Goal: Information Seeking & Learning: Learn about a topic

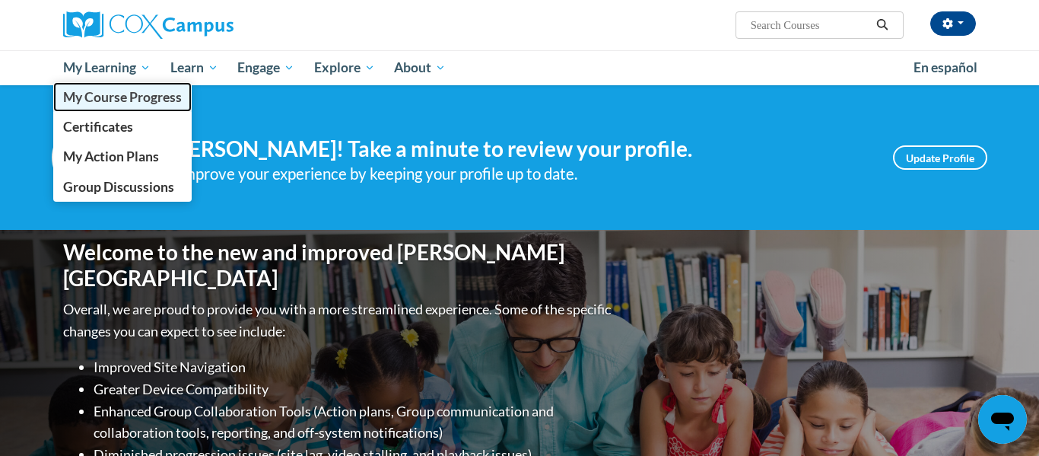
click at [107, 92] on span "My Course Progress" at bounding box center [122, 97] width 119 height 16
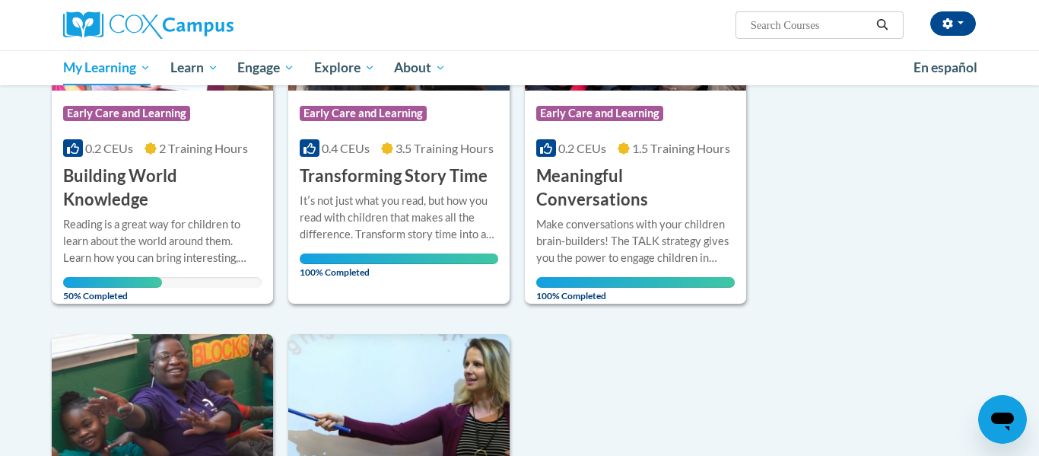
scroll to position [339, 0]
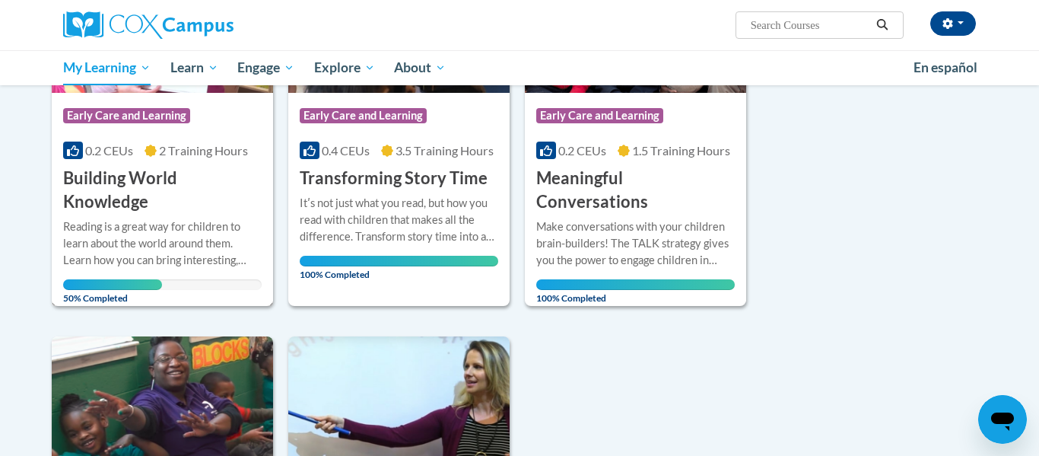
click at [161, 188] on h3 "Building World Knowledge" at bounding box center [162, 190] width 199 height 47
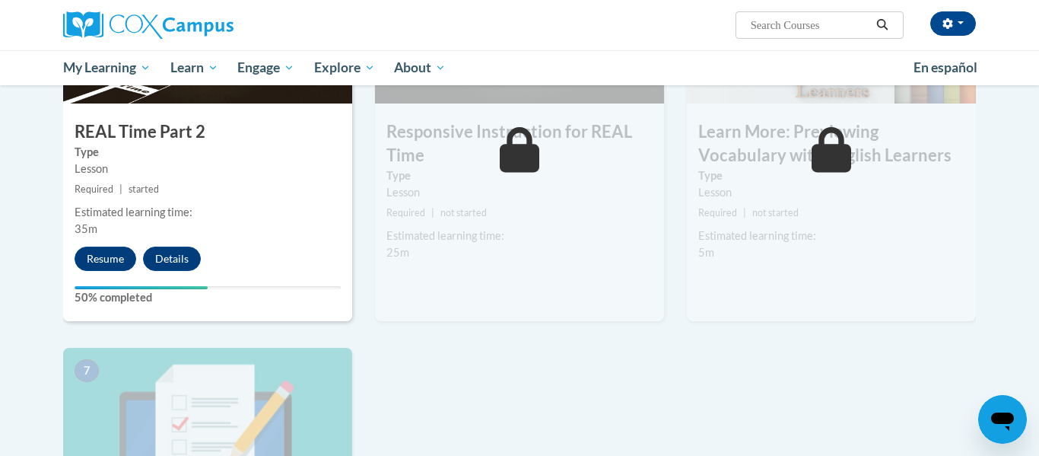
scroll to position [890, 0]
click at [94, 259] on button "Resume" at bounding box center [106, 258] width 62 height 24
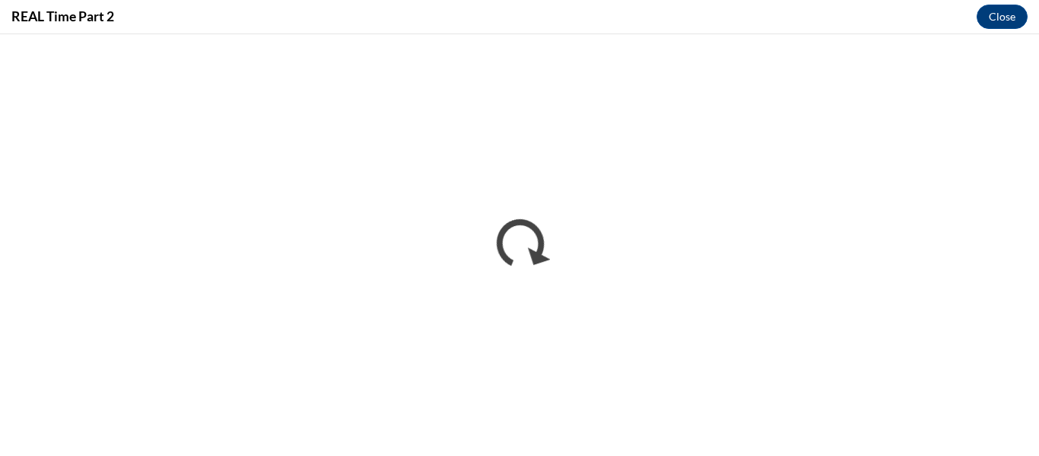
scroll to position [0, 0]
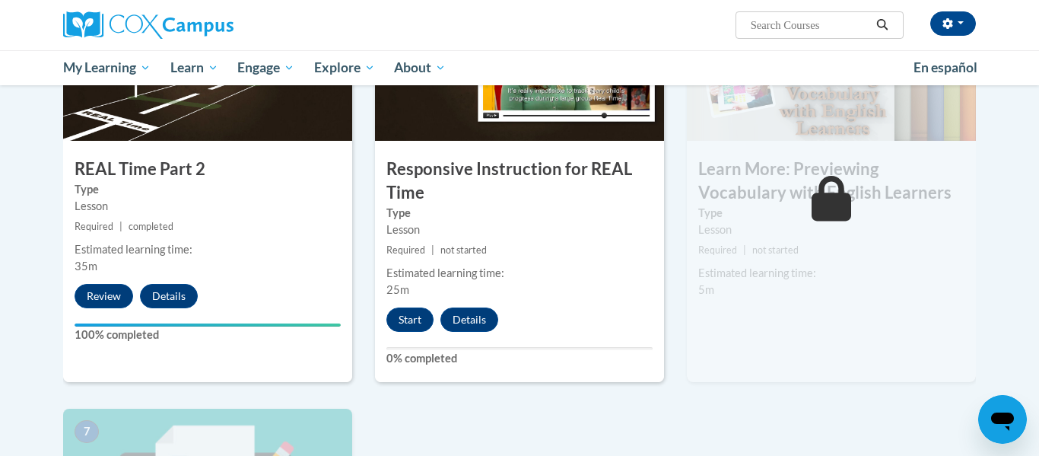
scroll to position [853, 0]
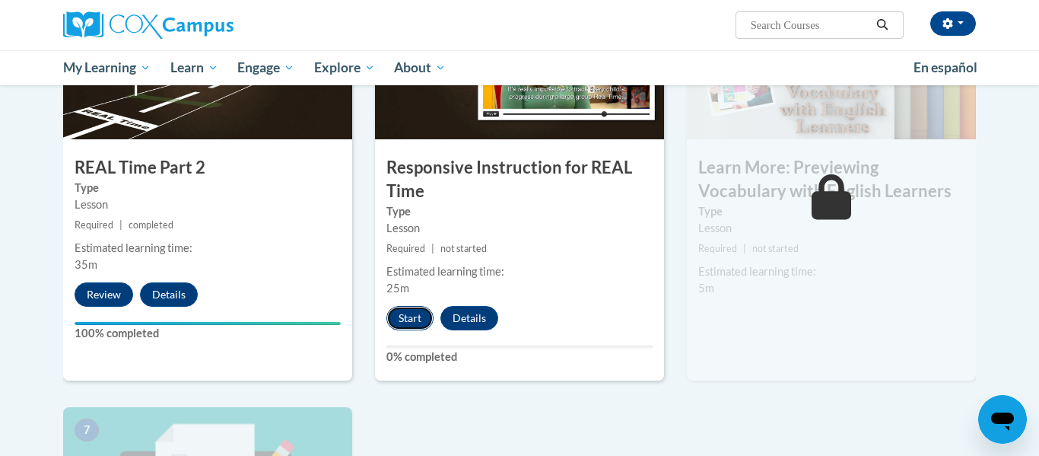
click at [398, 317] on button "Start" at bounding box center [410, 318] width 47 height 24
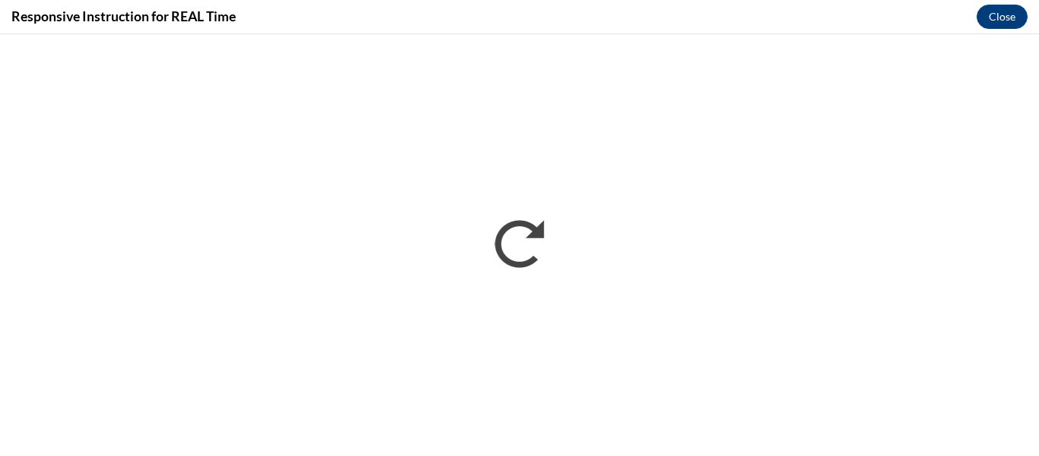
scroll to position [0, 0]
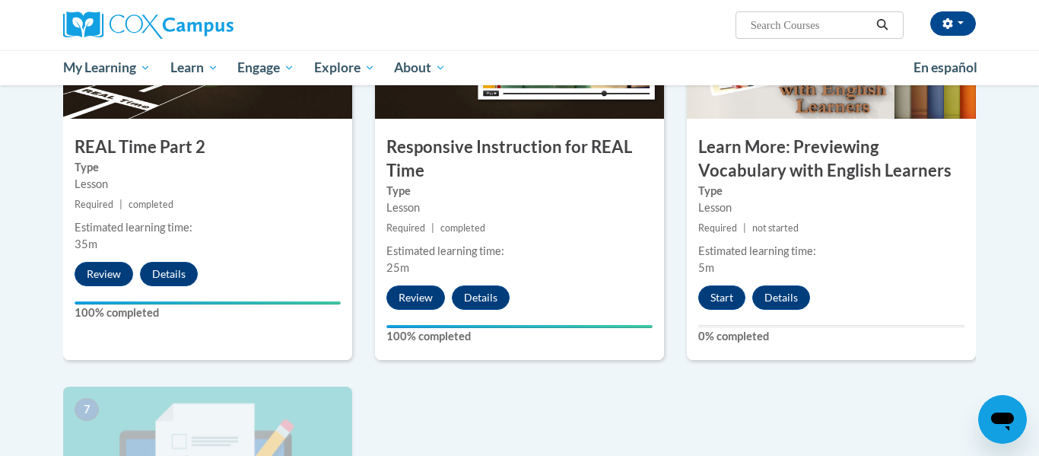
scroll to position [875, 0]
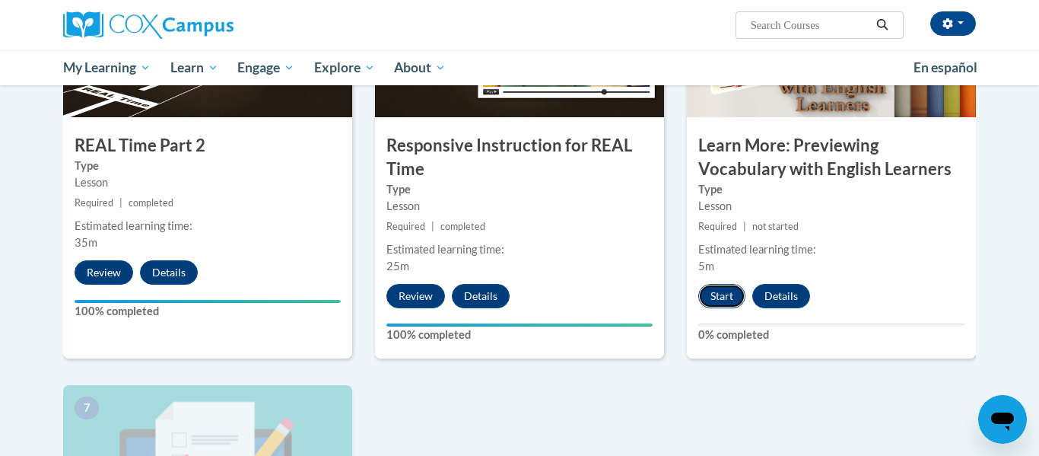
click at [718, 296] on button "Start" at bounding box center [722, 296] width 47 height 24
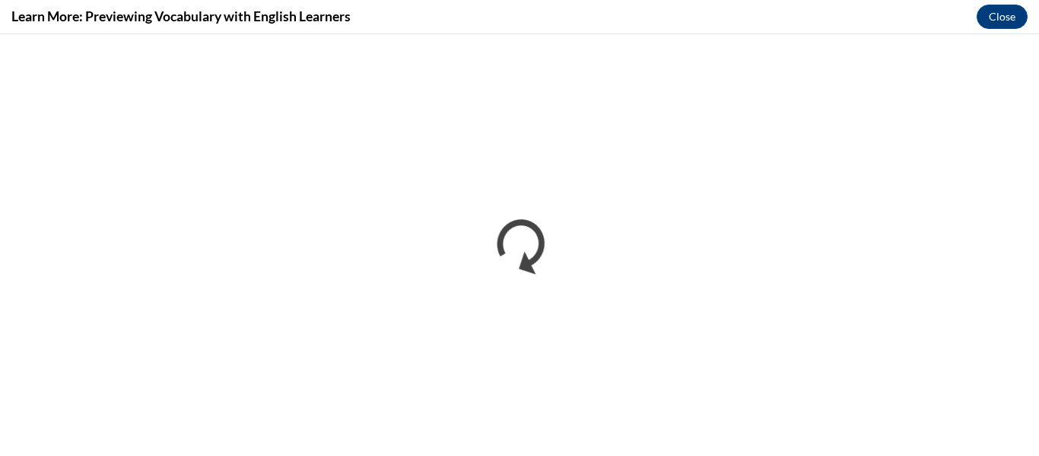
scroll to position [0, 0]
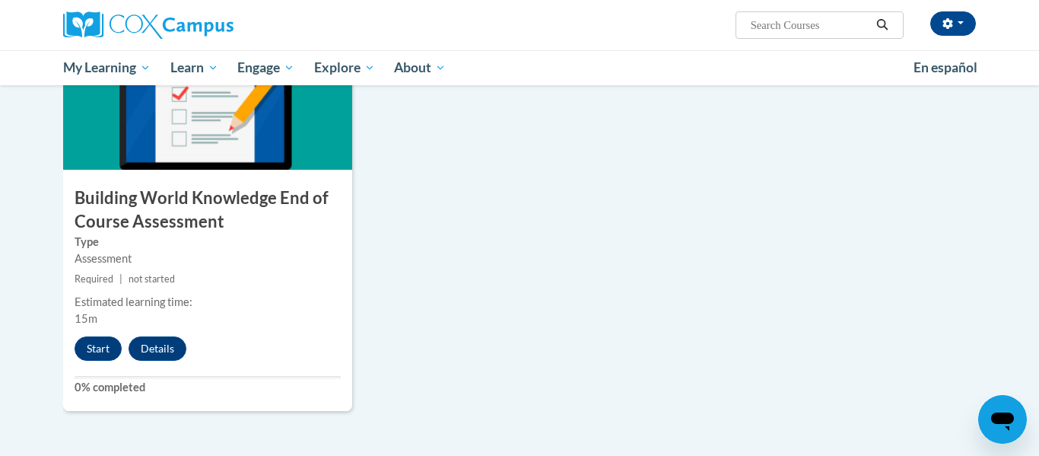
scroll to position [1242, 0]
click at [91, 352] on button "Start" at bounding box center [98, 349] width 47 height 24
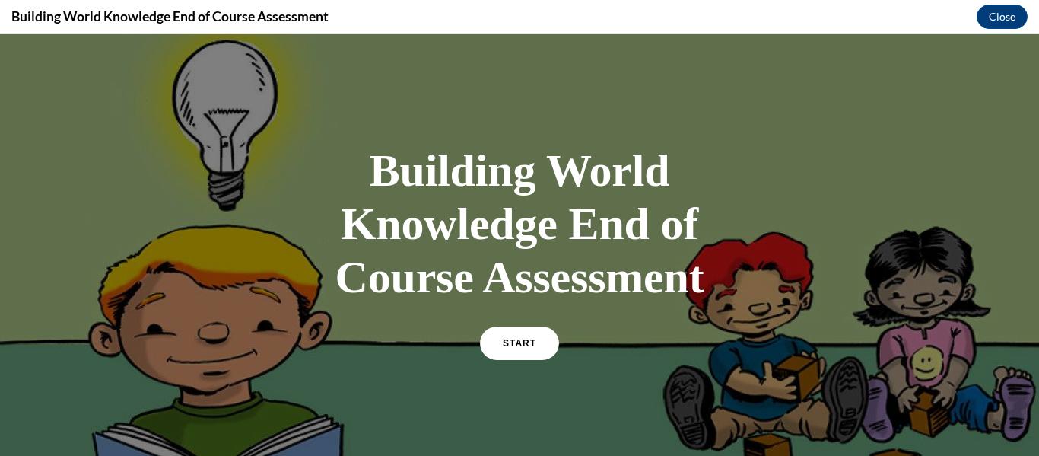
scroll to position [0, 0]
click at [507, 331] on link "START" at bounding box center [519, 343] width 83 height 35
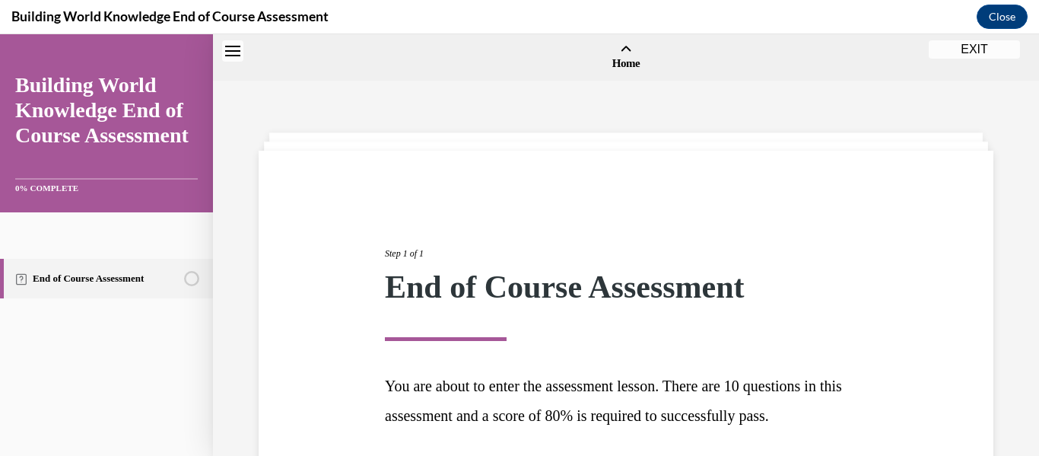
scroll to position [127, 0]
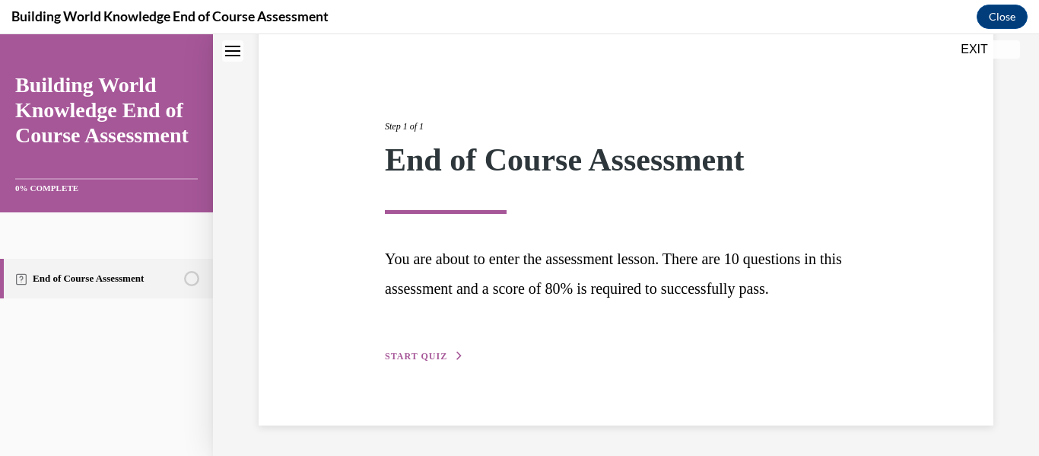
click at [446, 348] on div "Step 1 of 1 End of Course Assessment You are about to enter the assessment less…" at bounding box center [626, 224] width 505 height 280
click at [438, 361] on button "START QUIZ" at bounding box center [424, 356] width 79 height 14
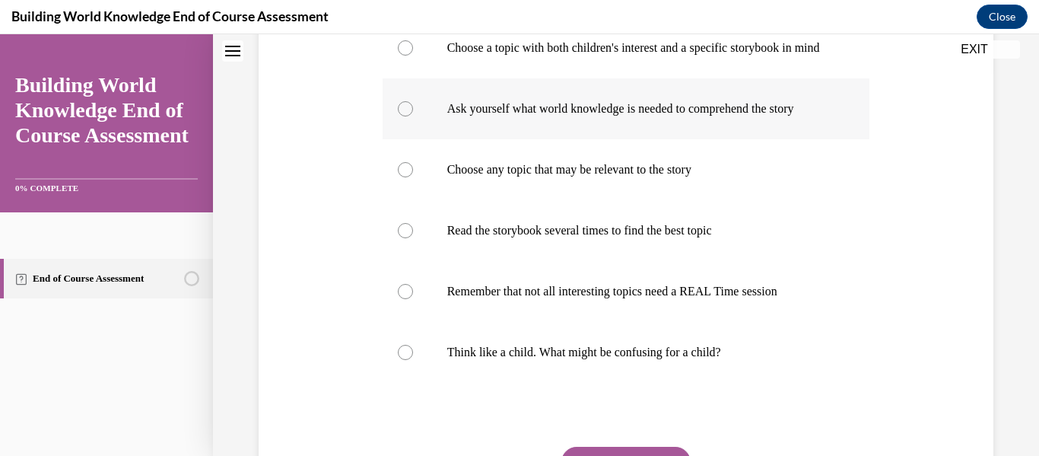
scroll to position [389, 0]
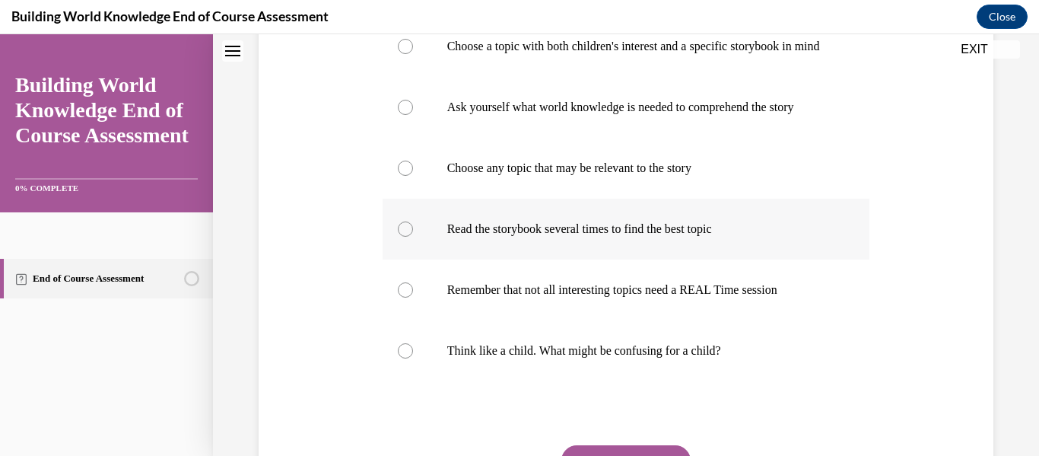
click at [593, 256] on label "Read the storybook several times to find the best topic" at bounding box center [627, 229] width 488 height 61
click at [413, 237] on input "Read the storybook several times to find the best topic" at bounding box center [405, 228] width 15 height 15
radio input "true"
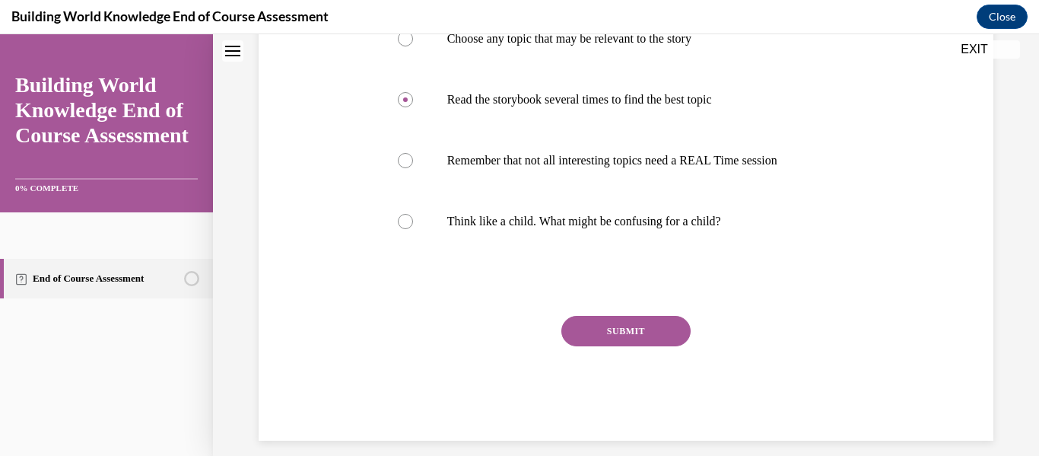
click at [625, 346] on button "SUBMIT" at bounding box center [626, 331] width 129 height 30
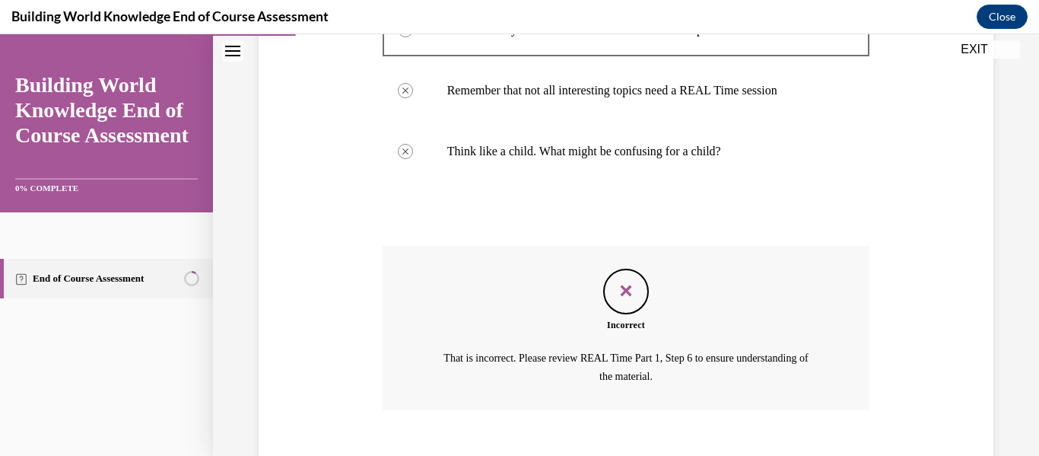
scroll to position [690, 0]
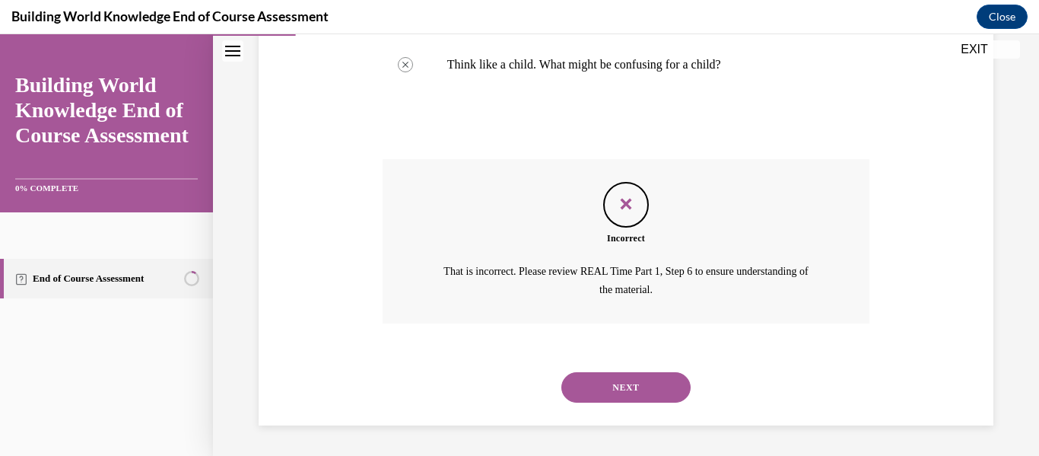
click at [630, 386] on button "NEXT" at bounding box center [626, 387] width 129 height 30
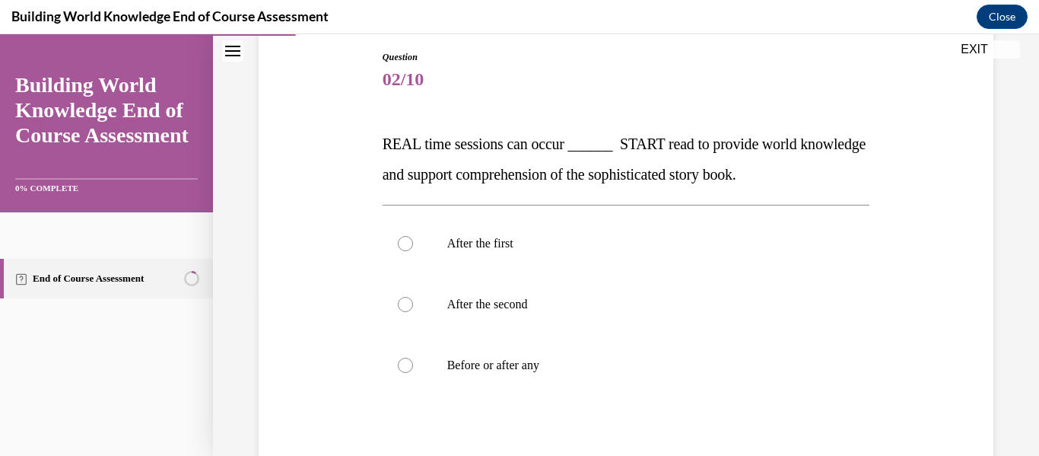
scroll to position [158, 0]
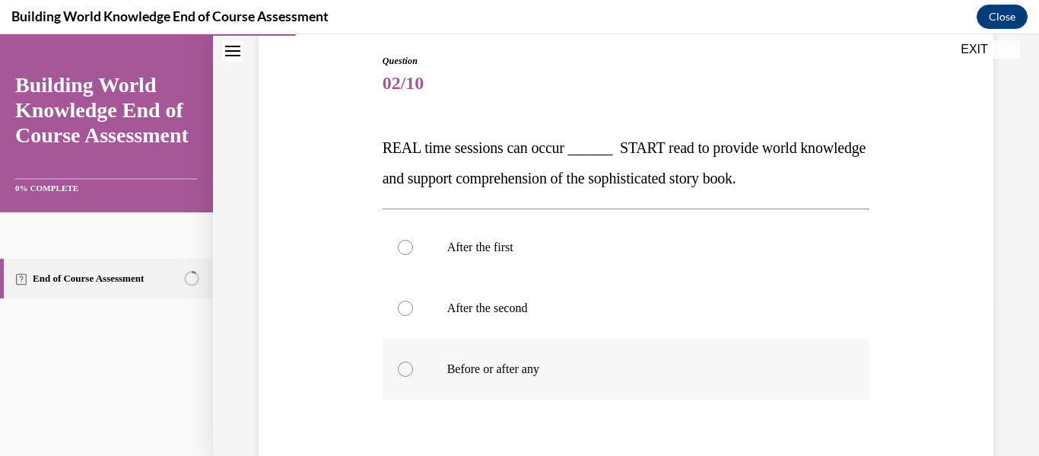
click at [523, 377] on label "Before or after any" at bounding box center [627, 369] width 488 height 61
click at [413, 377] on input "Before or after any" at bounding box center [405, 368] width 15 height 15
radio input "true"
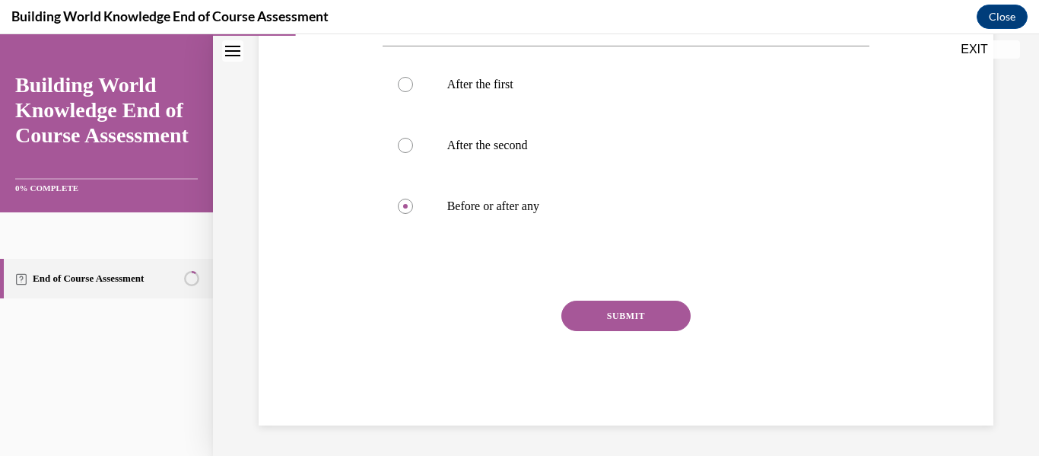
click at [604, 326] on button "SUBMIT" at bounding box center [626, 316] width 129 height 30
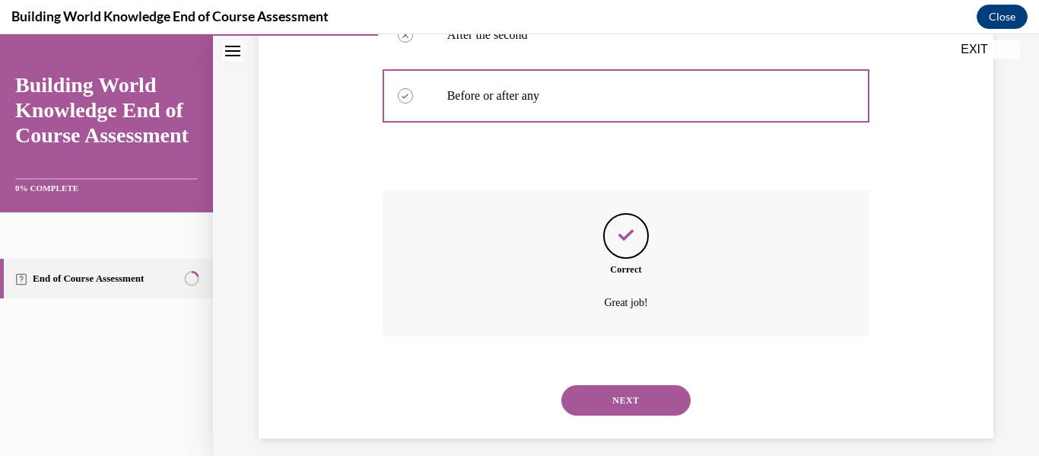
scroll to position [444, 0]
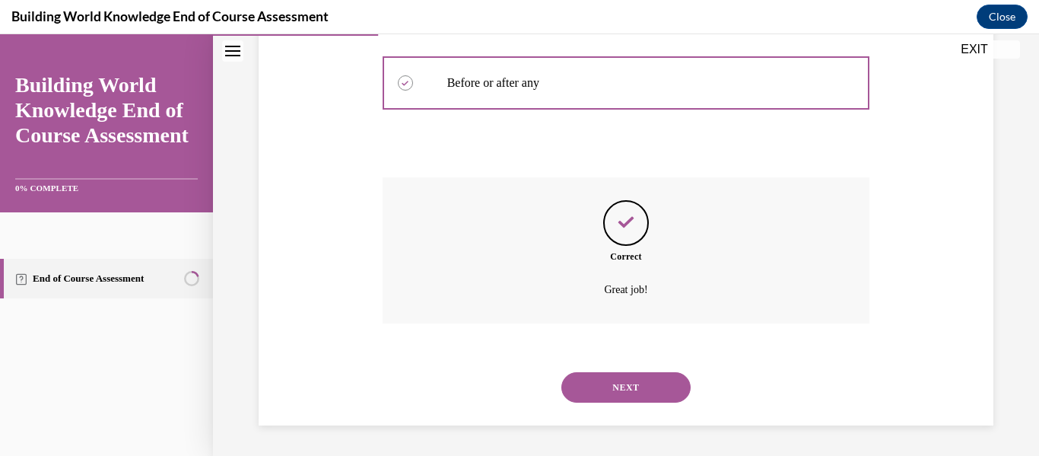
click at [628, 384] on button "NEXT" at bounding box center [626, 387] width 129 height 30
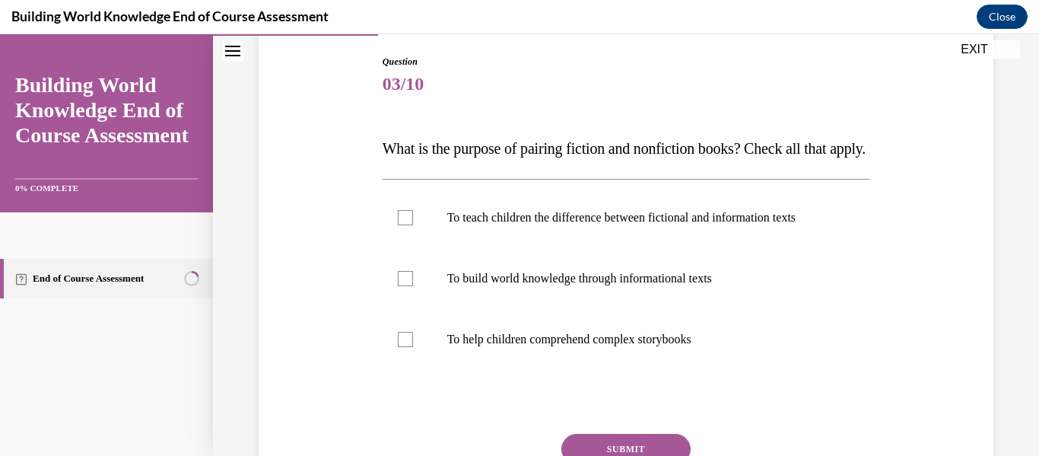
scroll to position [164, 0]
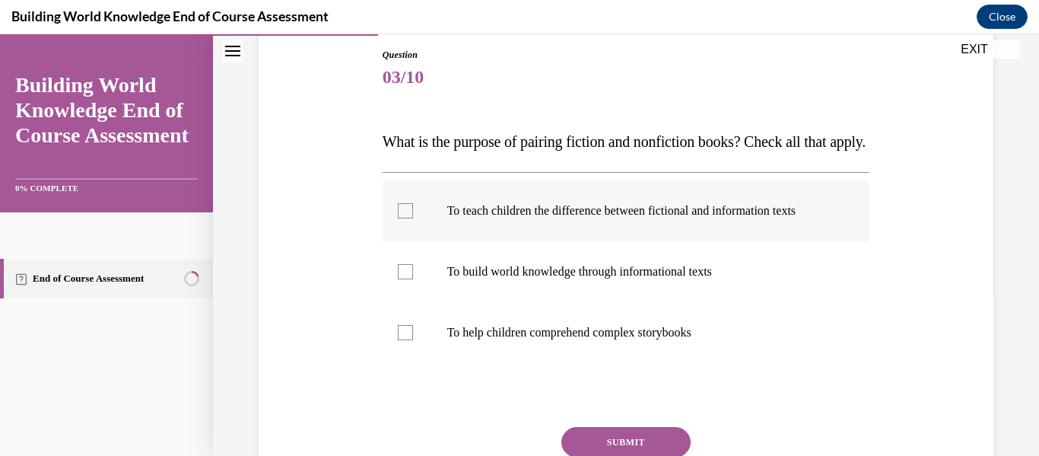
click at [544, 241] on label "To teach children the difference between fictional and information texts" at bounding box center [627, 210] width 488 height 61
click at [413, 218] on input "To teach children the difference between fictional and information texts" at bounding box center [405, 210] width 15 height 15
checkbox input "true"
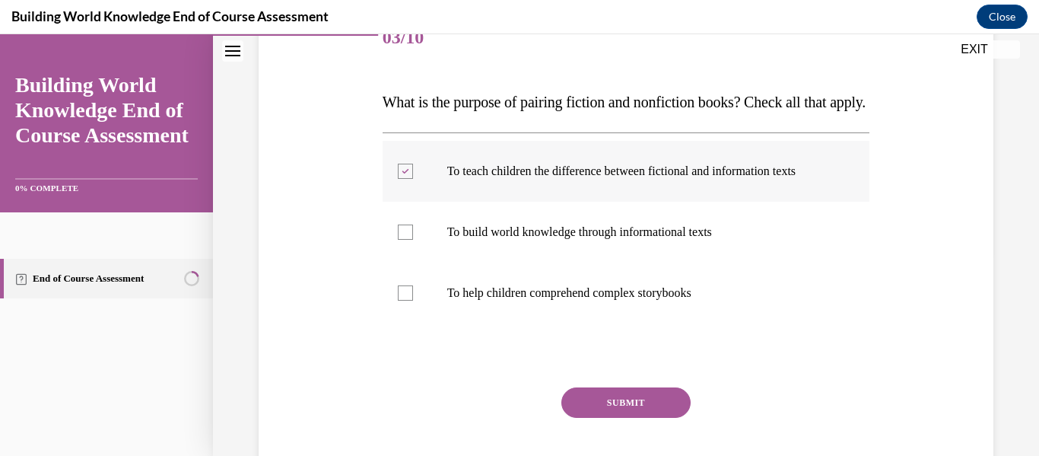
scroll to position [205, 0]
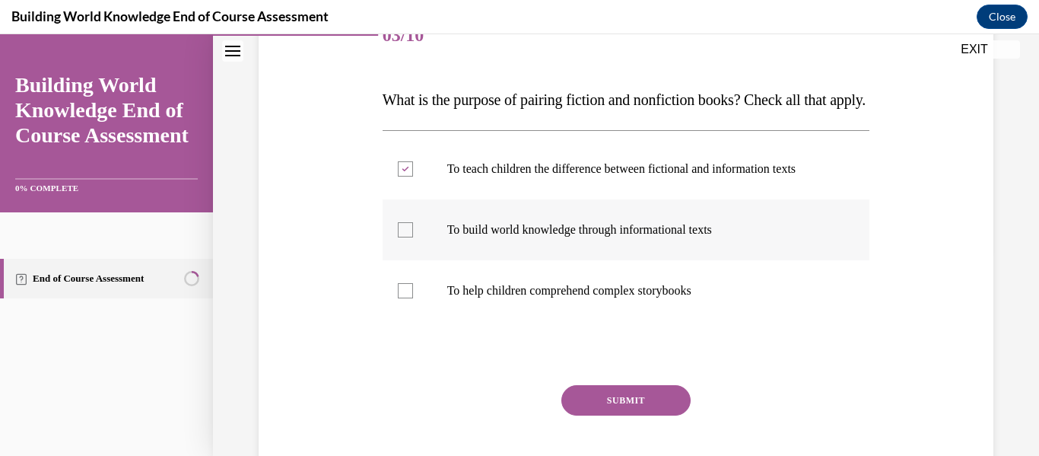
click at [549, 260] on label "To build world knowledge through informational texts" at bounding box center [627, 229] width 488 height 61
click at [413, 237] on input "To build world knowledge through informational texts" at bounding box center [405, 229] width 15 height 15
click at [544, 237] on p "To build world knowledge through informational texts" at bounding box center [639, 229] width 385 height 15
click at [413, 237] on input "To build world knowledge through informational texts" at bounding box center [405, 229] width 15 height 15
checkbox input "false"
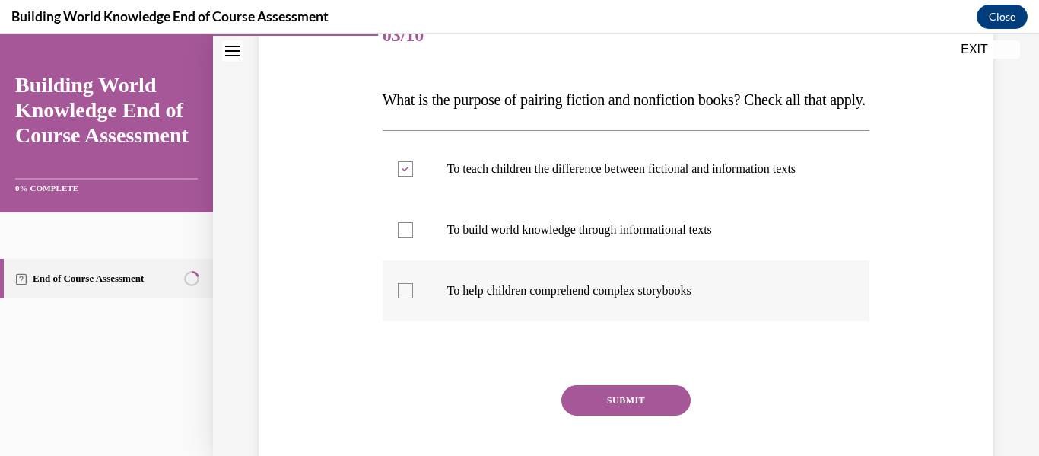
click at [553, 298] on p "To help children comprehend complex storybooks" at bounding box center [639, 290] width 385 height 15
click at [413, 298] on input "To help children comprehend complex storybooks" at bounding box center [405, 290] width 15 height 15
checkbox input "true"
click at [595, 415] on button "SUBMIT" at bounding box center [626, 400] width 129 height 30
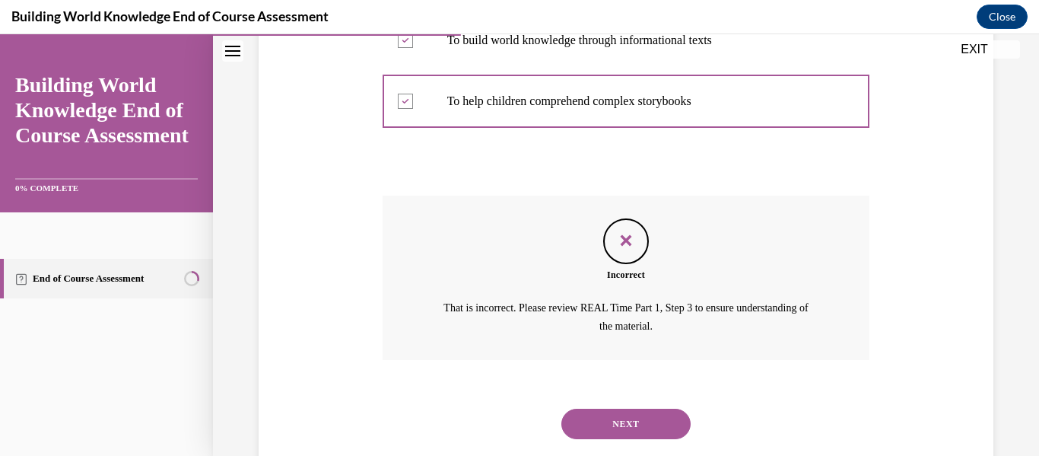
scroll to position [462, 0]
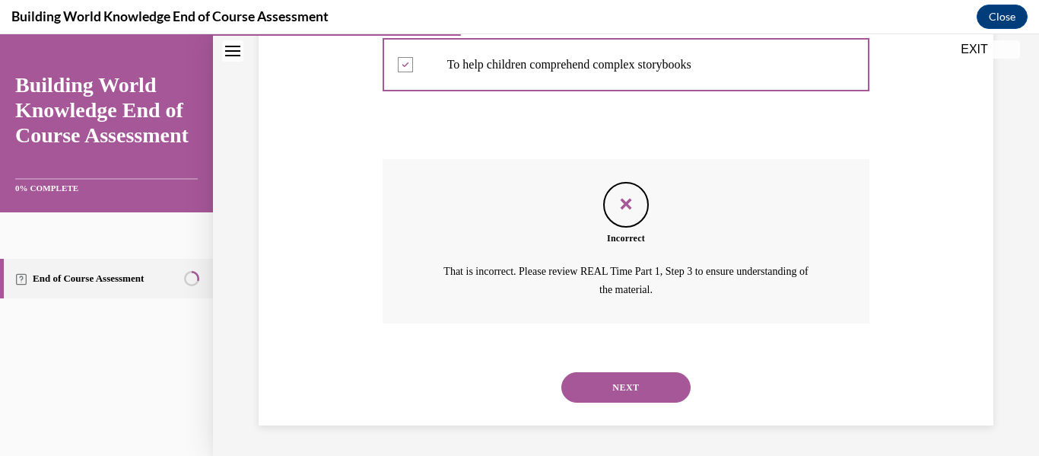
click at [594, 393] on button "NEXT" at bounding box center [626, 387] width 129 height 30
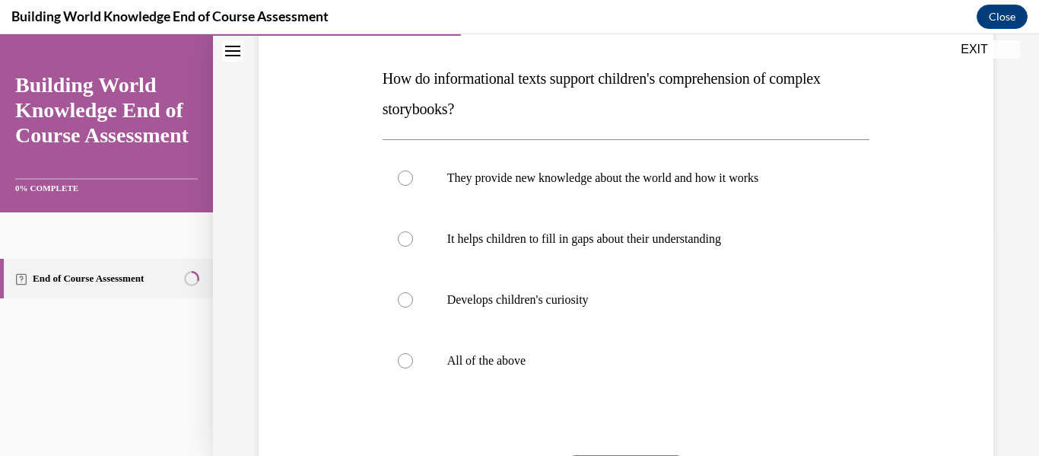
scroll to position [229, 0]
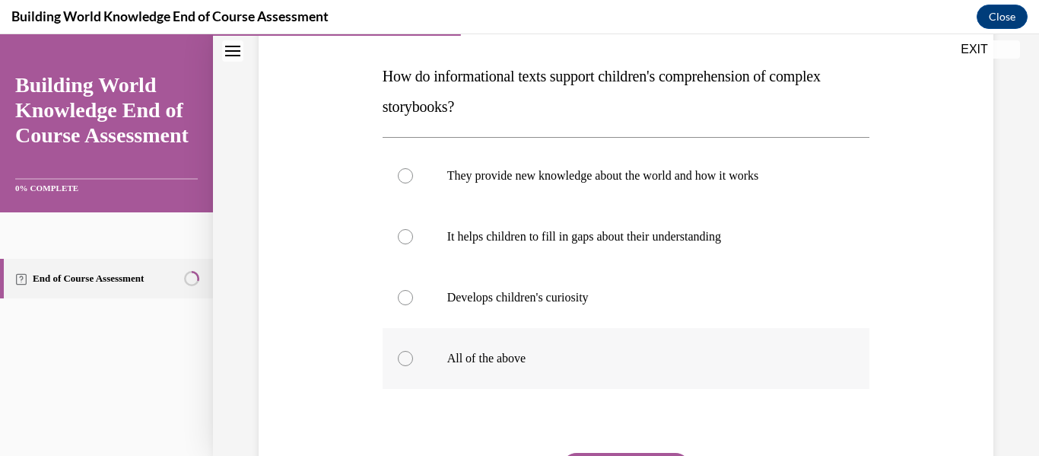
click at [512, 353] on p "All of the above" at bounding box center [639, 358] width 385 height 15
click at [413, 353] on input "All of the above" at bounding box center [405, 358] width 15 height 15
radio input "true"
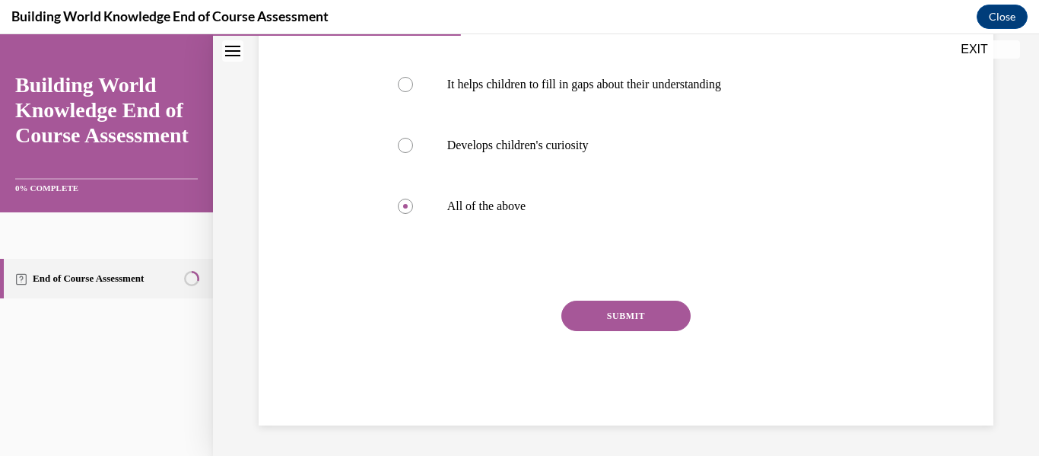
click at [574, 326] on button "SUBMIT" at bounding box center [626, 316] width 129 height 30
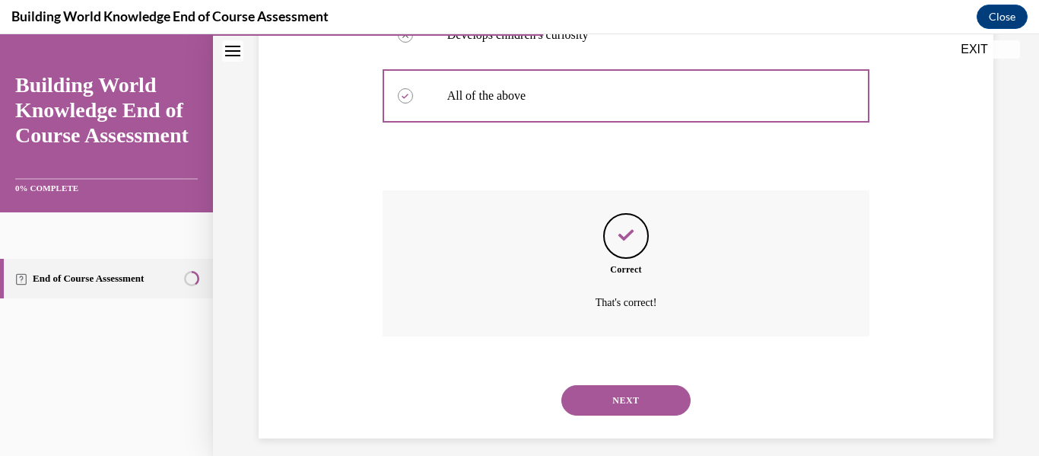
scroll to position [504, 0]
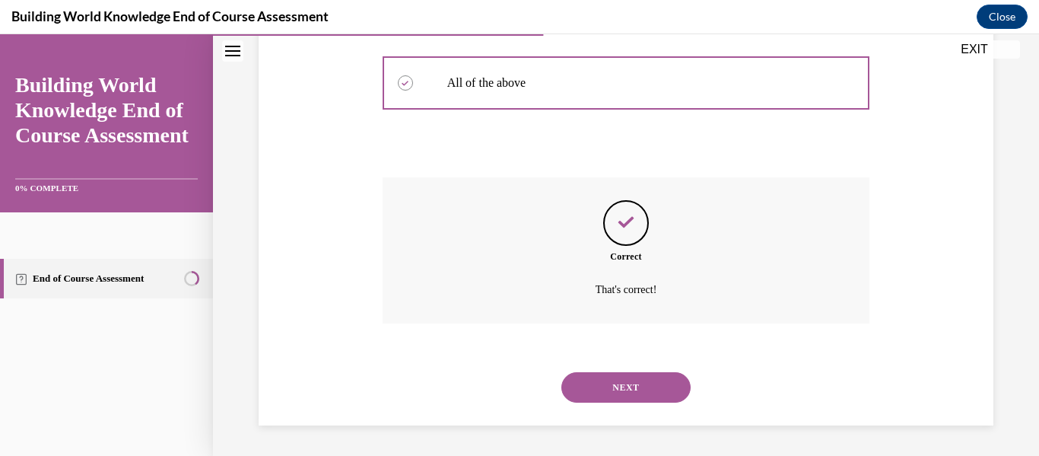
click at [581, 374] on button "NEXT" at bounding box center [626, 387] width 129 height 30
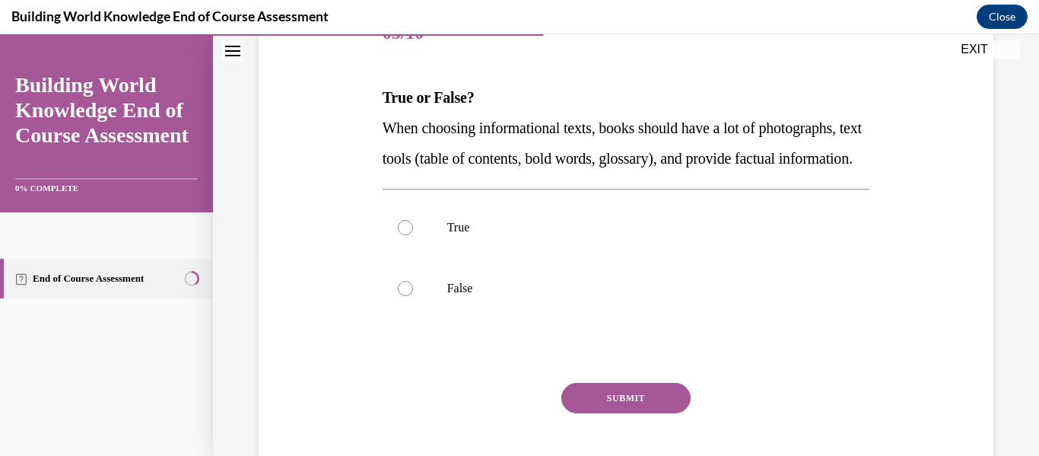
scroll to position [193, 0]
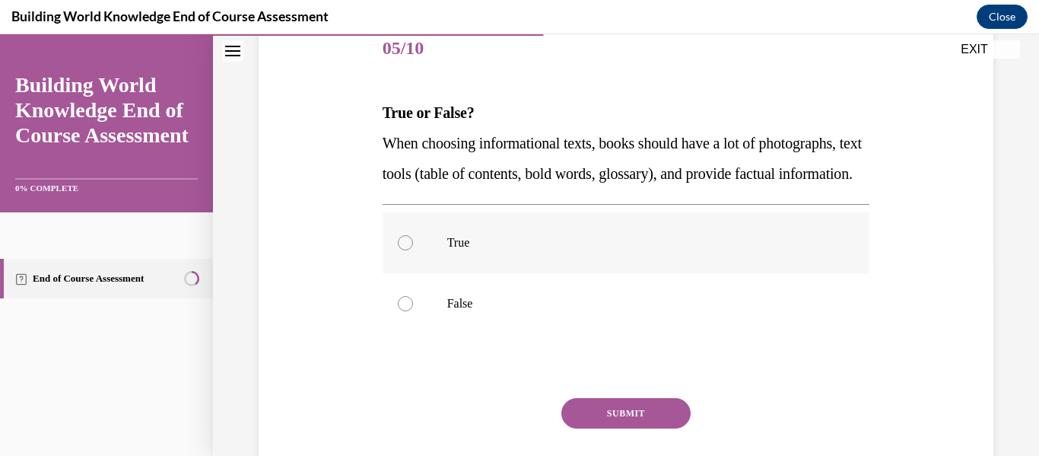
click at [474, 250] on p "True" at bounding box center [639, 242] width 385 height 15
click at [413, 250] on input "True" at bounding box center [405, 242] width 15 height 15
radio input "true"
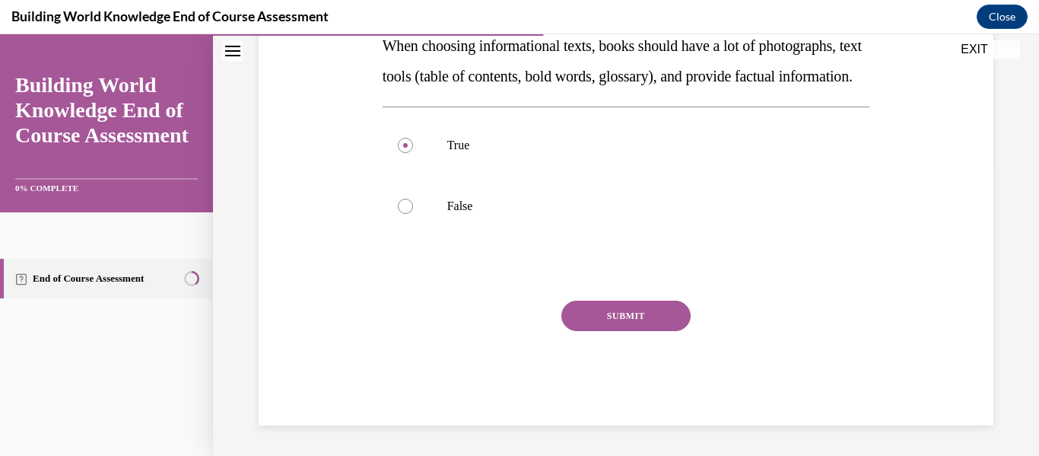
click at [616, 306] on button "SUBMIT" at bounding box center [626, 316] width 129 height 30
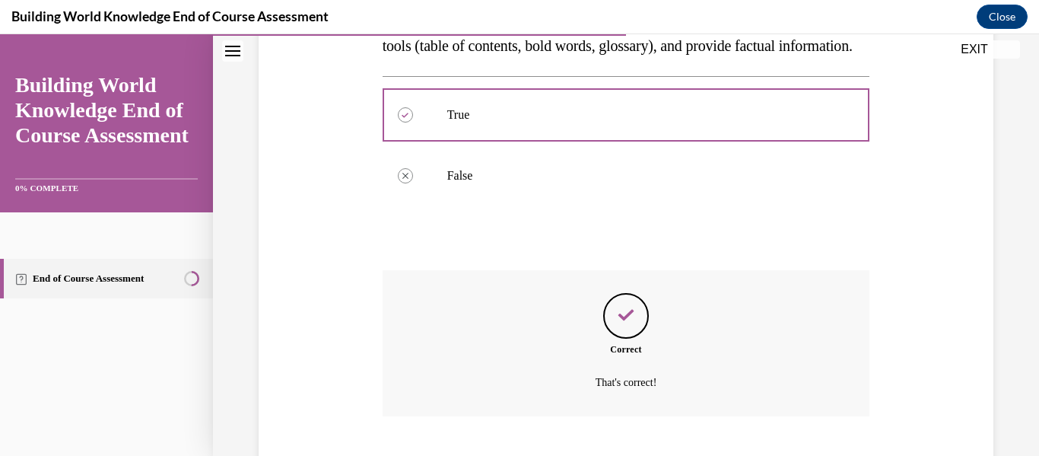
scroll to position [444, 0]
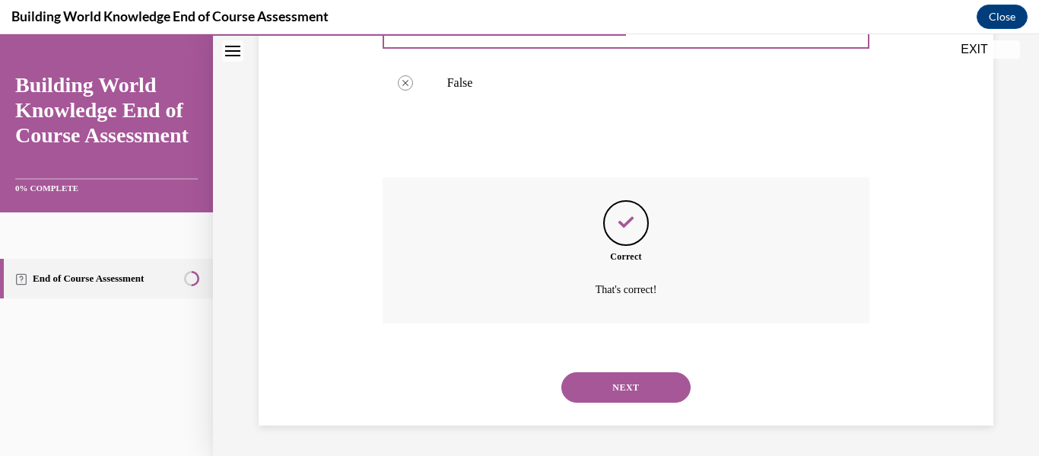
click at [616, 379] on button "NEXT" at bounding box center [626, 387] width 129 height 30
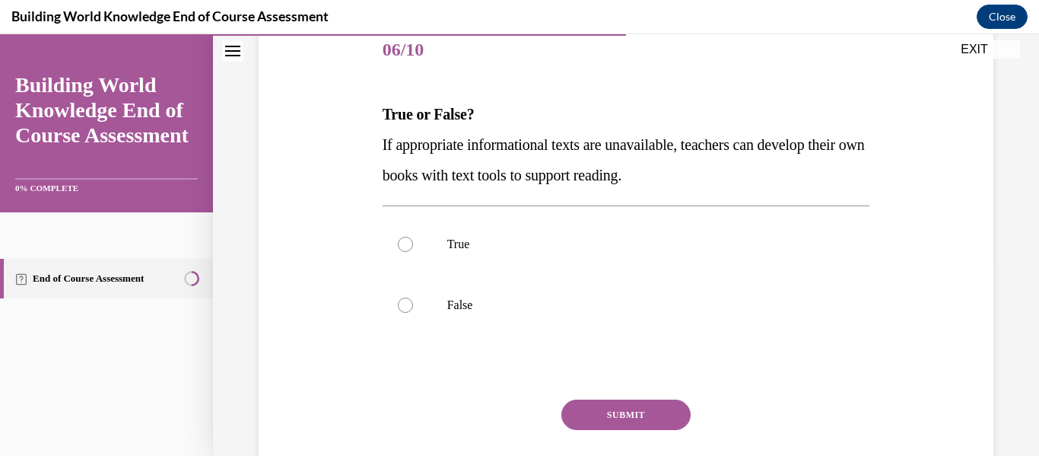
scroll to position [194, 0]
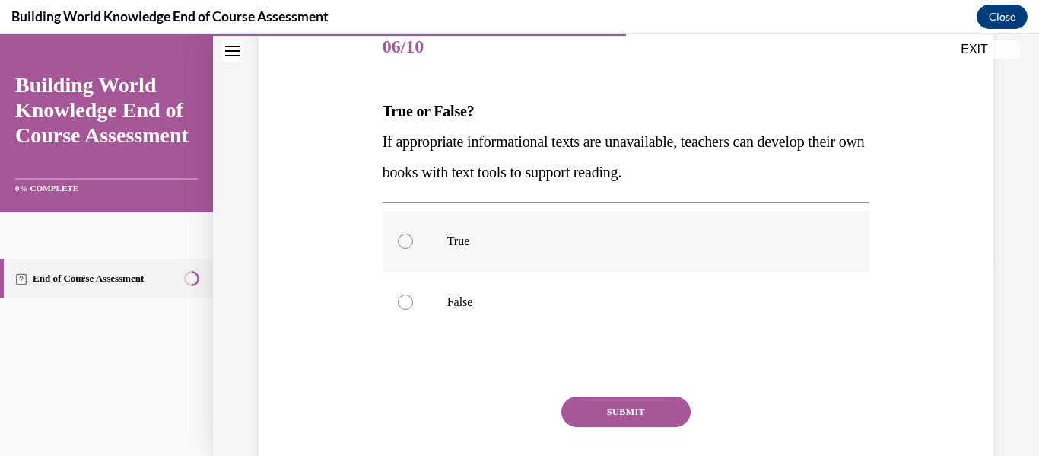
click at [496, 240] on p "True" at bounding box center [639, 241] width 385 height 15
click at [413, 240] on input "True" at bounding box center [405, 241] width 15 height 15
radio input "true"
click at [608, 398] on button "SUBMIT" at bounding box center [626, 411] width 129 height 30
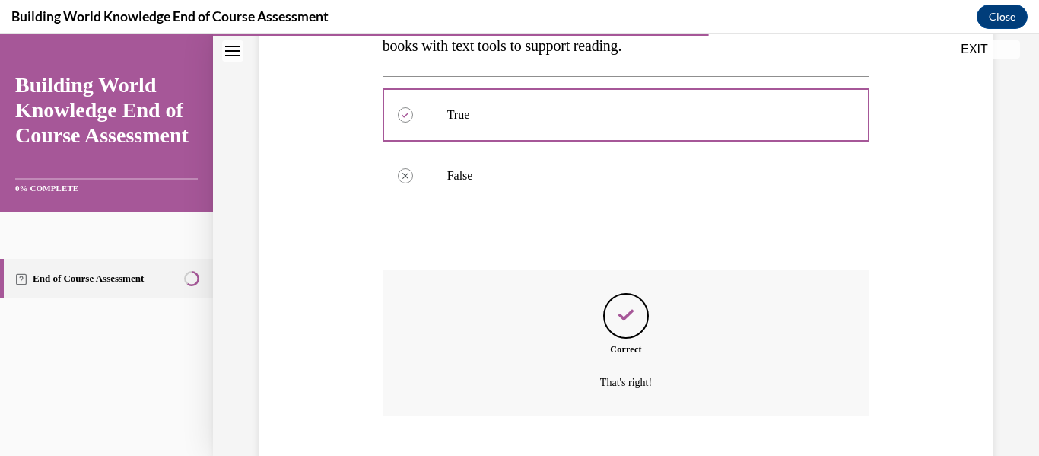
scroll to position [413, 0]
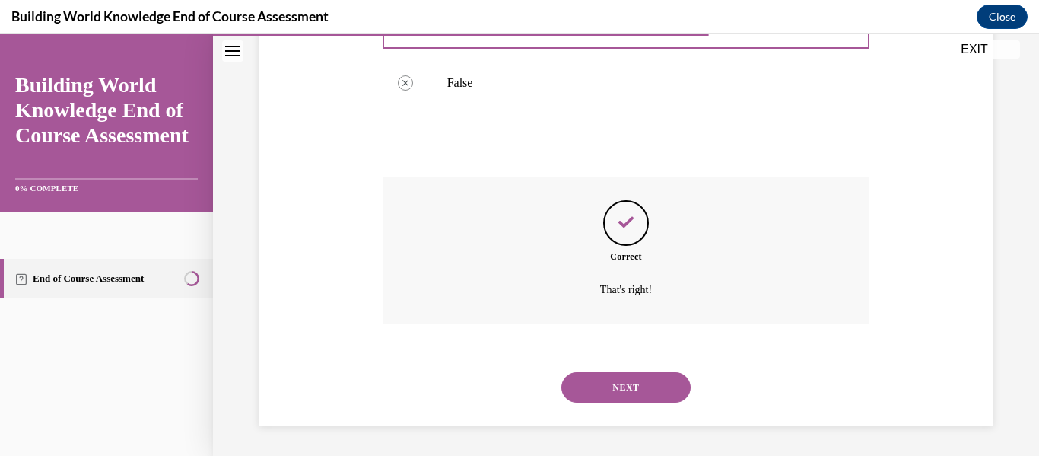
click at [615, 384] on button "NEXT" at bounding box center [626, 387] width 129 height 30
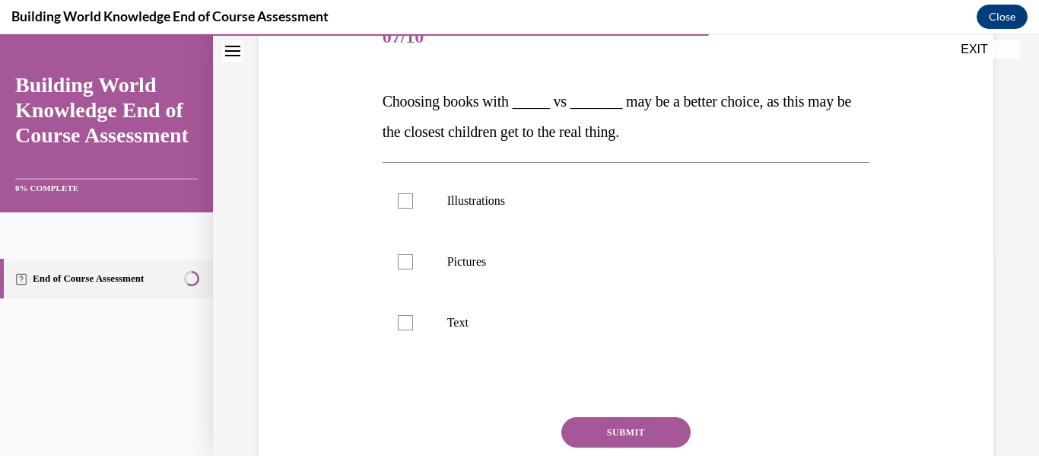
scroll to position [207, 0]
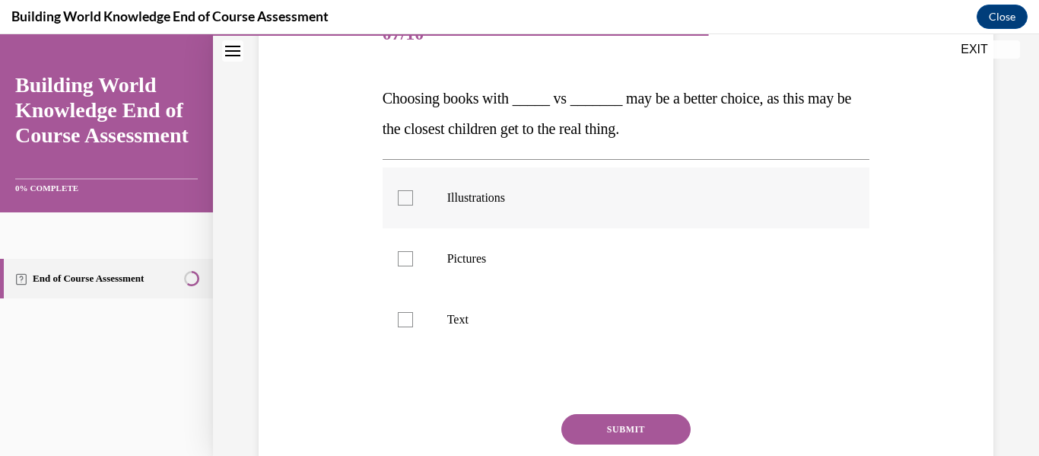
click at [507, 204] on p "Illustrations" at bounding box center [639, 197] width 385 height 15
click at [413, 204] on input "Illustrations" at bounding box center [405, 197] width 15 height 15
checkbox input "true"
click at [464, 325] on p "Text" at bounding box center [639, 319] width 385 height 15
click at [413, 325] on input "Text" at bounding box center [405, 319] width 15 height 15
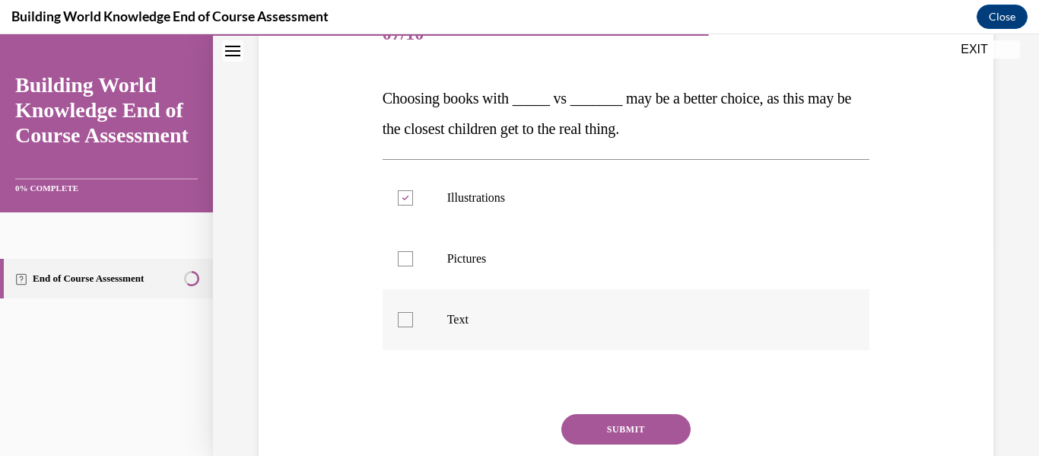
checkbox input "true"
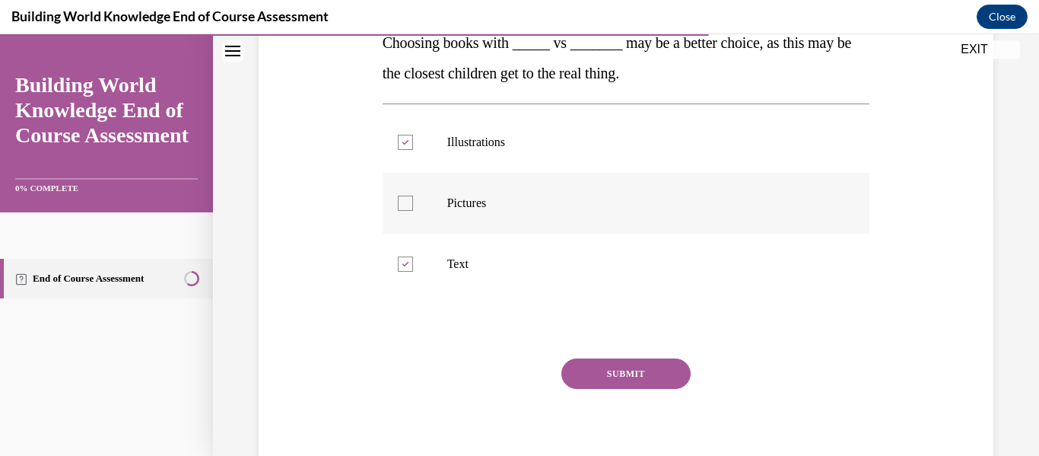
scroll to position [262, 0]
click at [597, 381] on button "SUBMIT" at bounding box center [626, 374] width 129 height 30
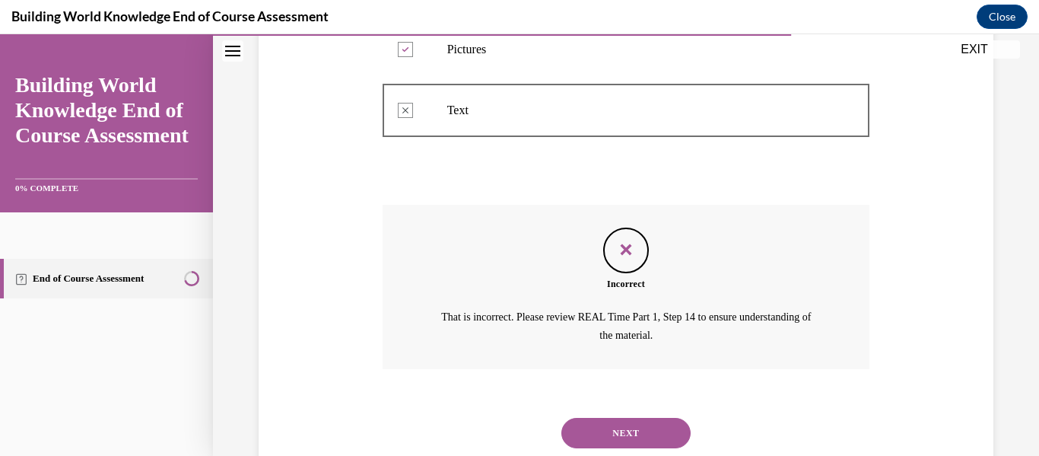
scroll to position [422, 0]
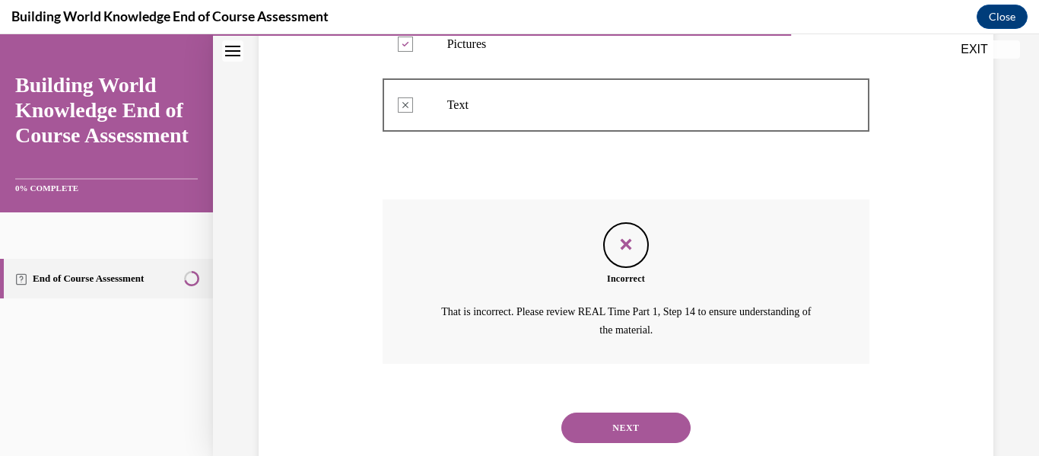
click at [620, 431] on button "NEXT" at bounding box center [626, 427] width 129 height 30
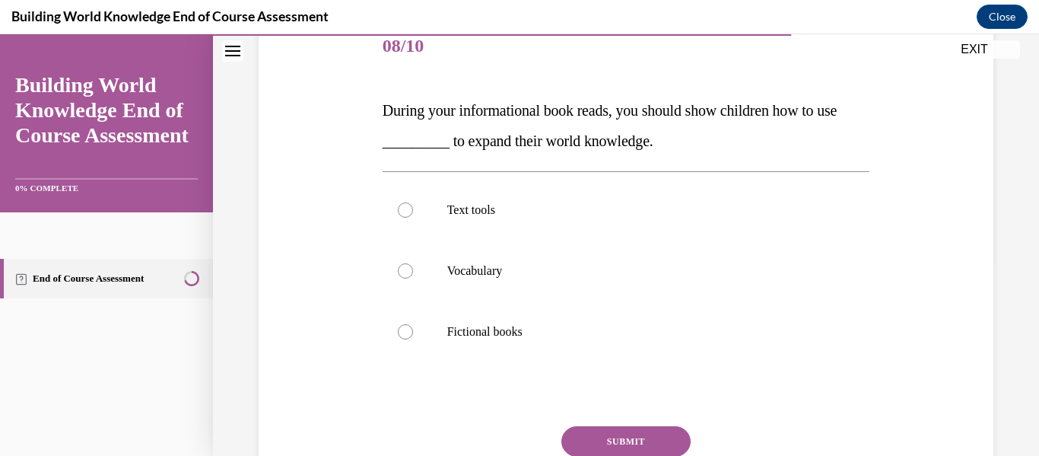
scroll to position [199, 0]
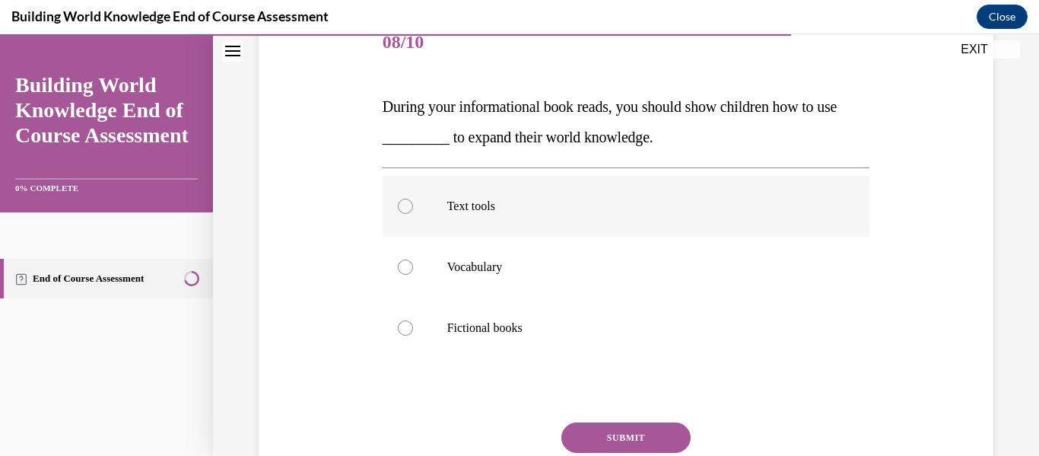
click at [520, 220] on label "Text tools" at bounding box center [627, 206] width 488 height 61
click at [413, 214] on input "Text tools" at bounding box center [405, 206] width 15 height 15
radio input "true"
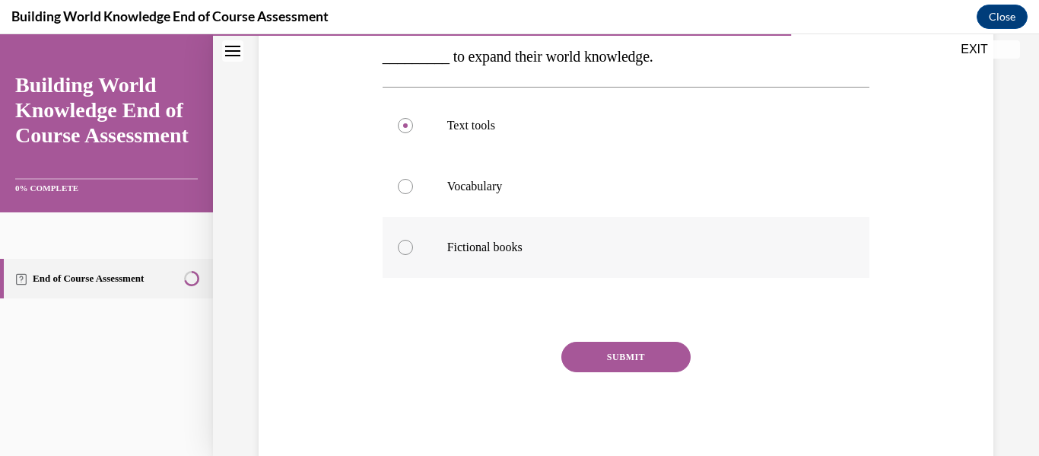
scroll to position [283, 0]
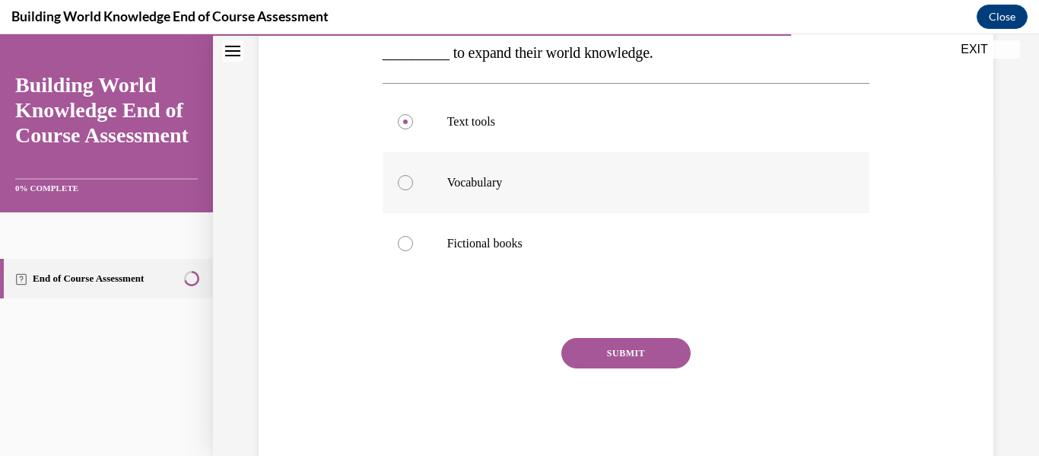
click at [519, 201] on label "Vocabulary" at bounding box center [627, 182] width 488 height 61
click at [413, 190] on input "Vocabulary" at bounding box center [405, 182] width 15 height 15
radio input "true"
click at [583, 342] on button "SUBMIT" at bounding box center [626, 353] width 129 height 30
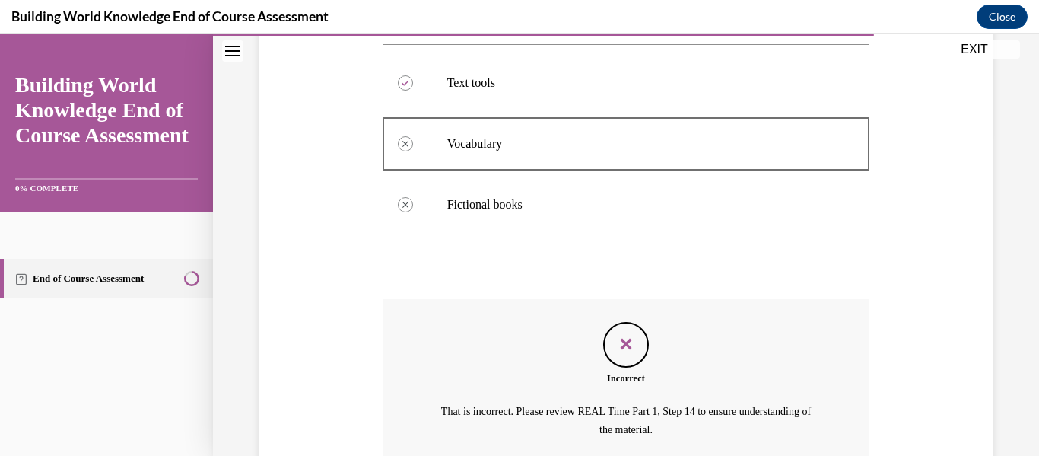
scroll to position [462, 0]
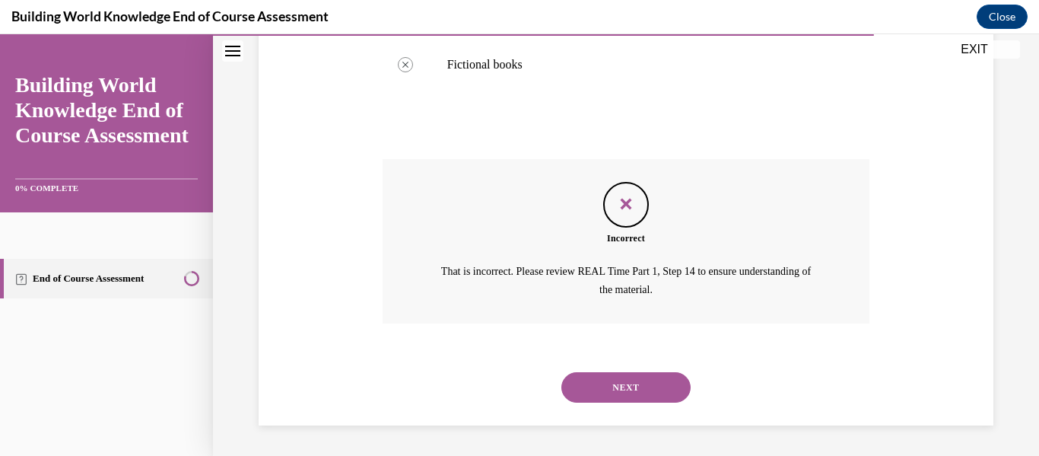
click at [611, 396] on button "NEXT" at bounding box center [626, 387] width 129 height 30
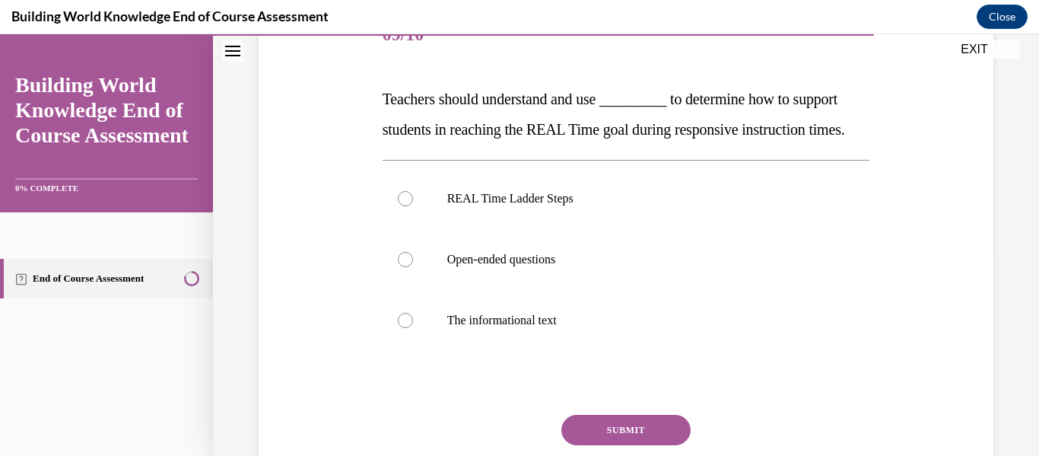
scroll to position [210, 0]
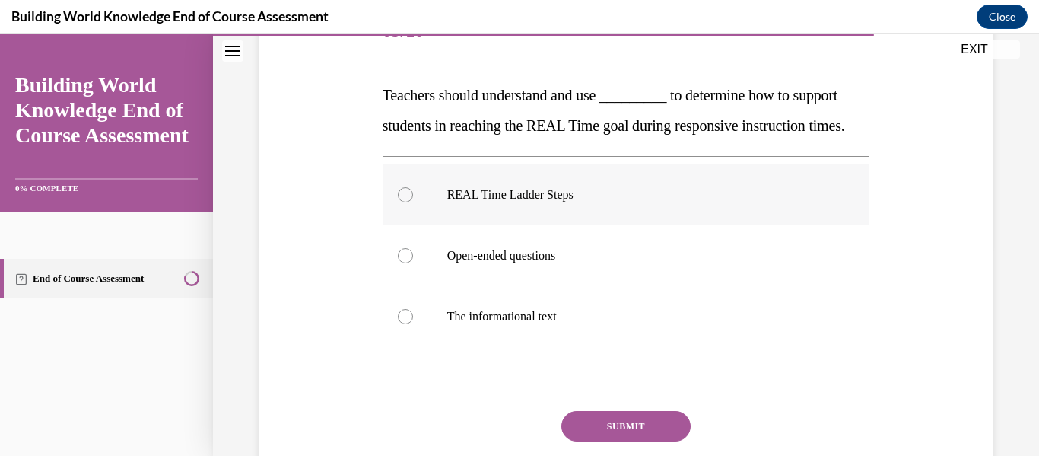
click at [548, 225] on label "REAL Time Ladder Steps" at bounding box center [627, 194] width 488 height 61
click at [413, 202] on input "REAL Time Ladder Steps" at bounding box center [405, 194] width 15 height 15
radio input "true"
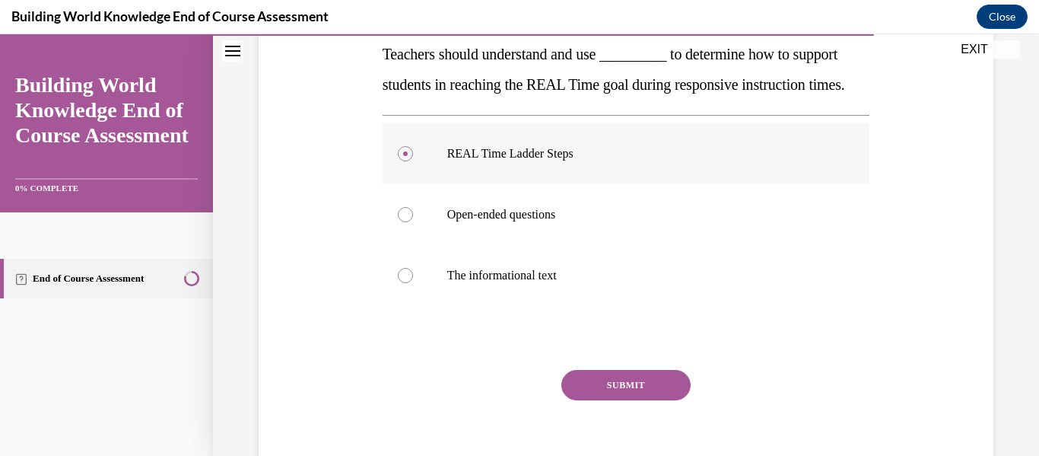
scroll to position [254, 0]
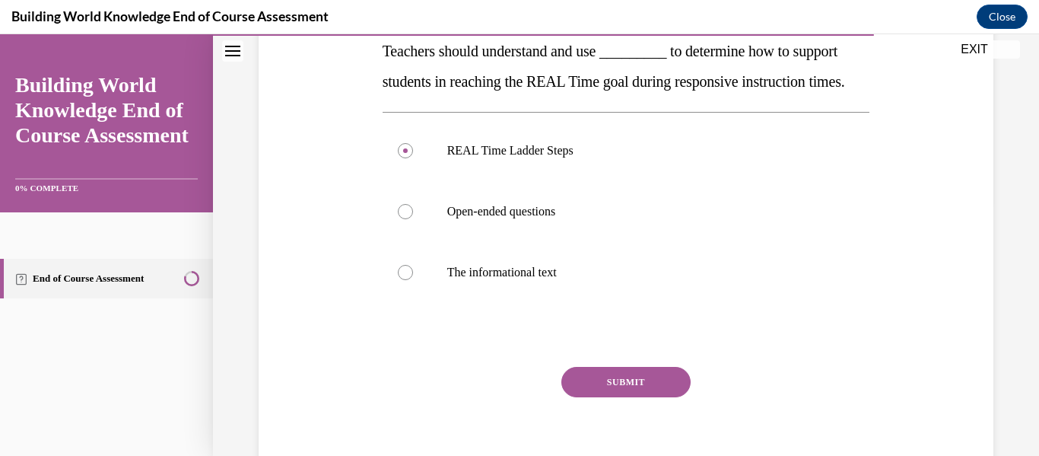
click at [619, 397] on button "SUBMIT" at bounding box center [626, 382] width 129 height 30
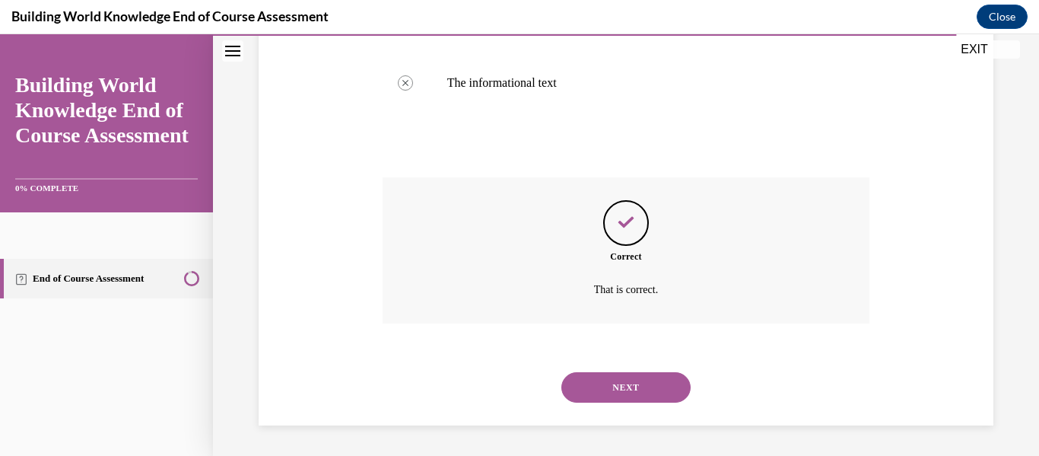
scroll to position [474, 0]
click at [620, 414] on div "NEXT" at bounding box center [627, 387] width 488 height 61
click at [610, 396] on button "NEXT" at bounding box center [626, 387] width 129 height 30
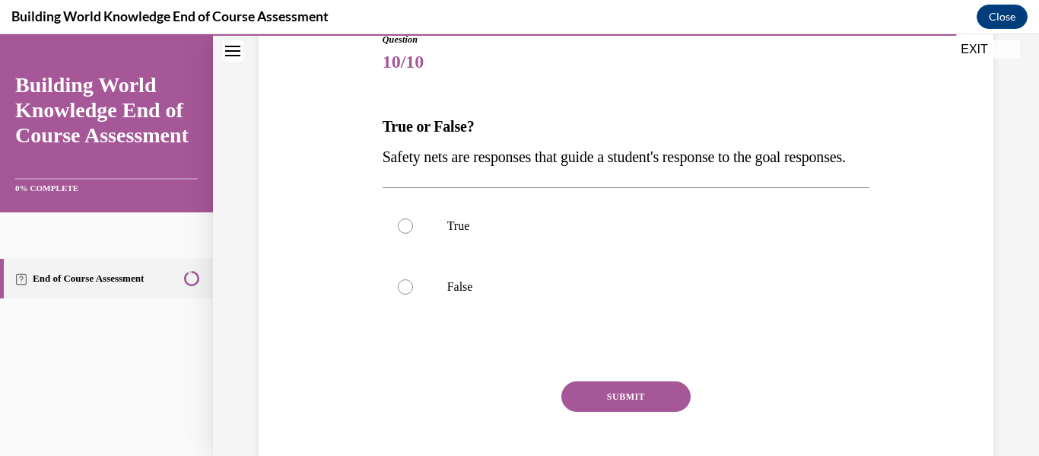
scroll to position [182, 0]
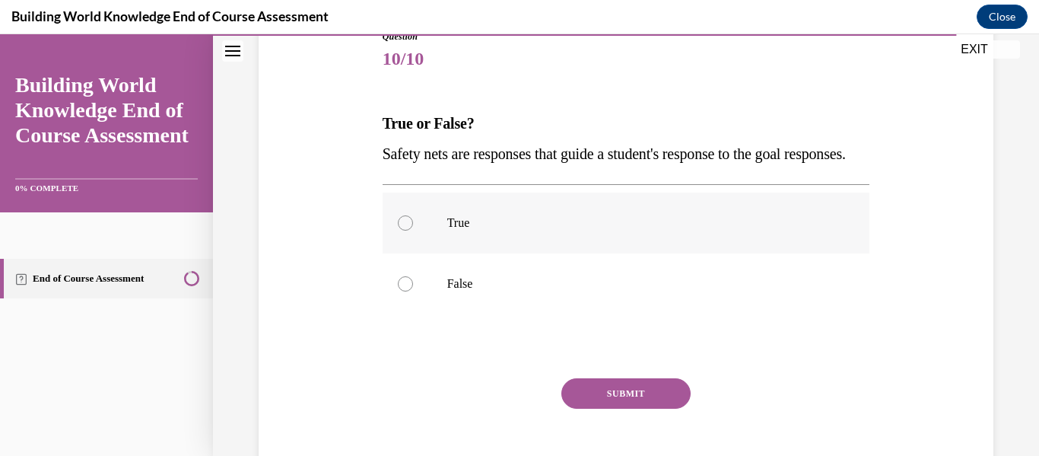
click at [524, 253] on label "True" at bounding box center [627, 223] width 488 height 61
click at [413, 231] on input "True" at bounding box center [405, 222] width 15 height 15
radio input "true"
click at [597, 409] on button "SUBMIT" at bounding box center [626, 393] width 129 height 30
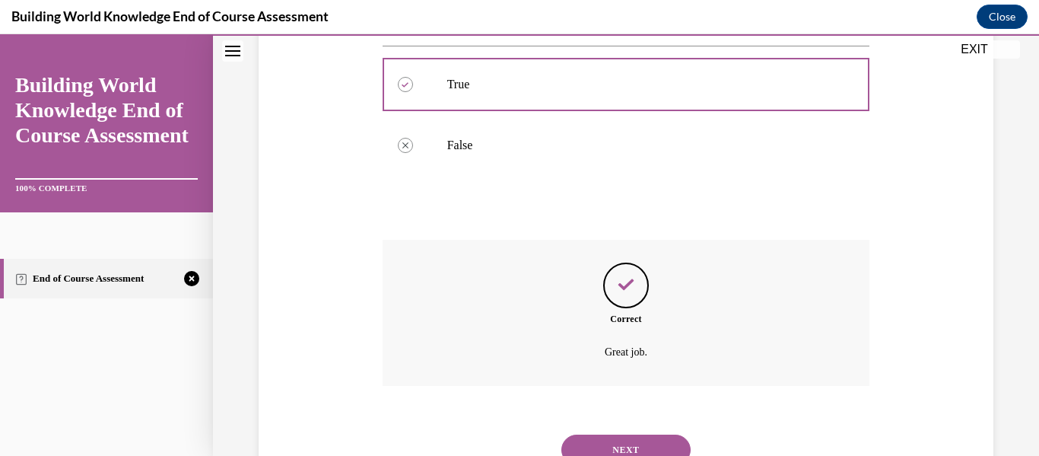
scroll to position [413, 0]
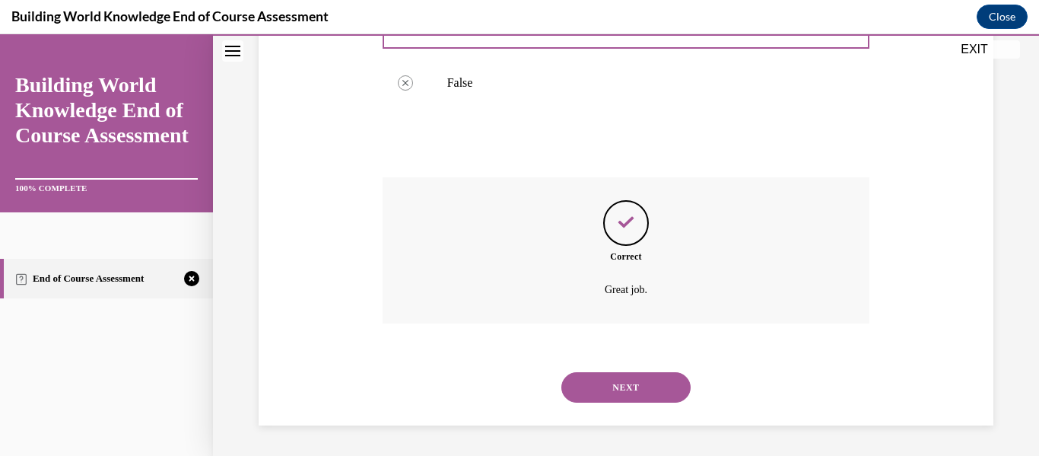
click at [613, 377] on button "NEXT" at bounding box center [626, 387] width 129 height 30
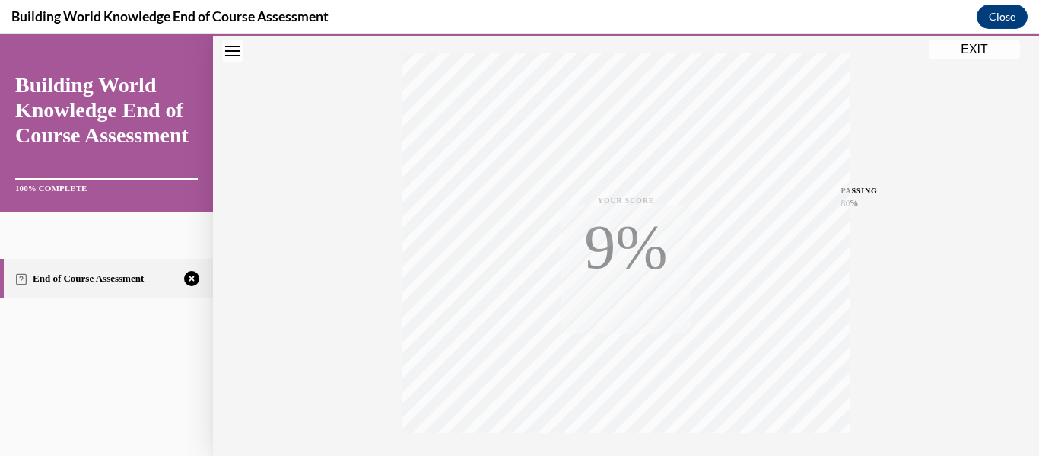
scroll to position [358, 0]
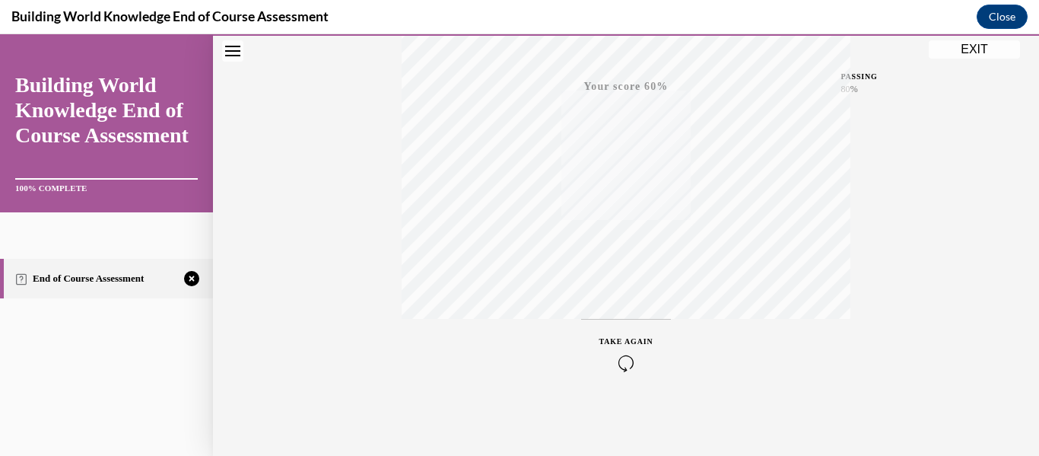
click at [634, 345] on div "TAKE AGAIN" at bounding box center [627, 354] width 54 height 36
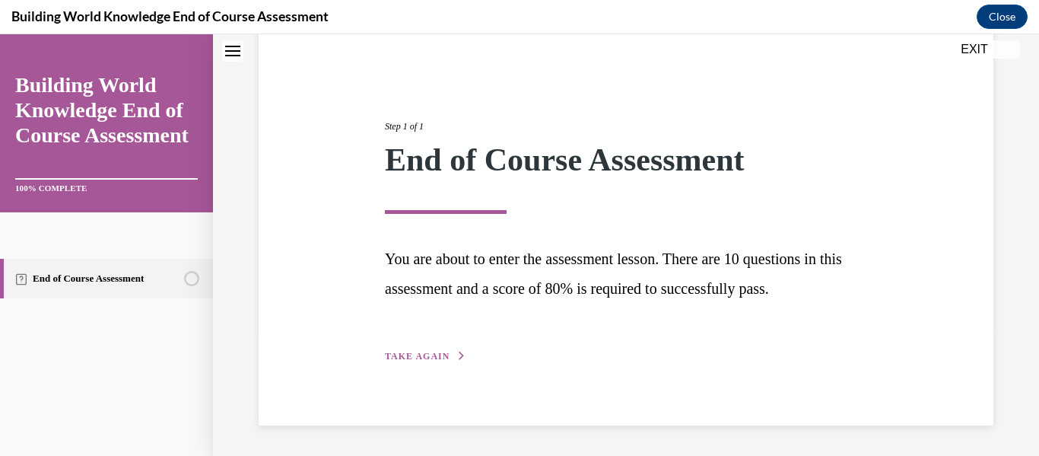
click at [447, 349] on button "TAKE AGAIN" at bounding box center [425, 356] width 81 height 14
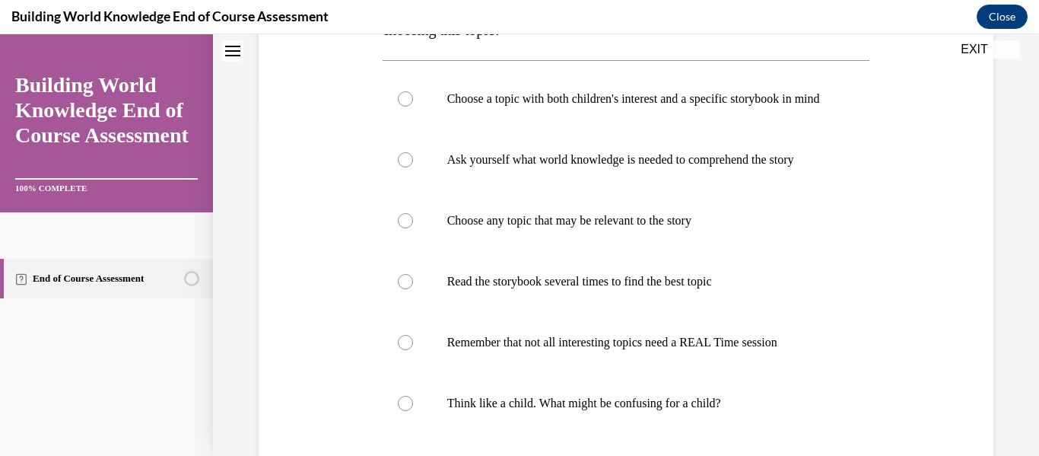
scroll to position [336, 0]
click at [552, 290] on p "Read the storybook several times to find the best topic" at bounding box center [639, 282] width 385 height 15
click at [413, 290] on input "Read the storybook several times to find the best topic" at bounding box center [405, 282] width 15 height 15
radio input "true"
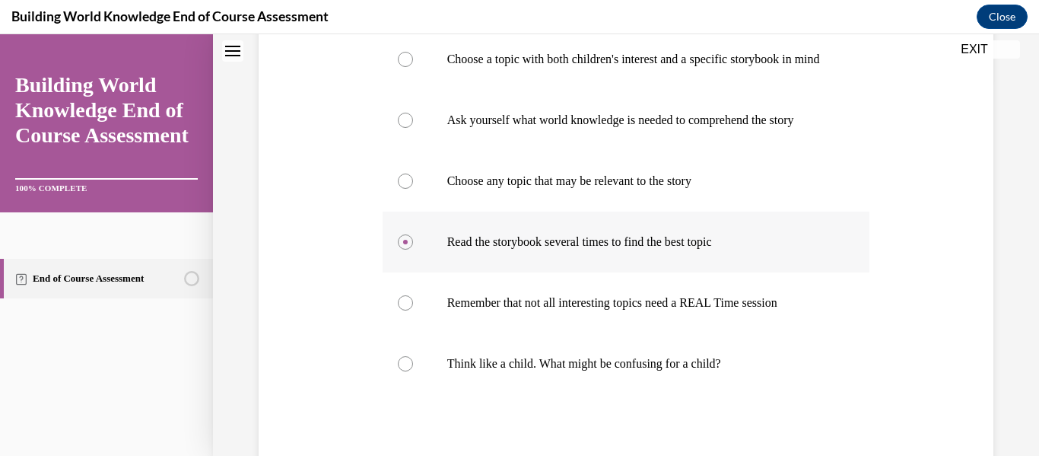
scroll to position [375, 0]
click at [499, 212] on label "Choose any topic that may be relevant to the story" at bounding box center [627, 181] width 488 height 61
click at [413, 189] on input "Choose any topic that may be relevant to the story" at bounding box center [405, 181] width 15 height 15
radio input "true"
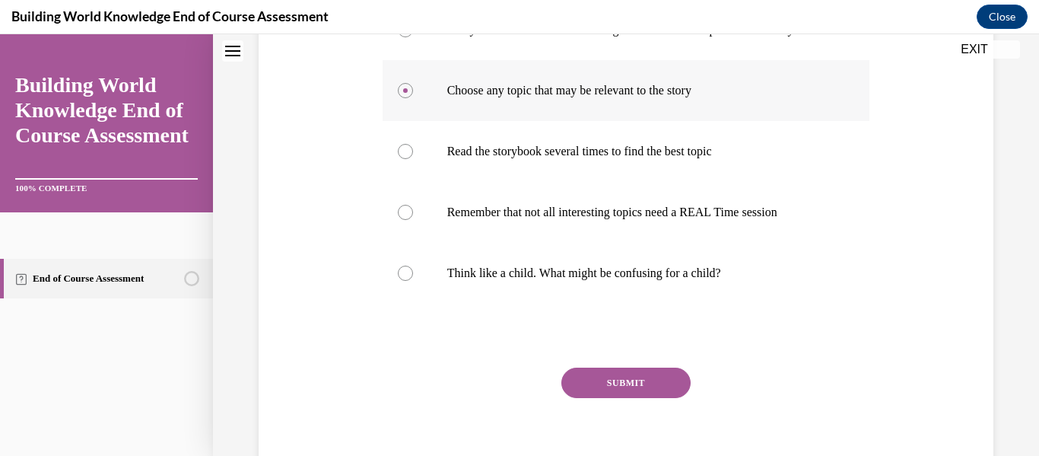
scroll to position [549, 0]
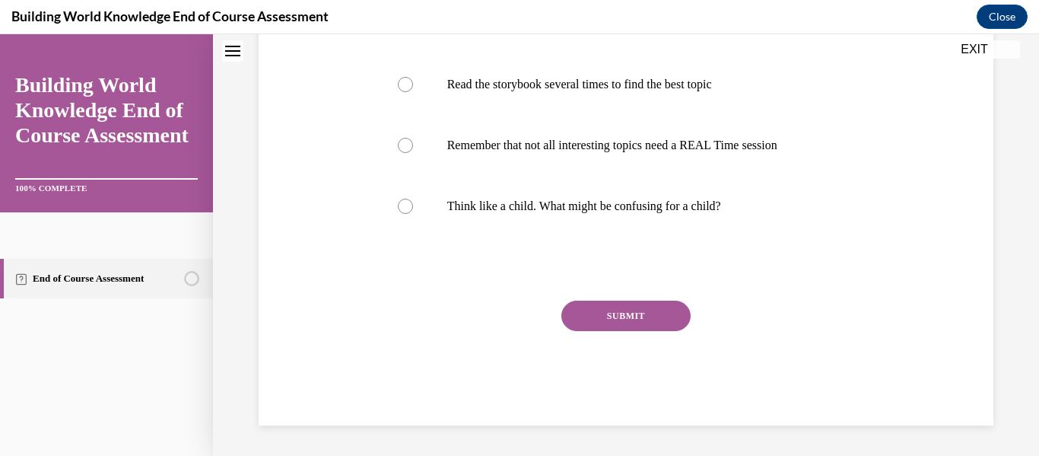
click at [579, 311] on button "SUBMIT" at bounding box center [626, 316] width 129 height 30
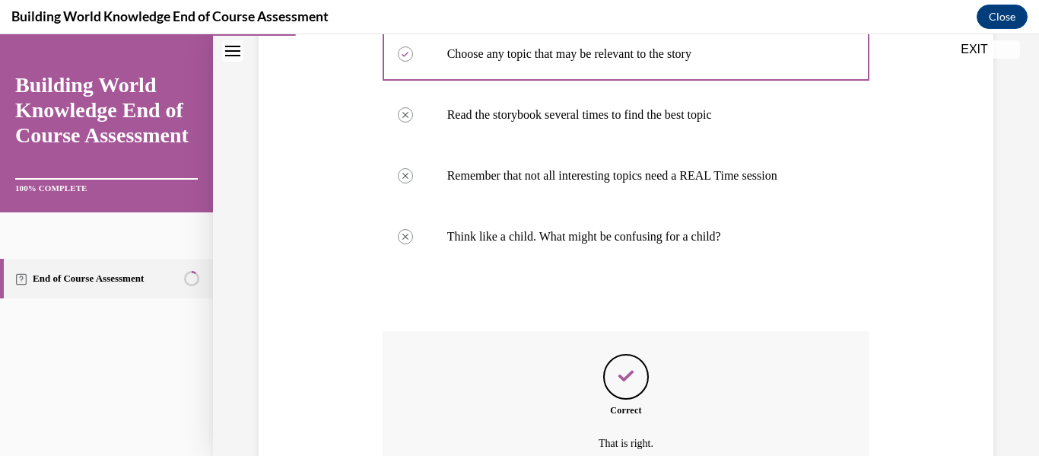
scroll to position [672, 0]
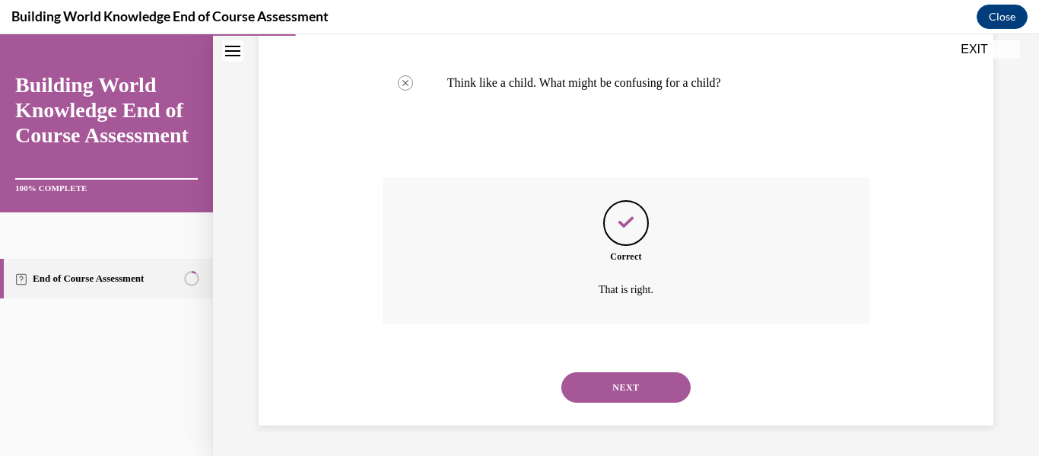
click at [614, 369] on div "NEXT" at bounding box center [627, 387] width 488 height 61
click at [621, 397] on button "NEXT" at bounding box center [626, 387] width 129 height 30
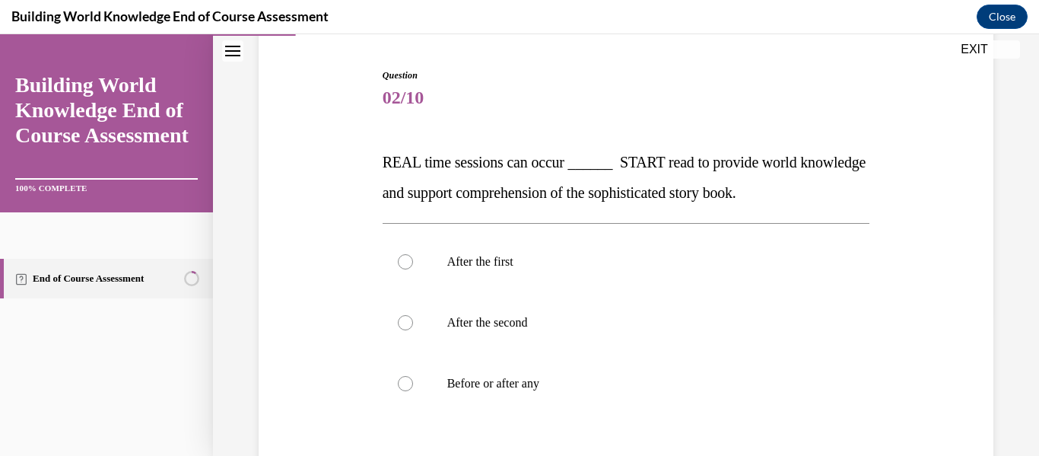
scroll to position [127, 0]
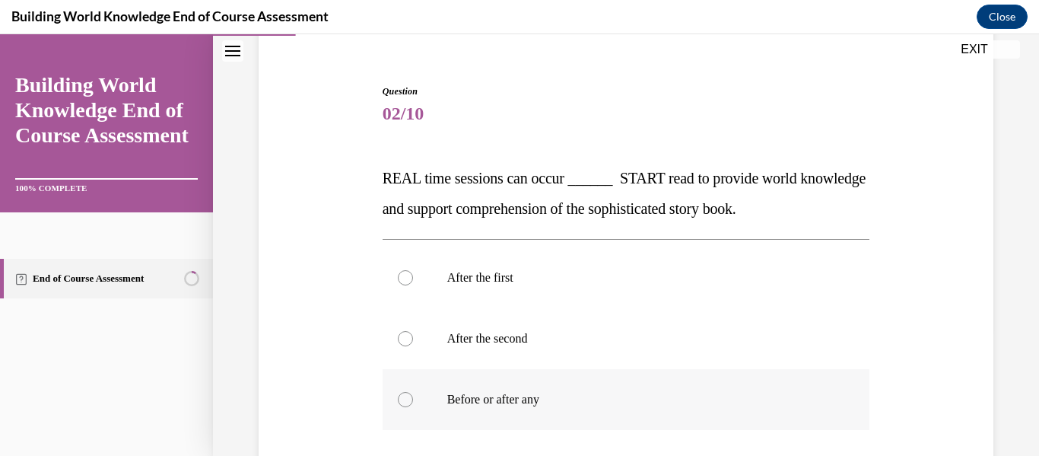
click at [495, 403] on p "Before or after any" at bounding box center [639, 399] width 385 height 15
click at [413, 403] on input "Before or after any" at bounding box center [405, 399] width 15 height 15
radio input "true"
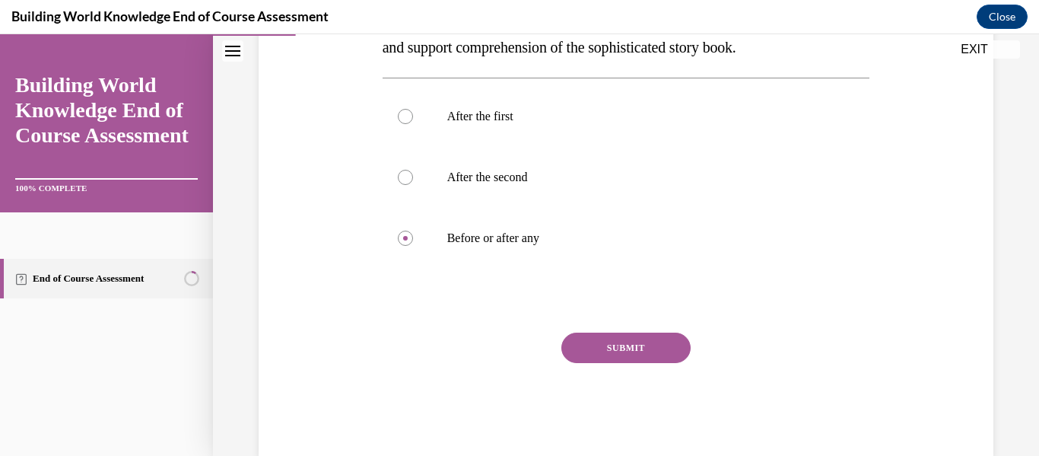
click at [609, 355] on button "SUBMIT" at bounding box center [626, 348] width 129 height 30
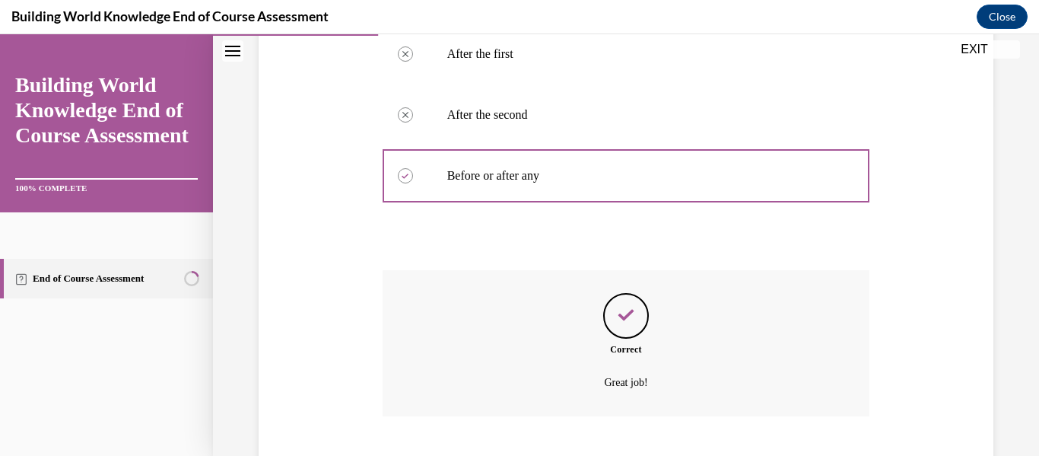
scroll to position [444, 0]
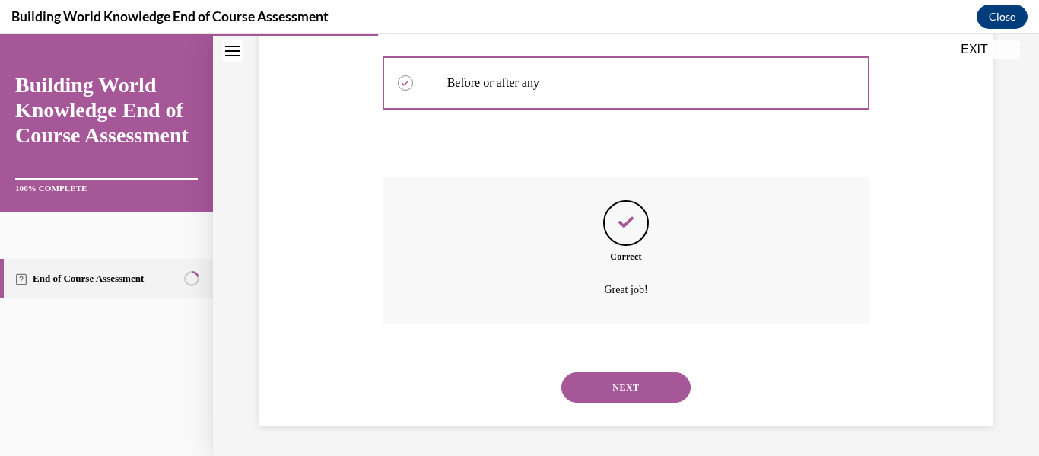
click at [620, 389] on button "NEXT" at bounding box center [626, 387] width 129 height 30
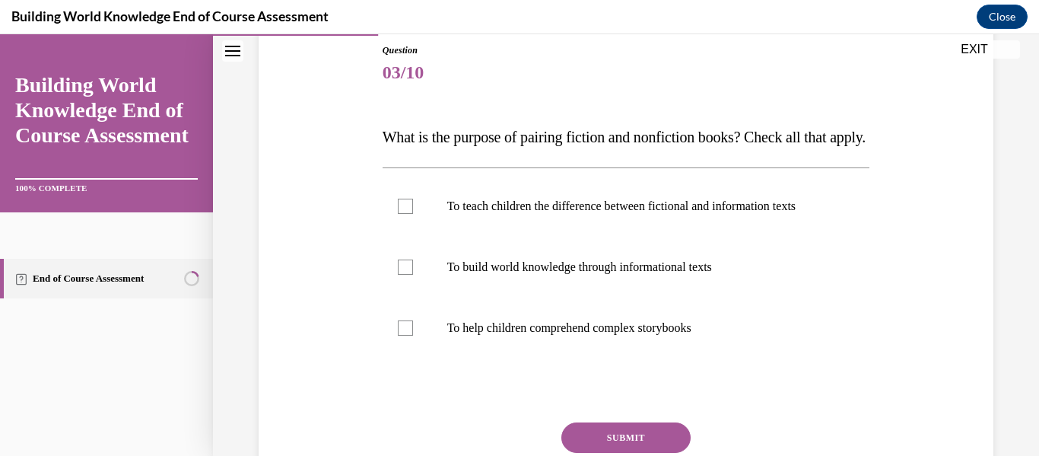
scroll to position [183, 0]
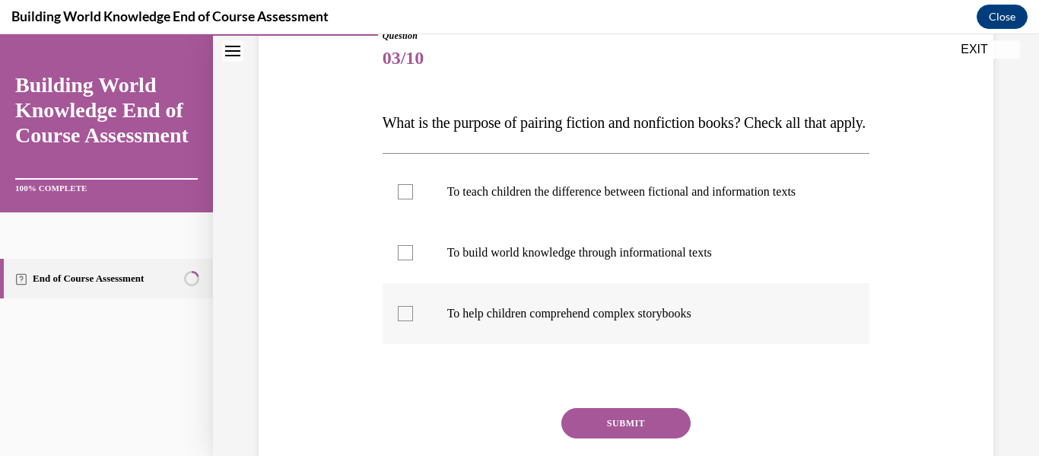
click at [530, 321] on p "To help children comprehend complex storybooks" at bounding box center [639, 313] width 385 height 15
click at [413, 321] on input "To help children comprehend complex storybooks" at bounding box center [405, 313] width 15 height 15
checkbox input "true"
click at [519, 283] on label "To build world knowledge through informational texts" at bounding box center [627, 252] width 488 height 61
click at [413, 260] on input "To build world knowledge through informational texts" at bounding box center [405, 252] width 15 height 15
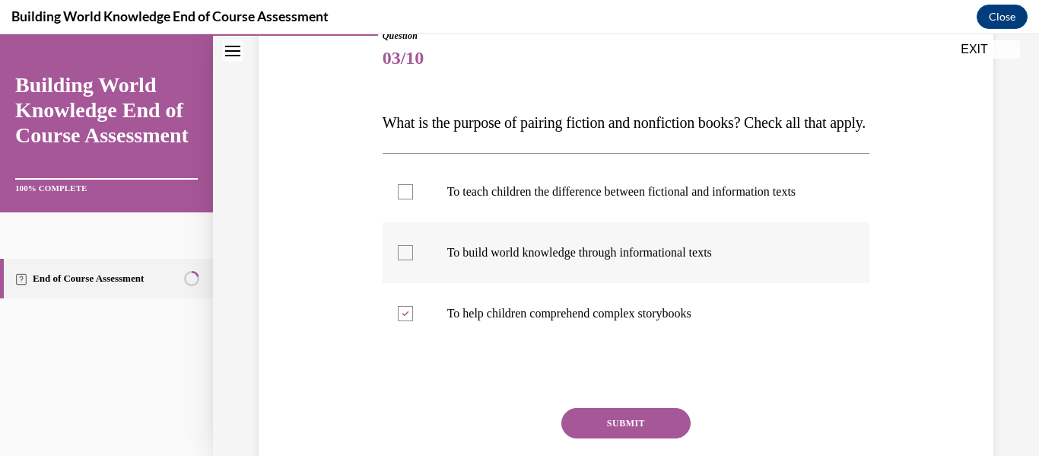
checkbox input "true"
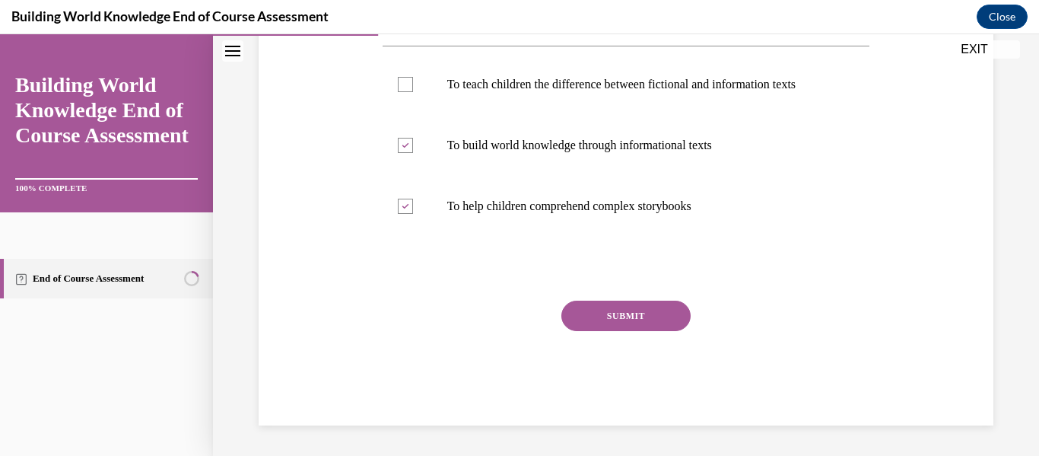
click at [594, 324] on button "SUBMIT" at bounding box center [626, 316] width 129 height 30
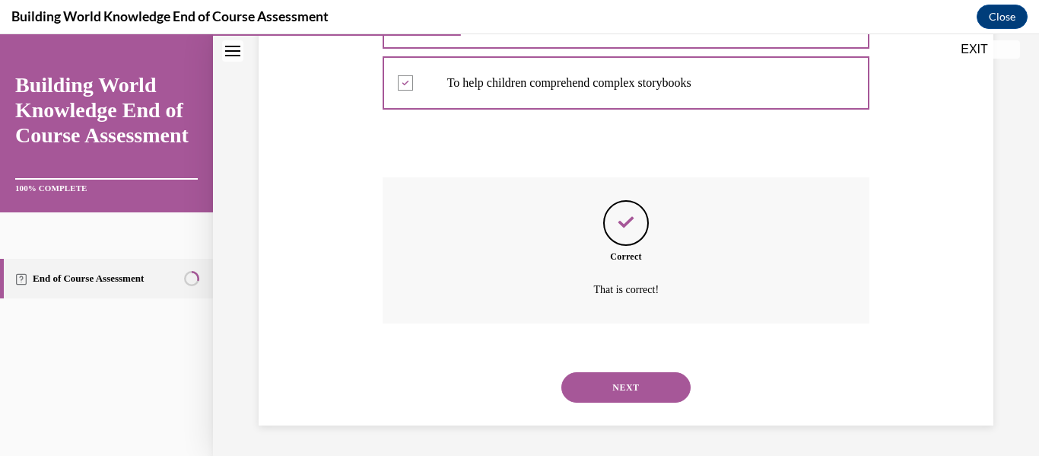
scroll to position [444, 0]
click at [611, 376] on button "NEXT" at bounding box center [626, 387] width 129 height 30
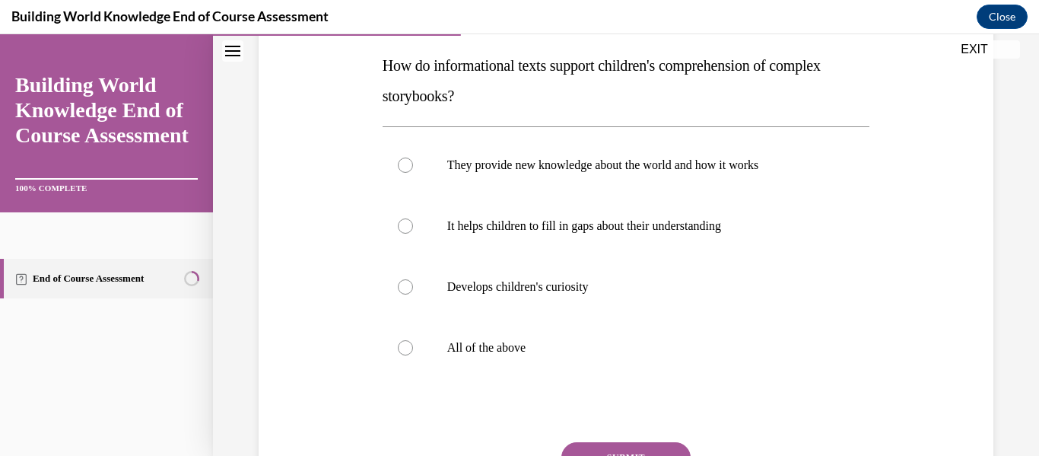
scroll to position [259, 0]
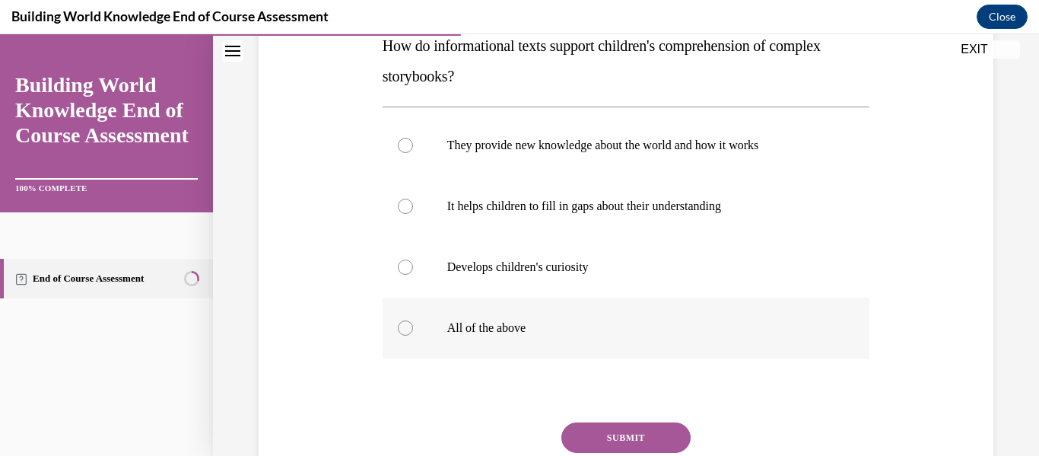
click at [485, 326] on p "All of the above" at bounding box center [639, 327] width 385 height 15
click at [413, 326] on input "All of the above" at bounding box center [405, 327] width 15 height 15
radio input "true"
click at [586, 433] on button "SUBMIT" at bounding box center [626, 437] width 129 height 30
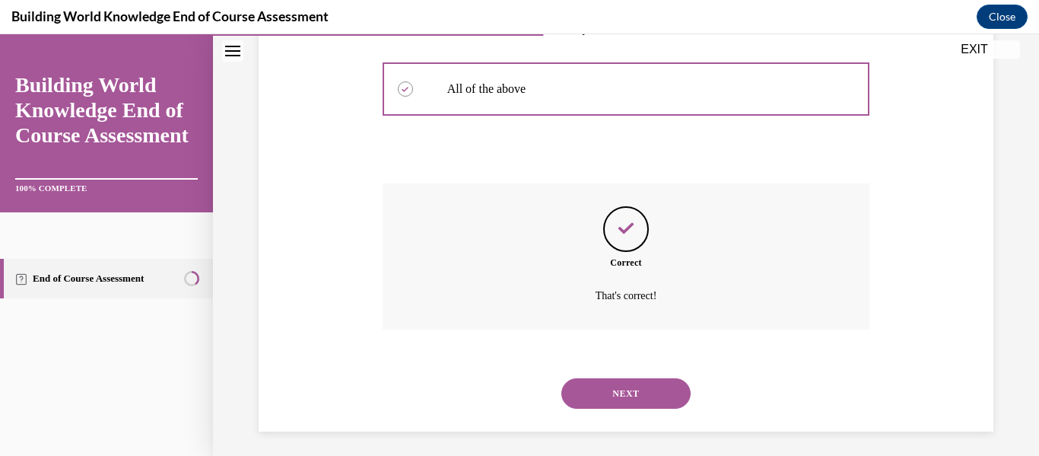
scroll to position [504, 0]
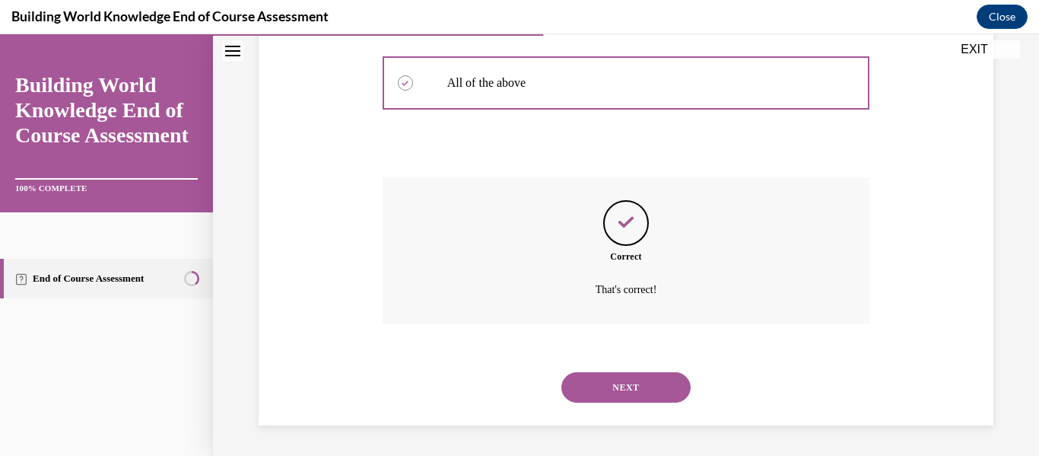
click at [618, 371] on div "NEXT" at bounding box center [627, 387] width 488 height 61
click at [622, 391] on button "NEXT" at bounding box center [626, 387] width 129 height 30
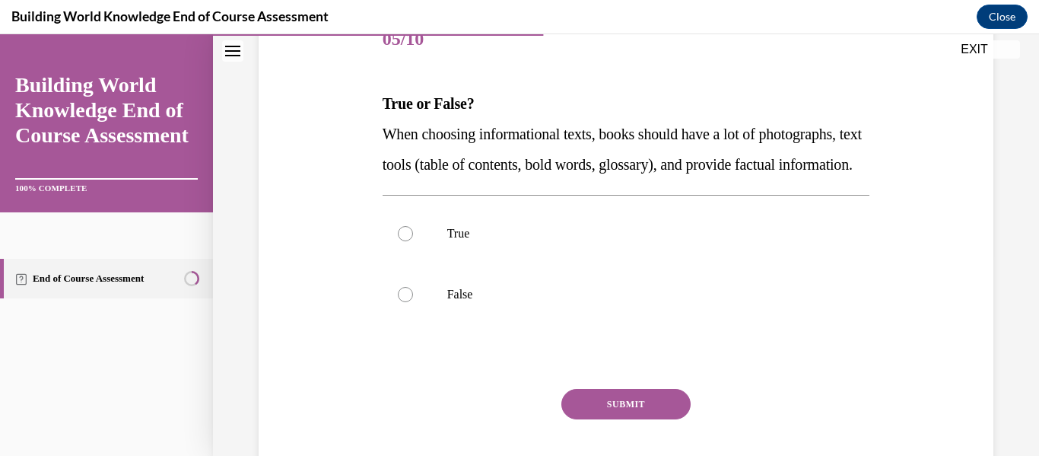
scroll to position [205, 0]
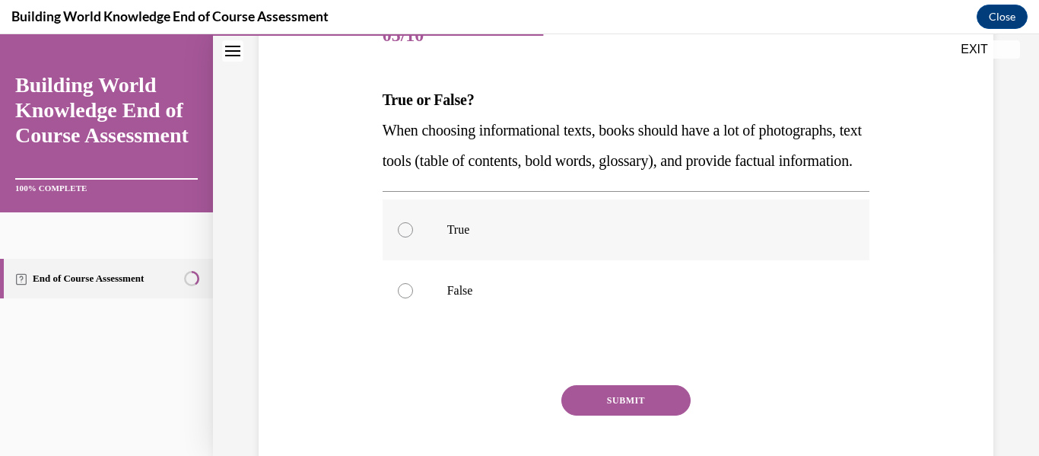
click at [509, 237] on p "True" at bounding box center [639, 229] width 385 height 15
click at [413, 237] on input "True" at bounding box center [405, 229] width 15 height 15
radio input "true"
click at [611, 415] on button "SUBMIT" at bounding box center [626, 400] width 129 height 30
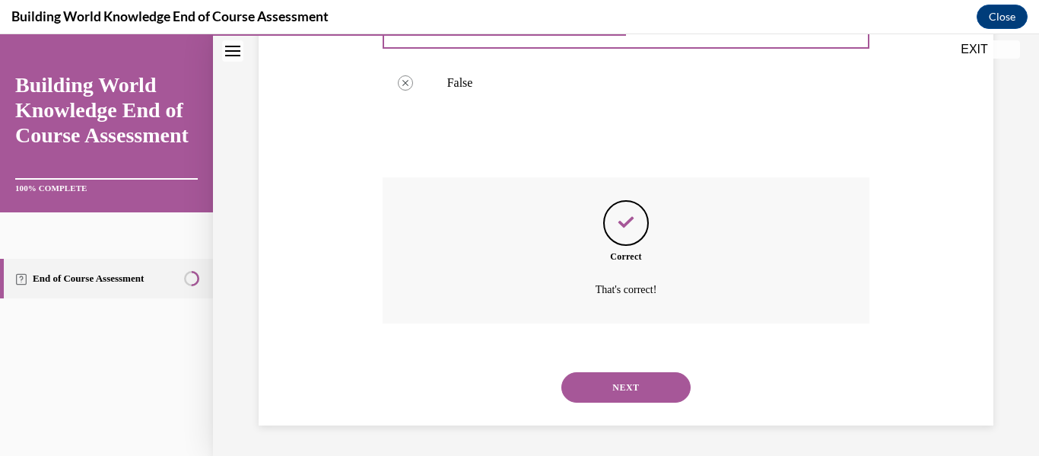
scroll to position [444, 0]
click at [615, 384] on button "NEXT" at bounding box center [626, 387] width 129 height 30
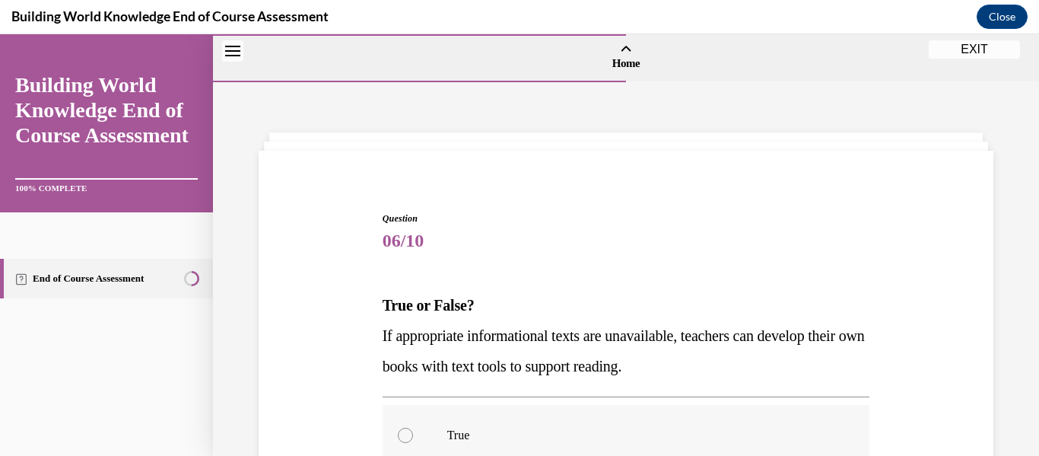
scroll to position [162, 0]
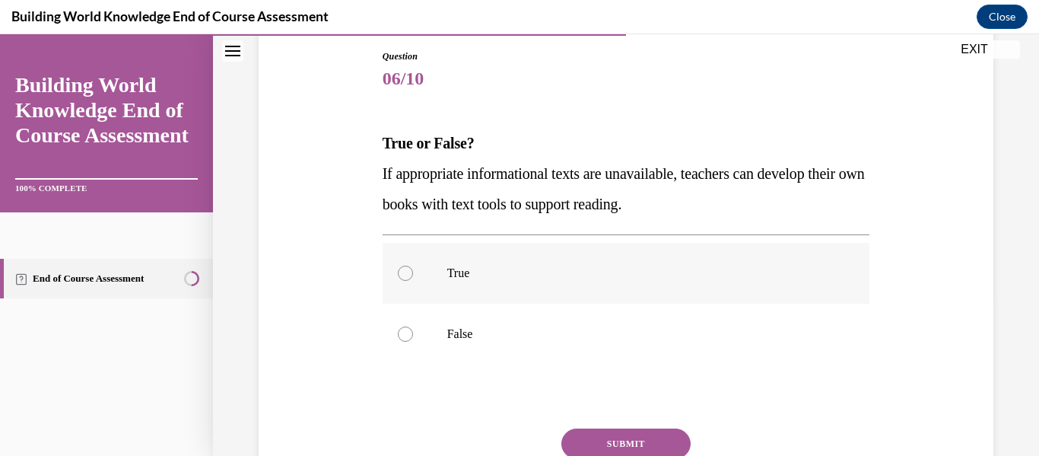
click at [446, 263] on label "True" at bounding box center [627, 273] width 488 height 61
click at [413, 266] on input "True" at bounding box center [405, 273] width 15 height 15
radio input "true"
click at [583, 433] on button "SUBMIT" at bounding box center [626, 443] width 129 height 30
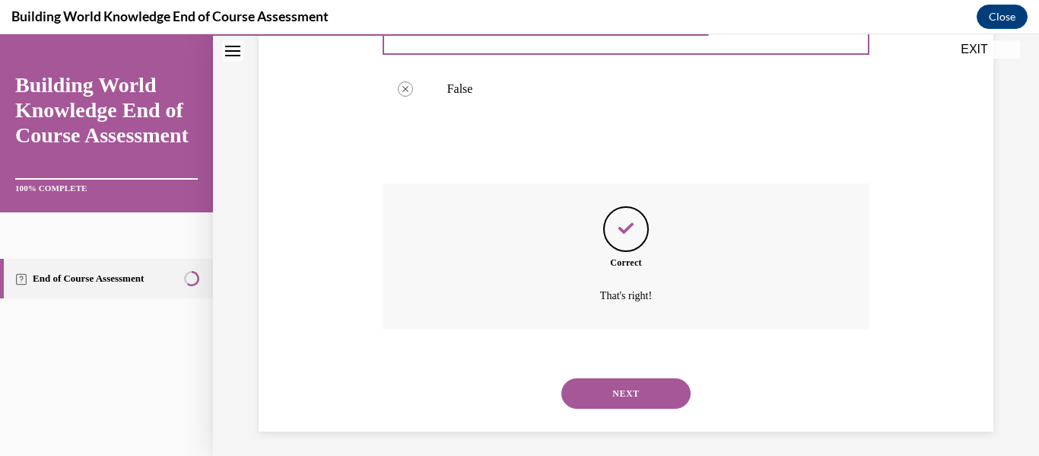
scroll to position [413, 0]
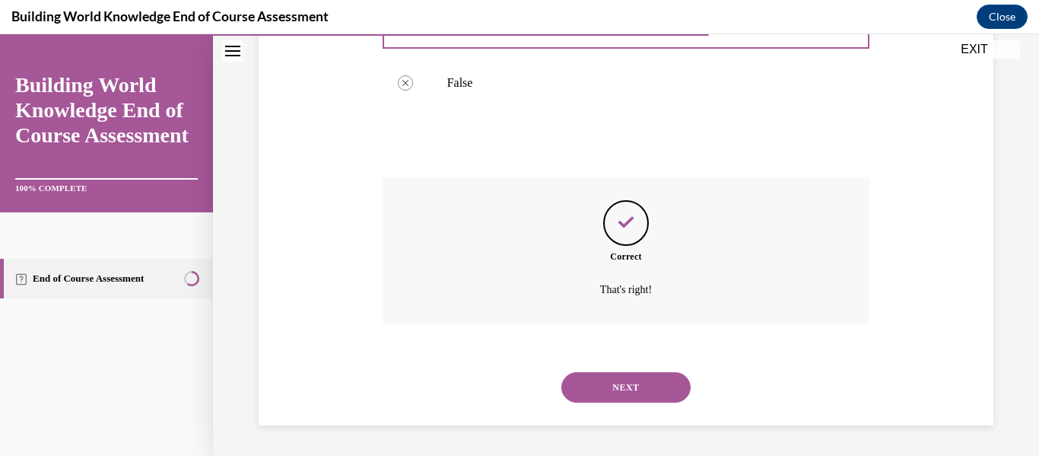
click at [616, 381] on button "NEXT" at bounding box center [626, 387] width 129 height 30
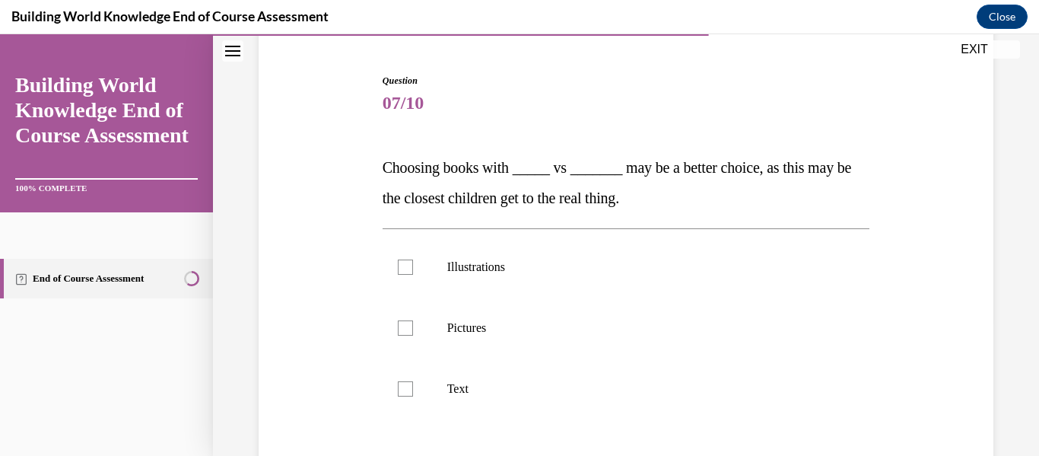
scroll to position [208, 0]
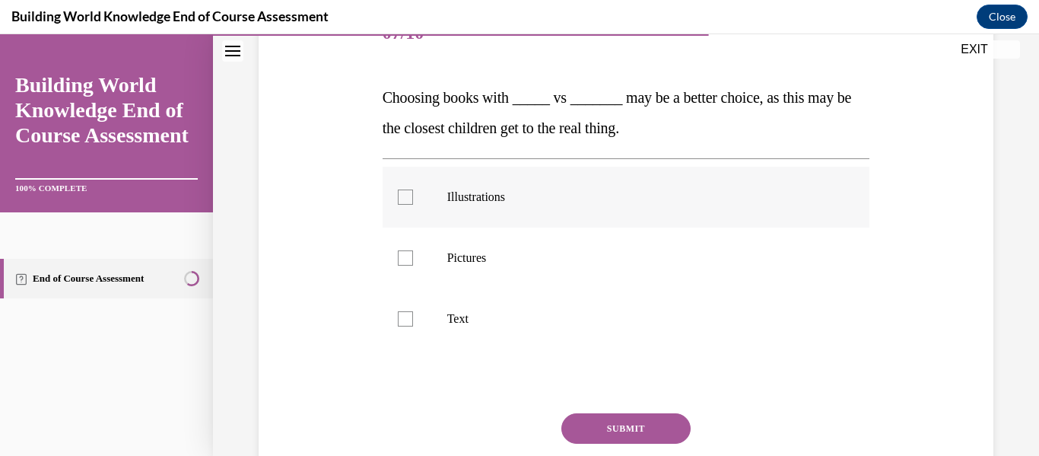
click at [492, 215] on label "Illustrations" at bounding box center [627, 197] width 488 height 61
click at [413, 205] on input "Illustrations" at bounding box center [405, 196] width 15 height 15
checkbox input "true"
click at [504, 259] on p "Pictures" at bounding box center [639, 257] width 385 height 15
click at [413, 259] on input "Pictures" at bounding box center [405, 257] width 15 height 15
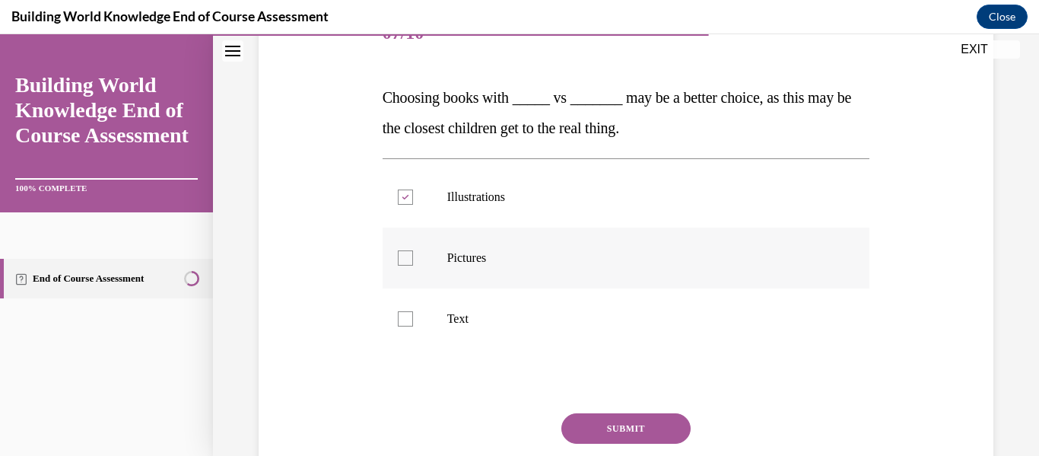
checkbox input "true"
click at [598, 434] on button "SUBMIT" at bounding box center [626, 428] width 129 height 30
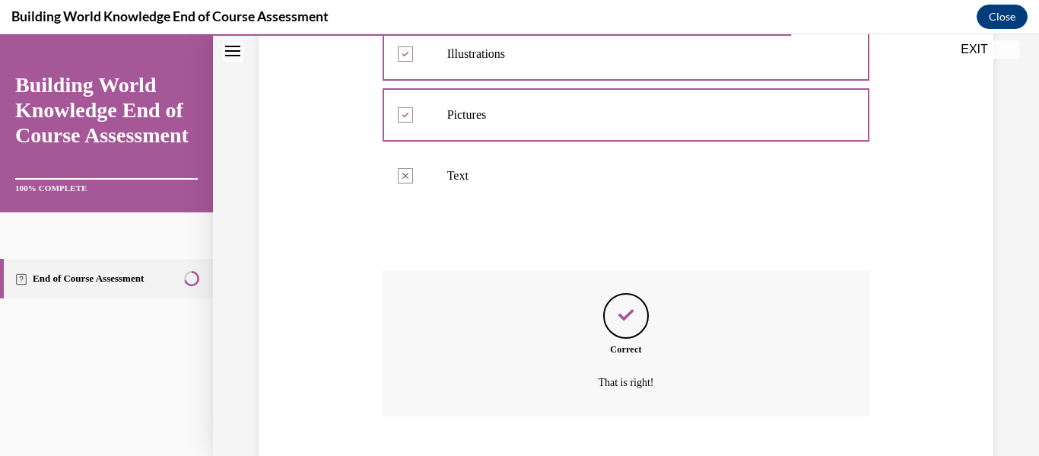
scroll to position [444, 0]
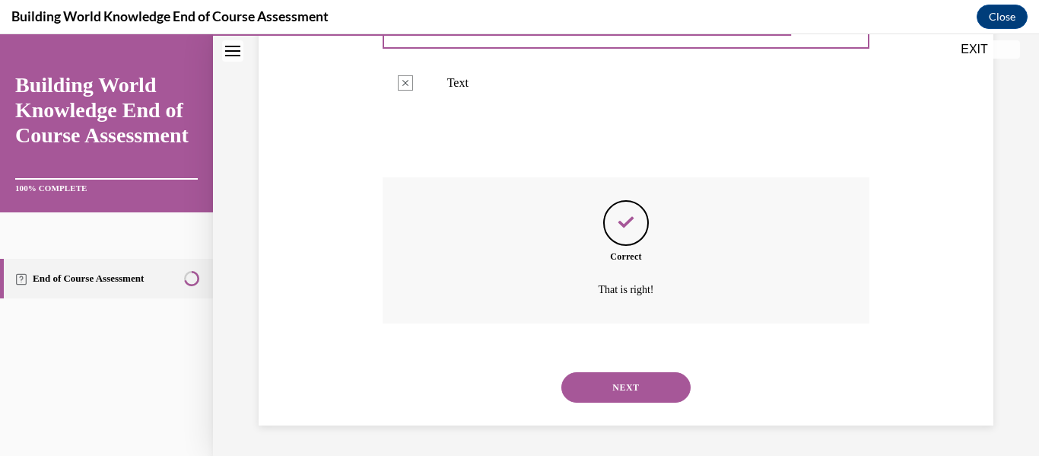
click at [598, 390] on button "NEXT" at bounding box center [626, 387] width 129 height 30
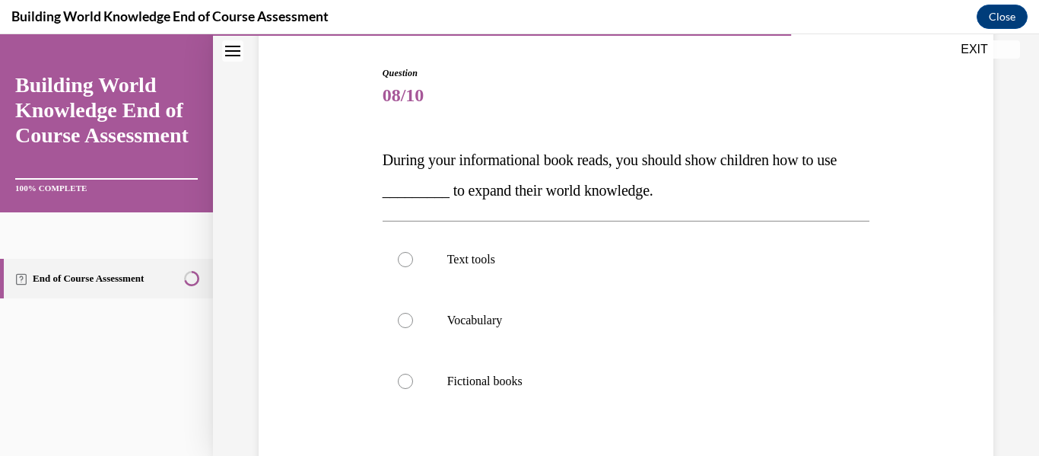
scroll to position [147, 0]
click at [498, 258] on p "Text tools" at bounding box center [639, 257] width 385 height 15
click at [413, 258] on input "Text tools" at bounding box center [405, 257] width 15 height 15
radio input "true"
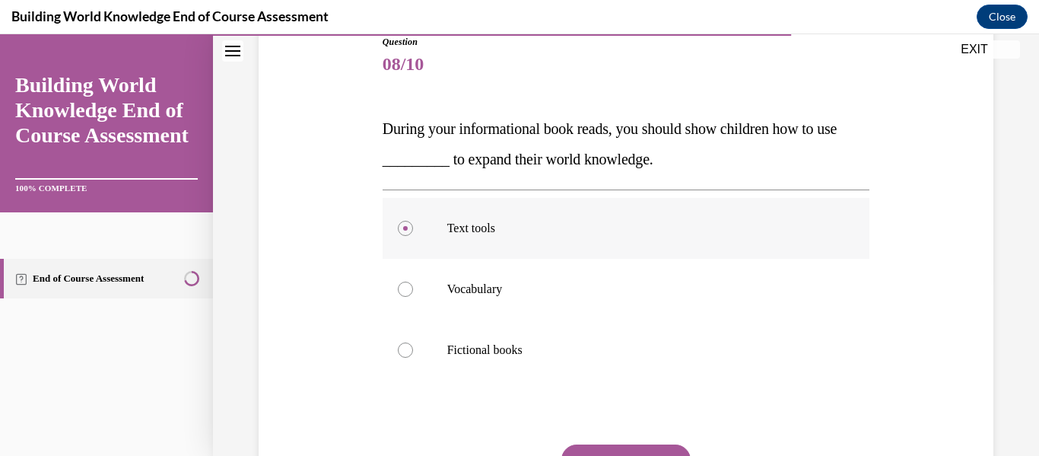
scroll to position [170, 0]
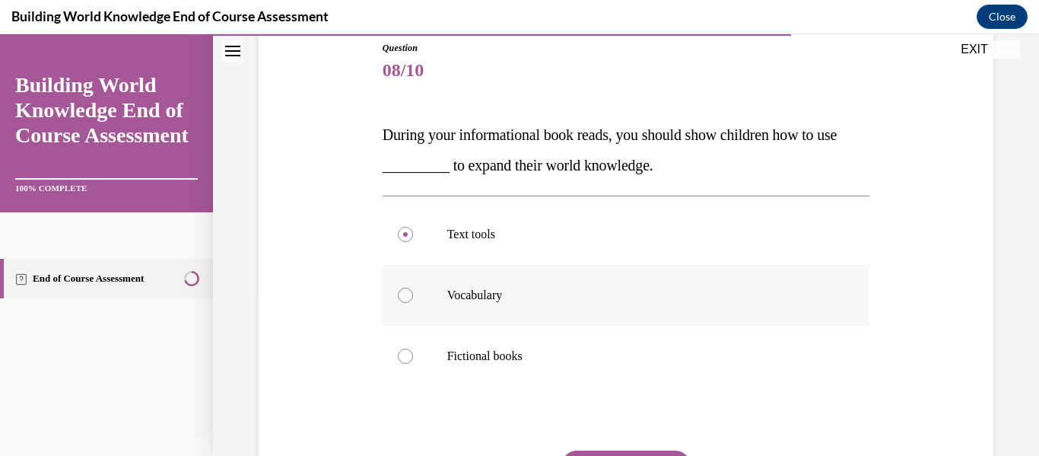
click at [507, 297] on p "Vocabulary" at bounding box center [639, 295] width 385 height 15
click at [413, 297] on input "Vocabulary" at bounding box center [405, 295] width 15 height 15
radio input "true"
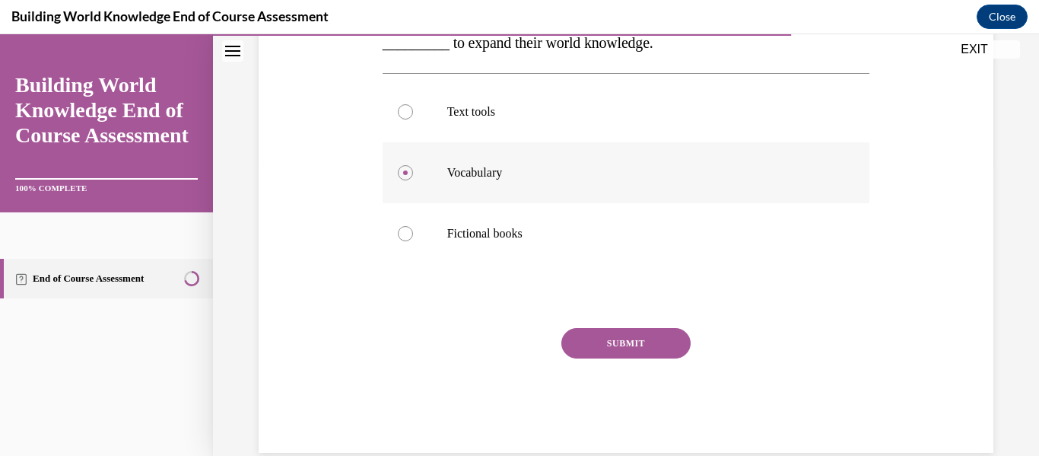
scroll to position [320, 0]
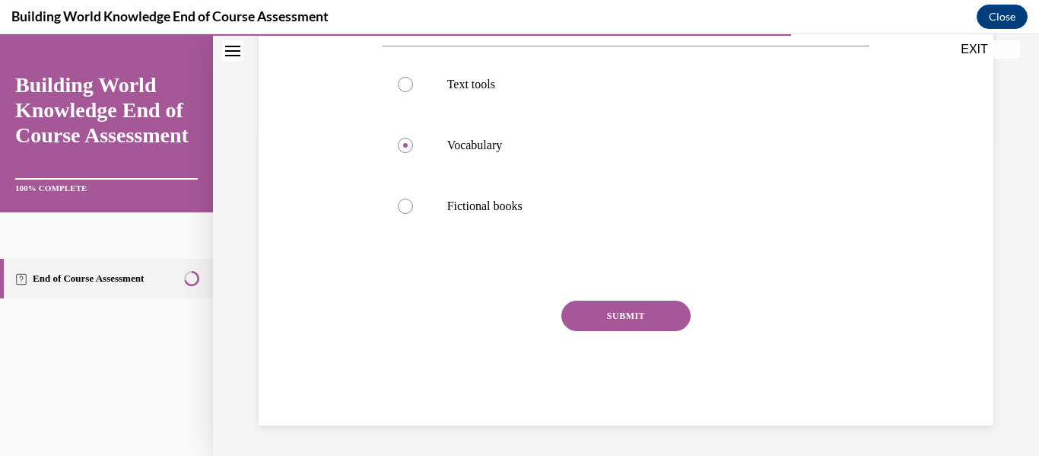
click at [632, 307] on button "SUBMIT" at bounding box center [626, 316] width 129 height 30
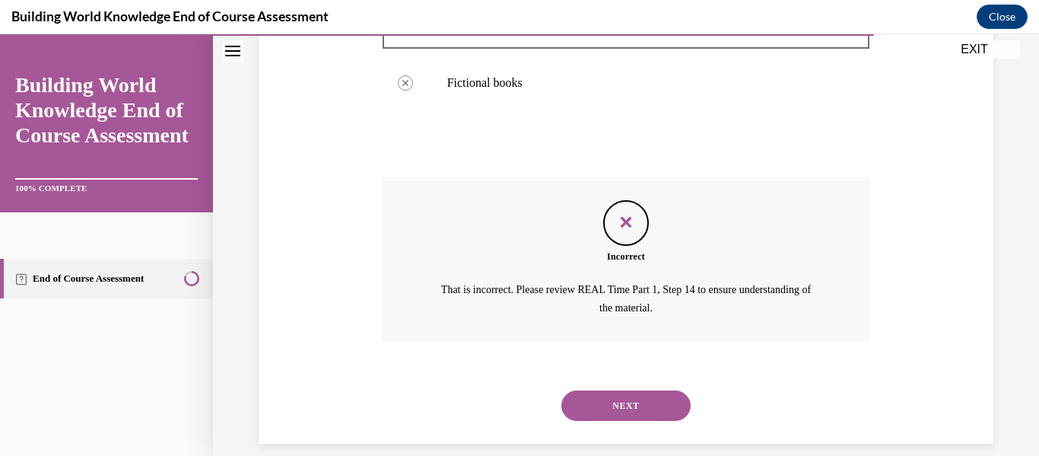
scroll to position [462, 0]
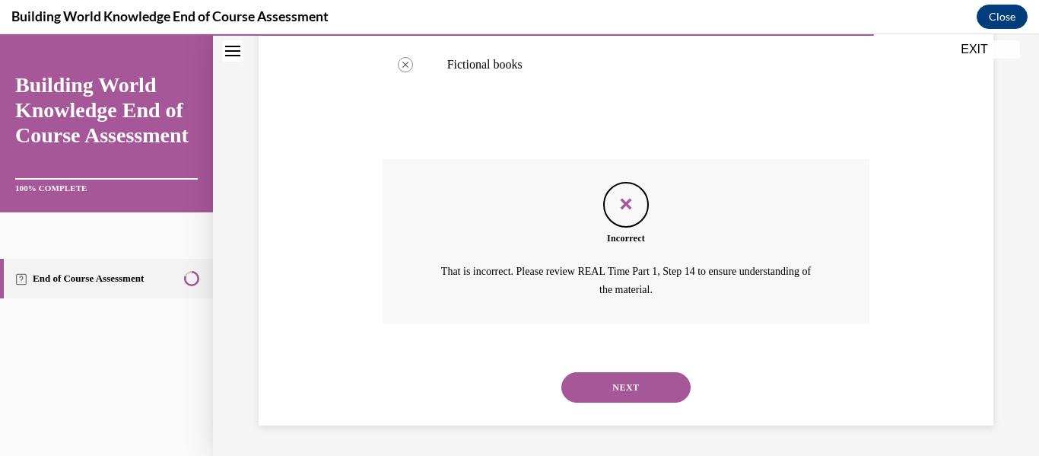
click at [628, 384] on button "NEXT" at bounding box center [626, 387] width 129 height 30
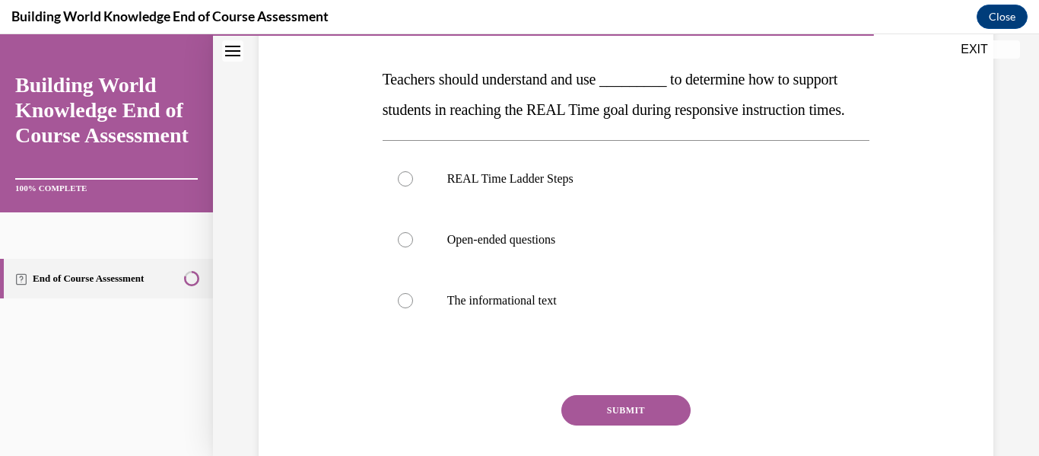
scroll to position [228, 0]
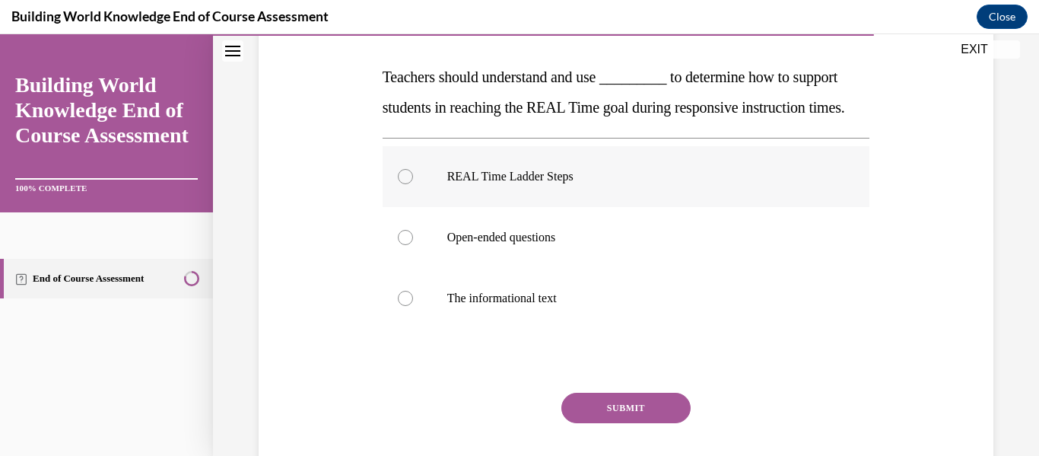
click at [520, 184] on p "REAL Time Ladder Steps" at bounding box center [639, 176] width 385 height 15
click at [413, 184] on input "REAL Time Ladder Steps" at bounding box center [405, 176] width 15 height 15
radio input "true"
click at [610, 423] on button "SUBMIT" at bounding box center [626, 408] width 129 height 30
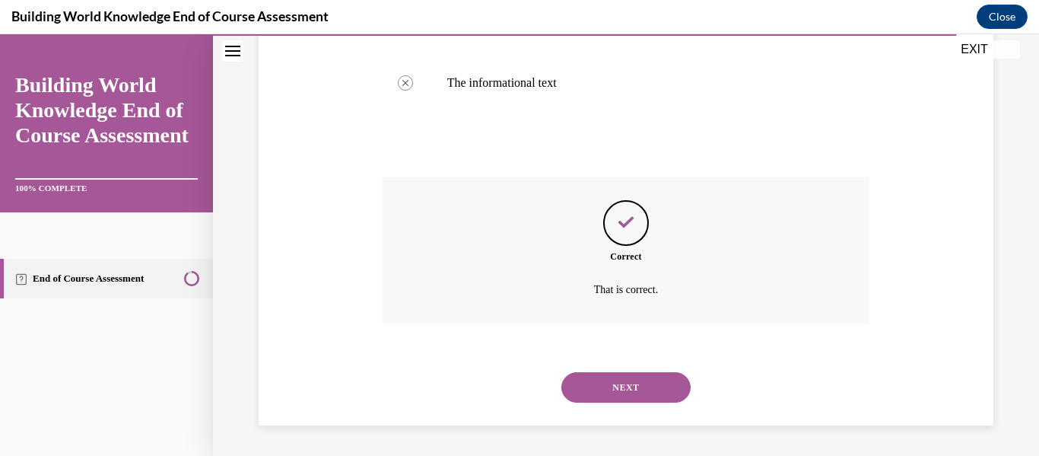
scroll to position [474, 0]
click at [601, 384] on button "NEXT" at bounding box center [626, 387] width 129 height 30
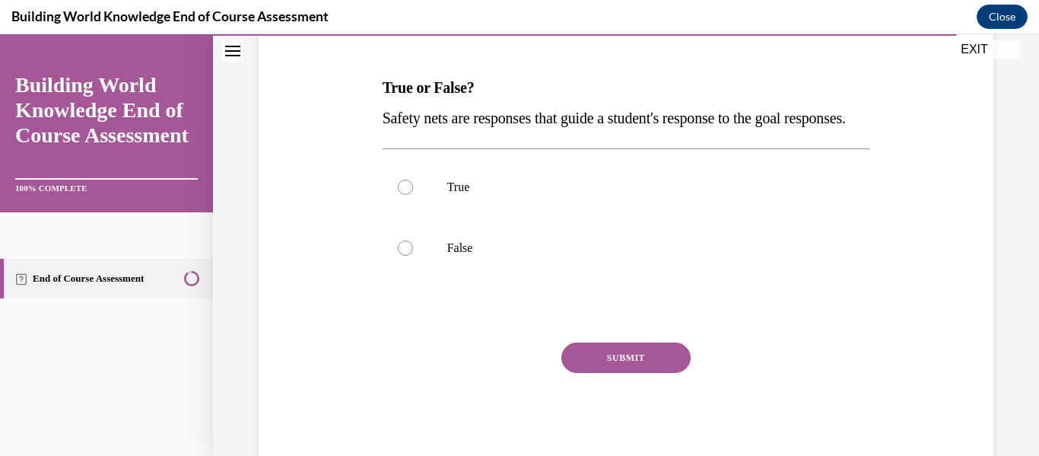
scroll to position [226, 0]
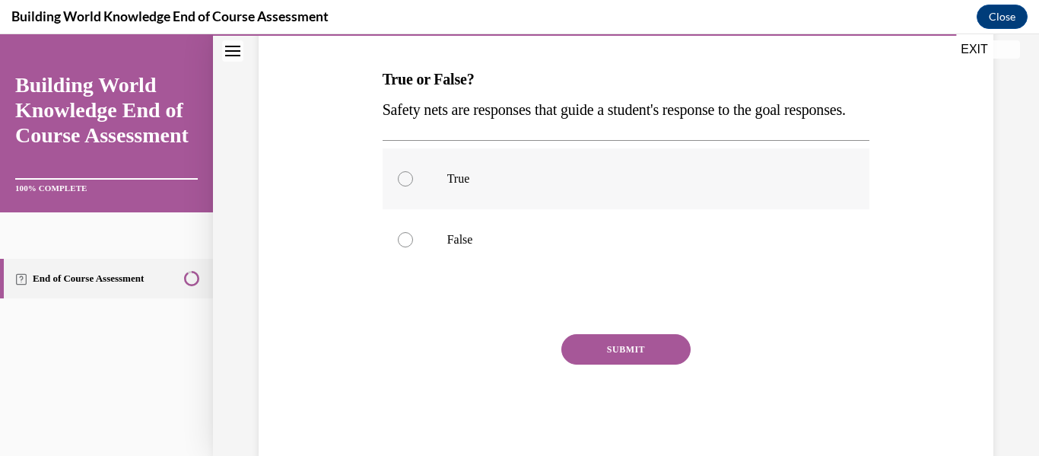
click at [461, 209] on label "True" at bounding box center [627, 178] width 488 height 61
click at [413, 186] on input "True" at bounding box center [405, 178] width 15 height 15
radio input "true"
click at [588, 364] on button "SUBMIT" at bounding box center [626, 349] width 129 height 30
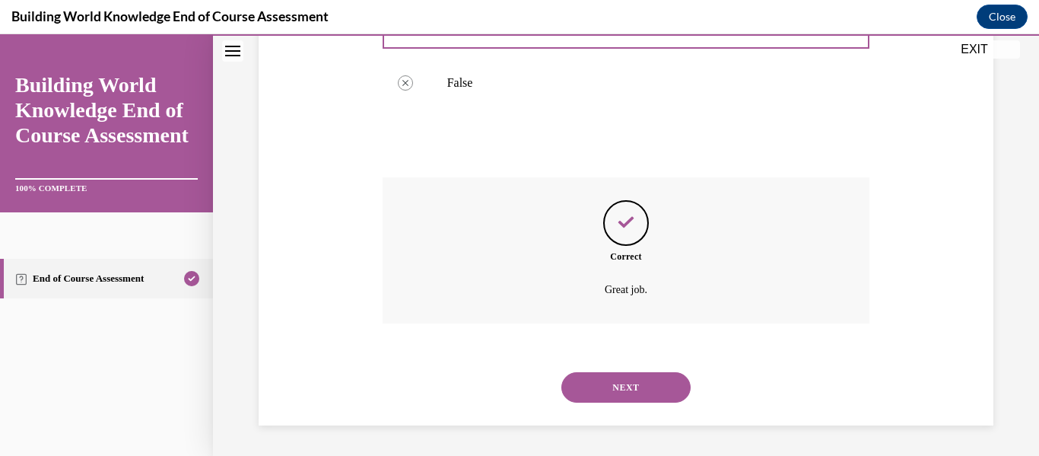
scroll to position [413, 0]
click at [644, 393] on button "NEXT" at bounding box center [626, 387] width 129 height 30
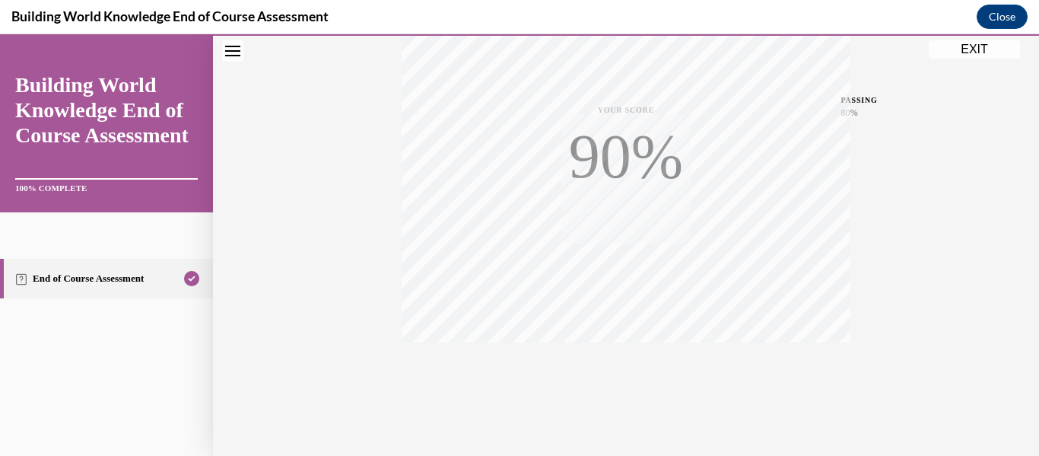
scroll to position [358, 0]
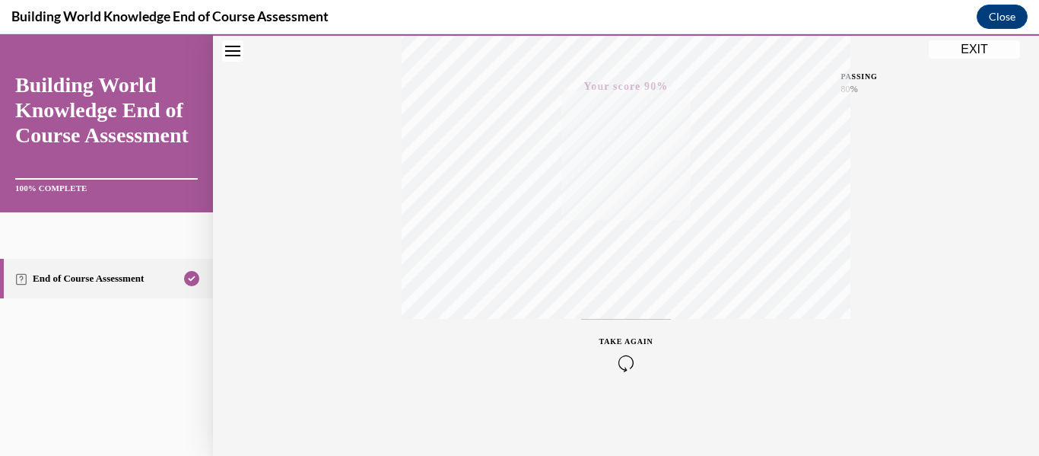
click at [943, 42] on button "EXIT" at bounding box center [974, 49] width 91 height 18
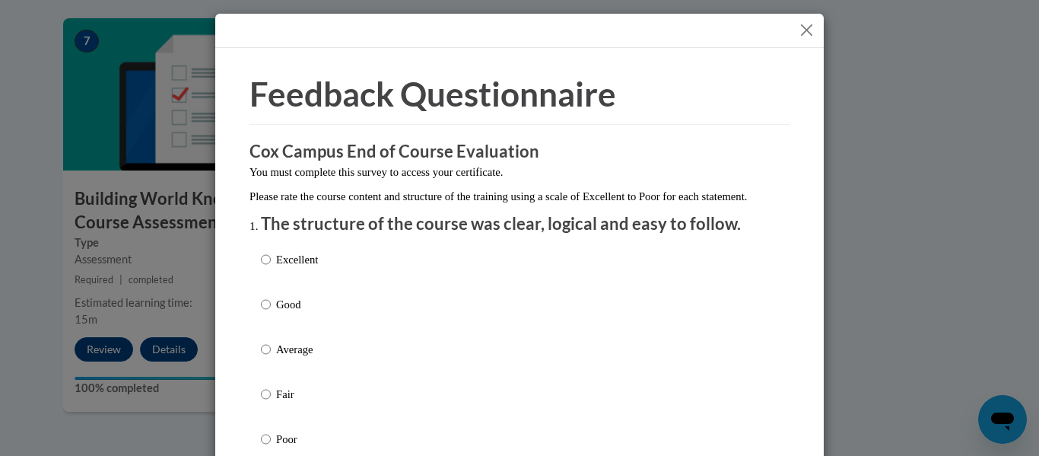
click at [280, 313] on p "Good" at bounding box center [297, 304] width 42 height 17
click at [271, 313] on input "Good" at bounding box center [266, 304] width 10 height 17
radio input "true"
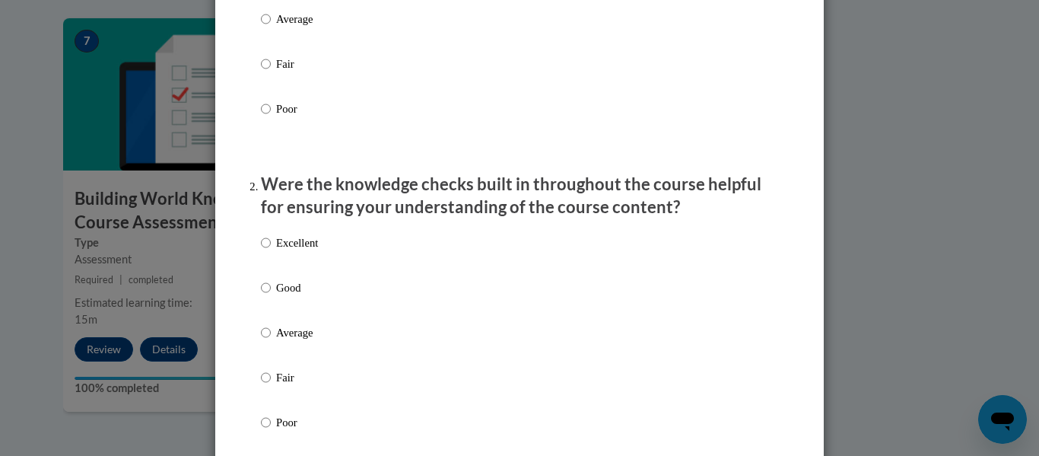
scroll to position [337, 0]
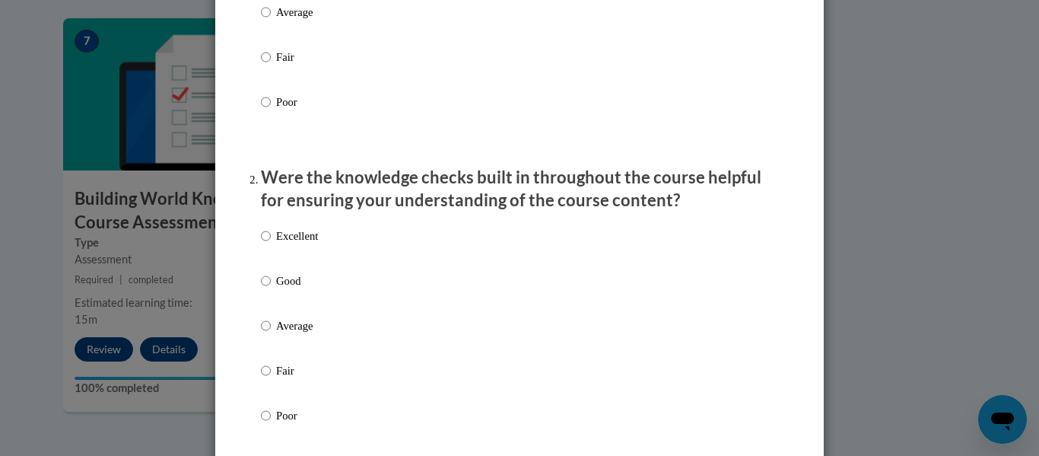
click at [282, 289] on p "Good" at bounding box center [297, 280] width 42 height 17
click at [271, 289] on input "Good" at bounding box center [266, 280] width 10 height 17
radio input "true"
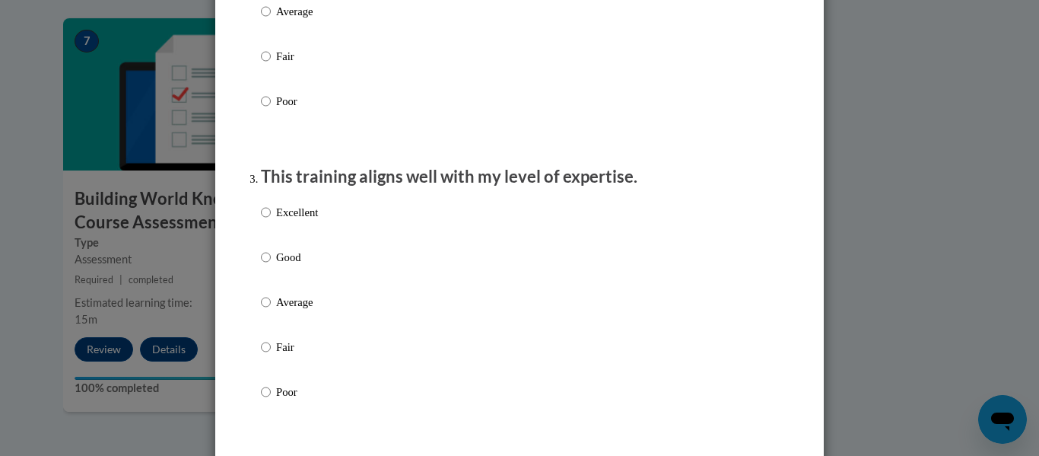
click at [276, 266] on p "Good" at bounding box center [297, 257] width 42 height 17
click at [271, 266] on input "Good" at bounding box center [266, 257] width 10 height 17
radio input "true"
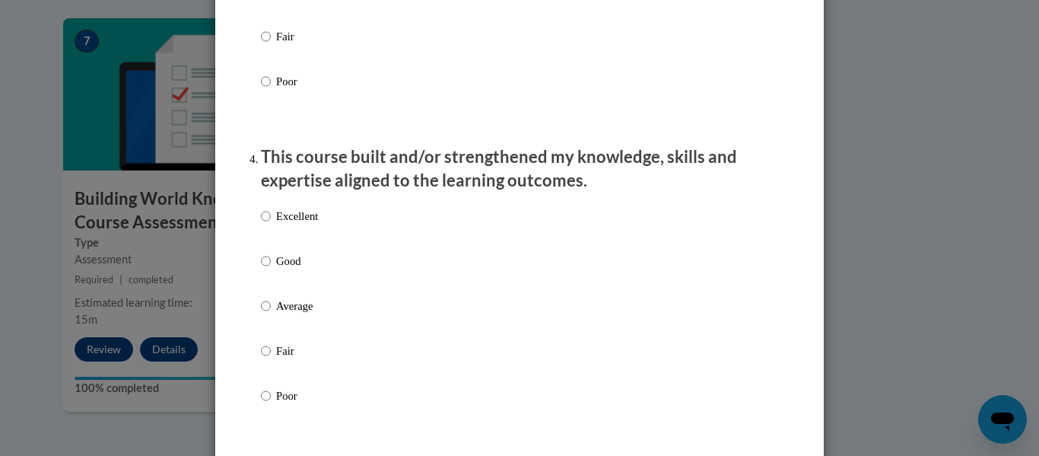
click at [276, 269] on p "Good" at bounding box center [297, 261] width 42 height 17
click at [271, 269] on input "Good" at bounding box center [266, 261] width 10 height 17
radio input "true"
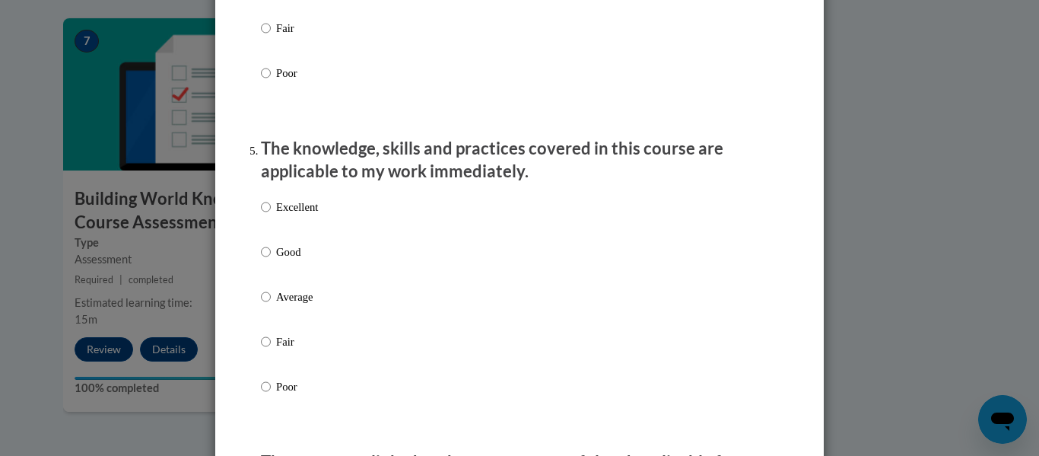
scroll to position [1290, 0]
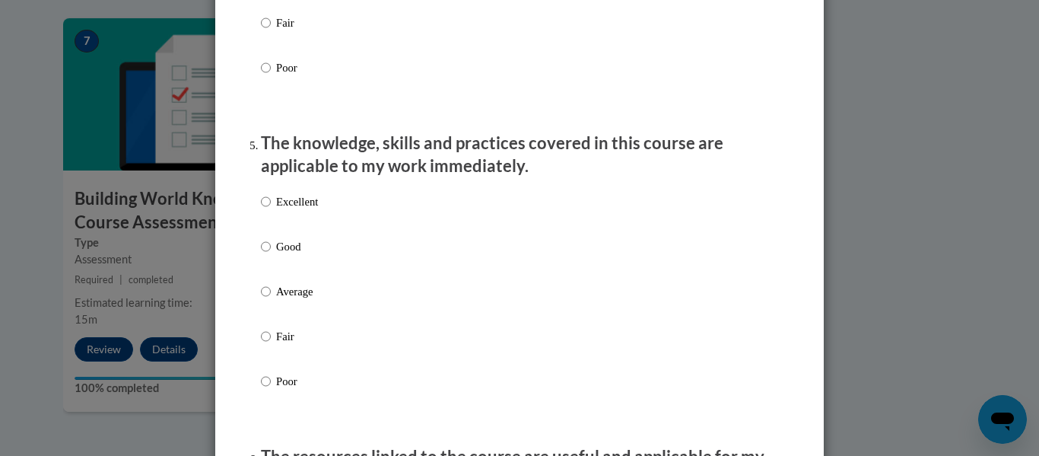
click at [274, 257] on label "Good" at bounding box center [289, 258] width 57 height 41
click at [271, 255] on input "Good" at bounding box center [266, 246] width 10 height 17
radio input "true"
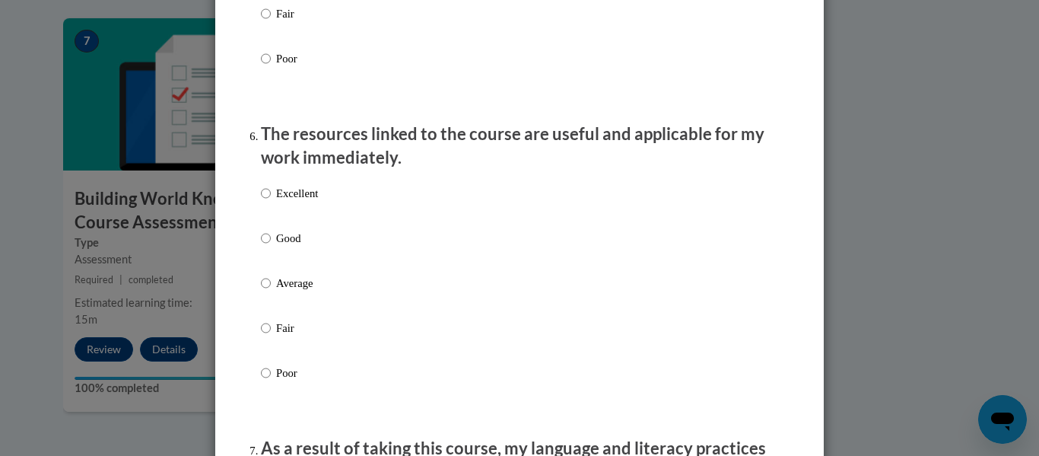
click at [274, 257] on label "Good" at bounding box center [289, 250] width 57 height 41
click at [271, 247] on input "Good" at bounding box center [266, 238] width 10 height 17
radio input "true"
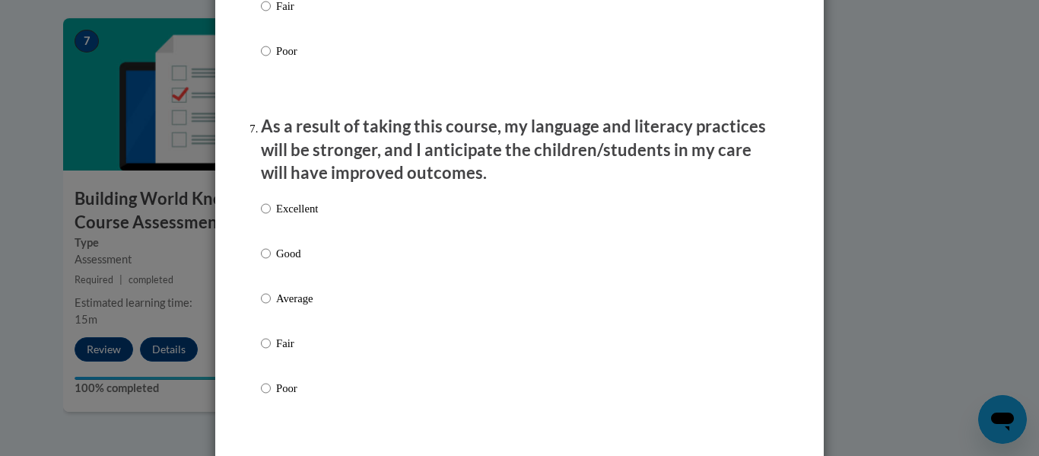
click at [275, 259] on label "Good" at bounding box center [289, 265] width 57 height 41
click at [271, 259] on input "Good" at bounding box center [266, 253] width 10 height 17
radio input "true"
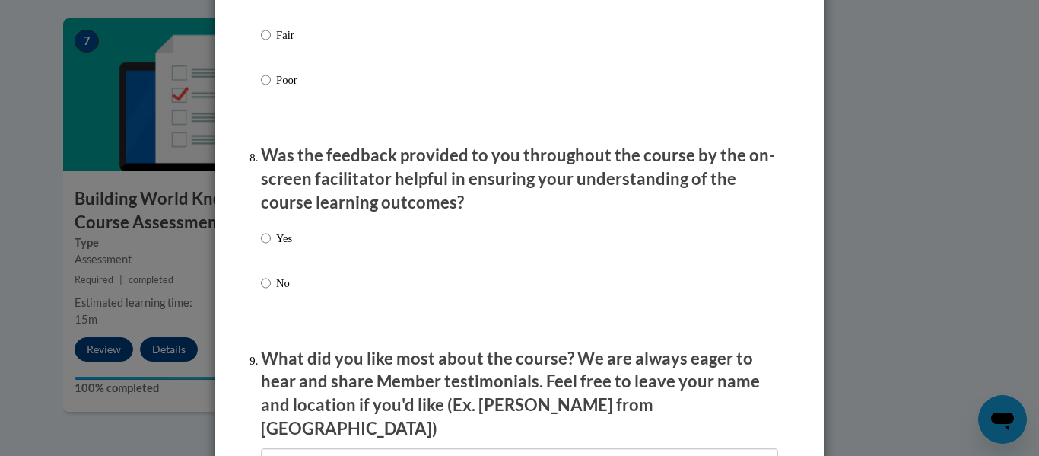
scroll to position [2248, 0]
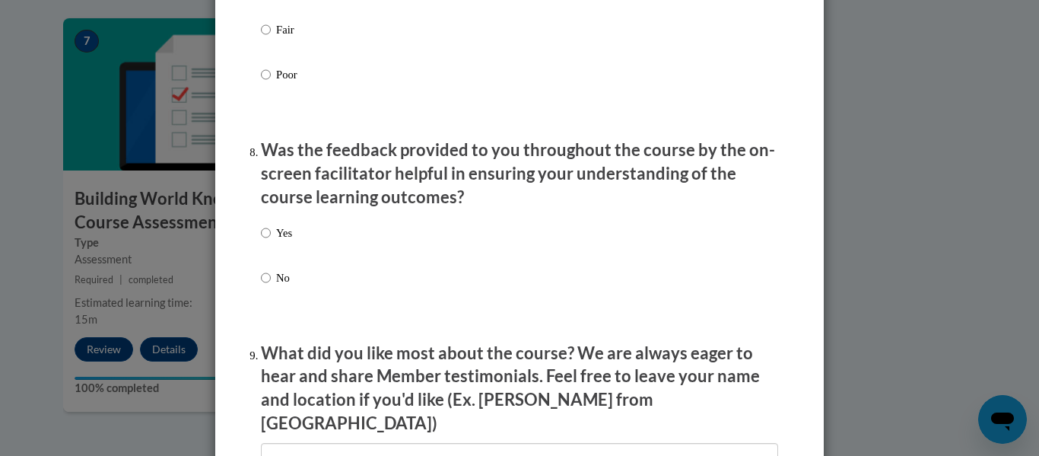
click at [275, 259] on label "Yes" at bounding box center [276, 244] width 31 height 41
click at [271, 241] on input "Yes" at bounding box center [266, 232] width 10 height 17
radio input "true"
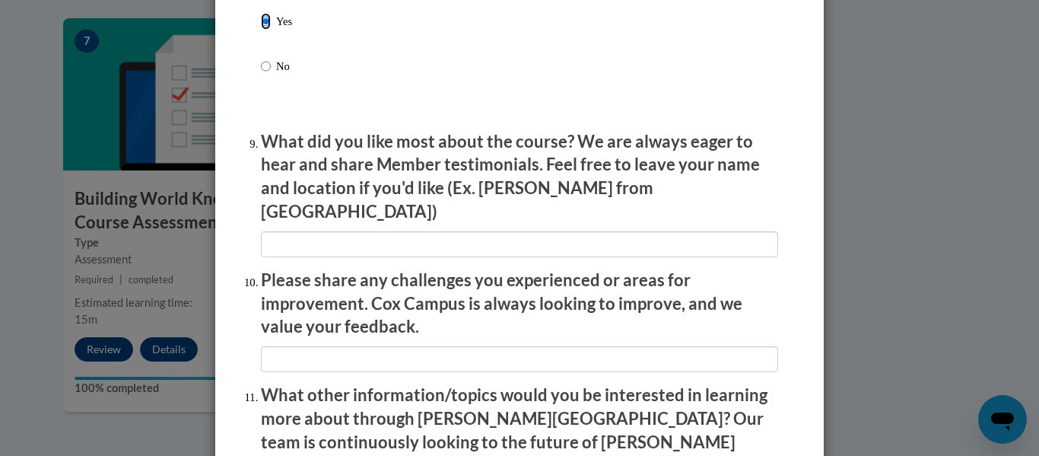
scroll to position [2466, 0]
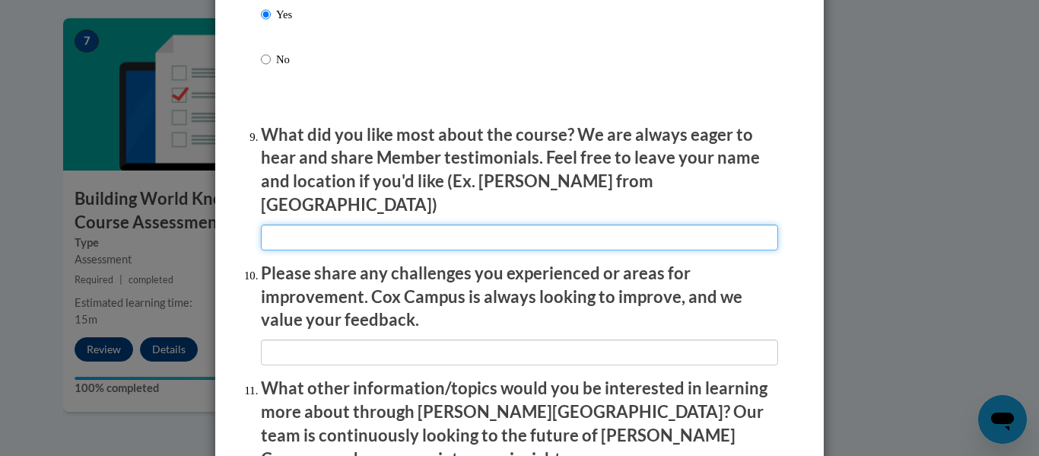
click at [309, 234] on input "textbox" at bounding box center [519, 237] width 517 height 26
type input "i"
type input "I learned something new"
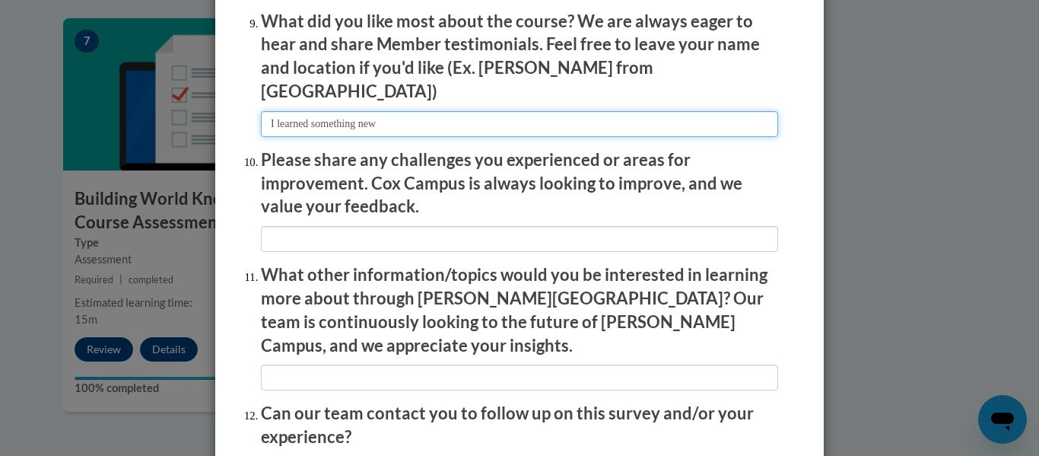
scroll to position [2583, 0]
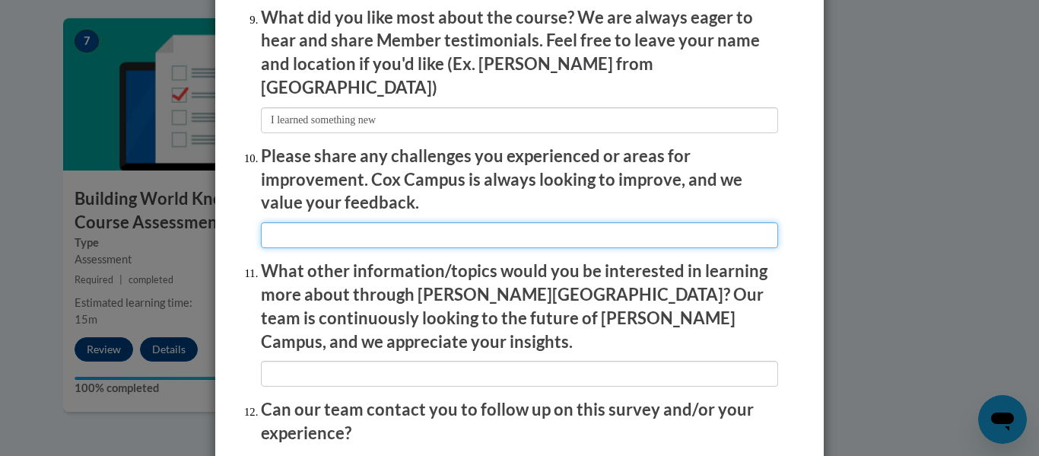
click at [361, 222] on input "textbox" at bounding box center [519, 235] width 517 height 26
type input "none"
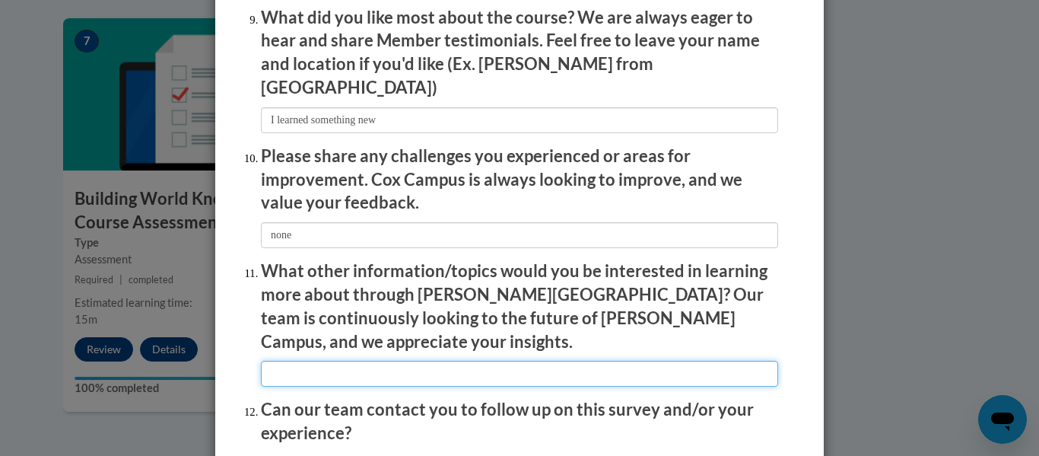
click at [327, 361] on input "textbox" at bounding box center [519, 374] width 517 height 26
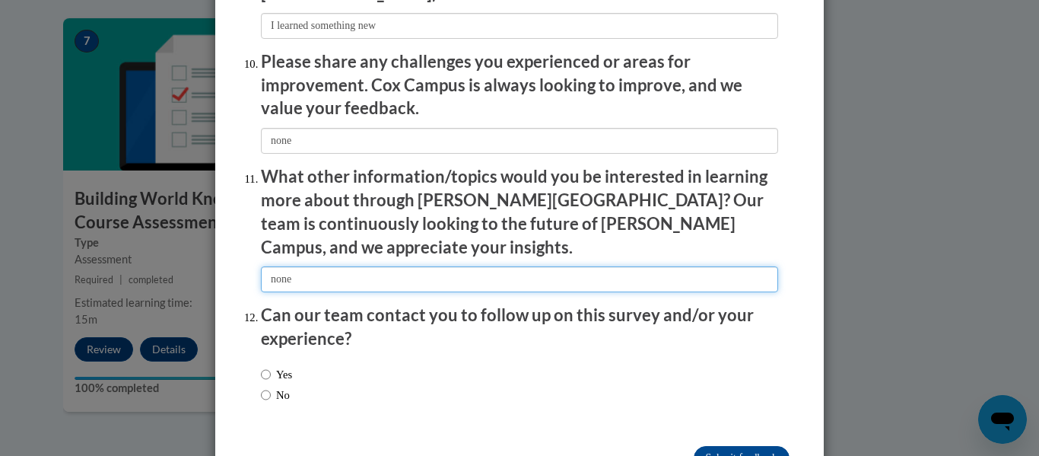
scroll to position [2706, 0]
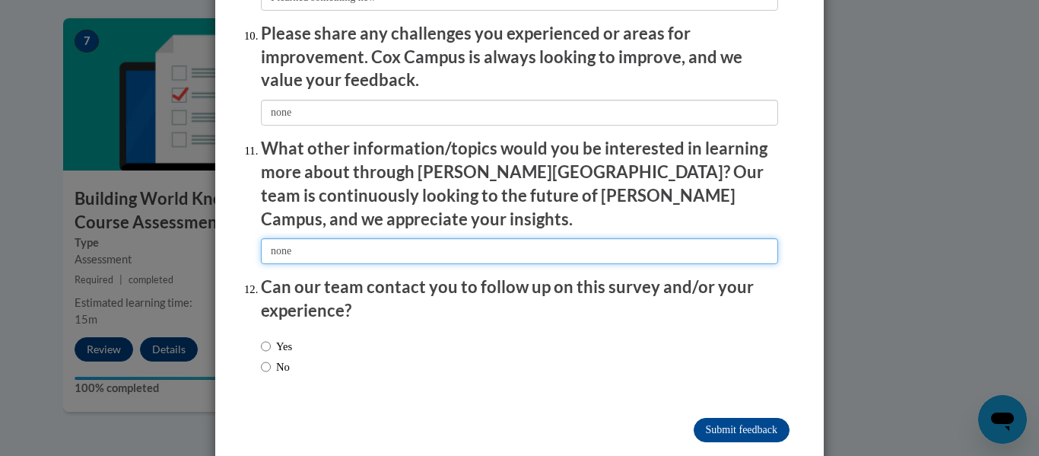
type input "none"
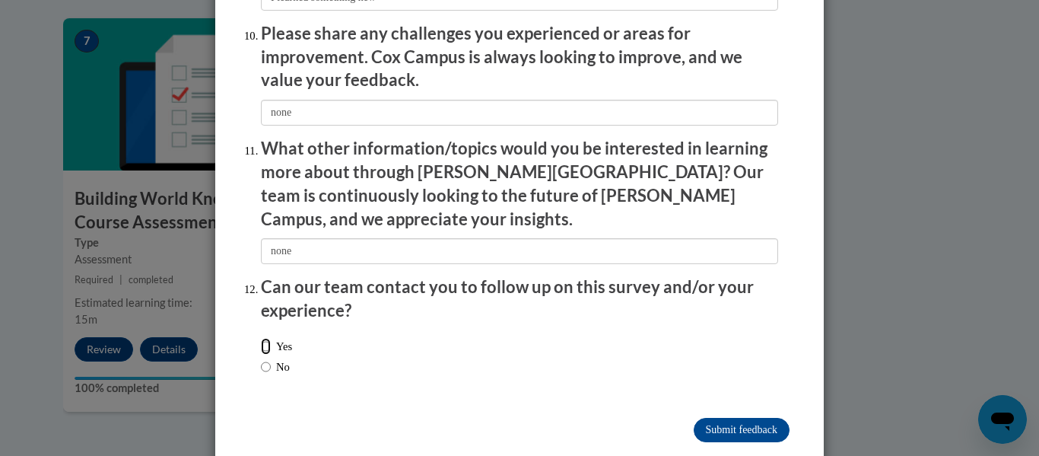
click at [264, 338] on input "Yes" at bounding box center [266, 346] width 10 height 17
radio input "true"
click at [695, 418] on input "Submit feedback" at bounding box center [742, 430] width 96 height 24
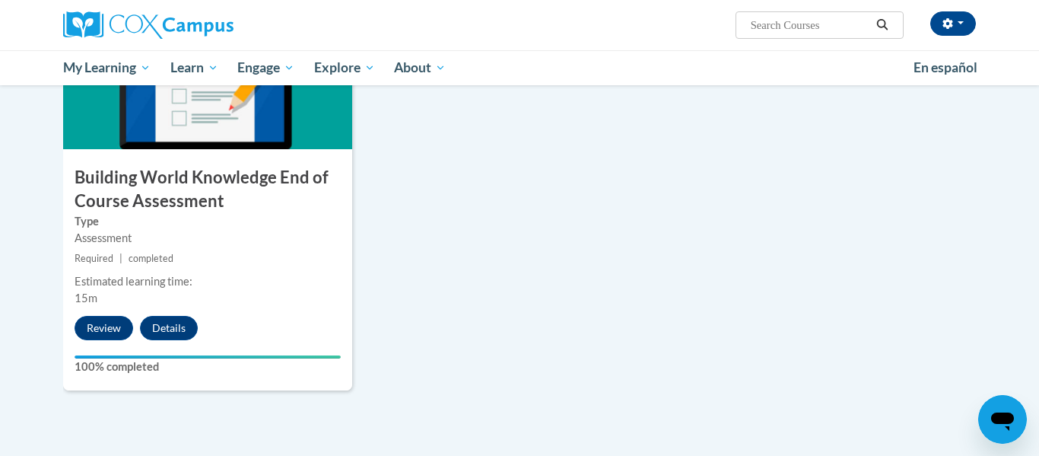
scroll to position [1256, 0]
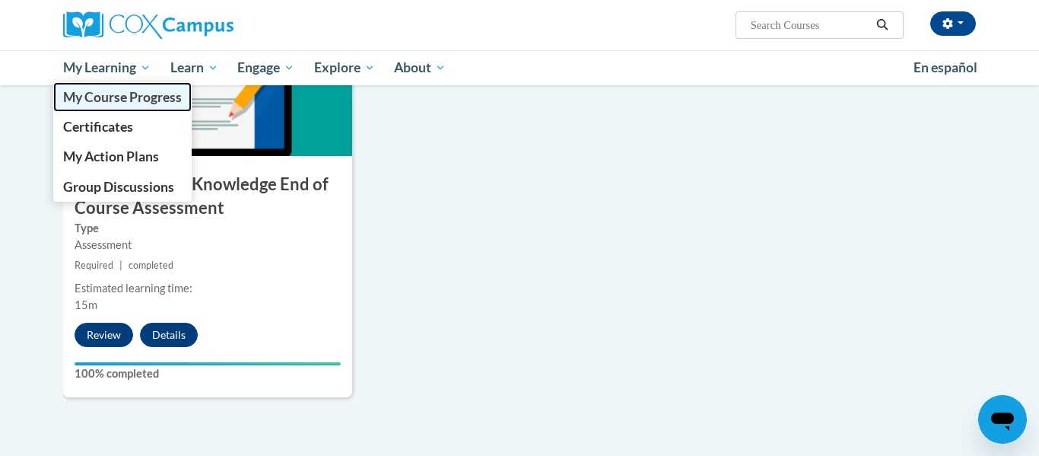
click at [122, 92] on span "My Course Progress" at bounding box center [122, 97] width 119 height 16
